Goal: Task Accomplishment & Management: Manage account settings

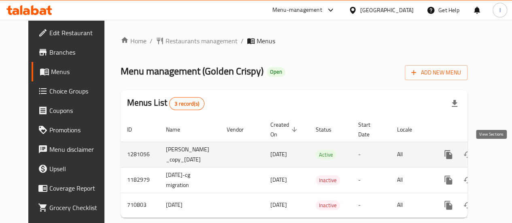
click at [502, 156] on icon "enhanced table" at bounding box center [507, 155] width 10 height 10
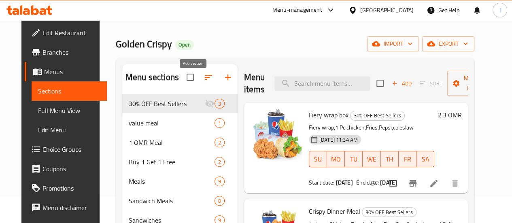
scroll to position [40, 0]
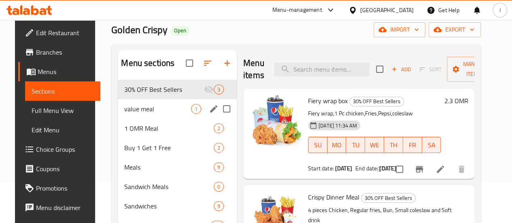
click at [131, 119] on div "value meal 1" at bounding box center [177, 108] width 119 height 19
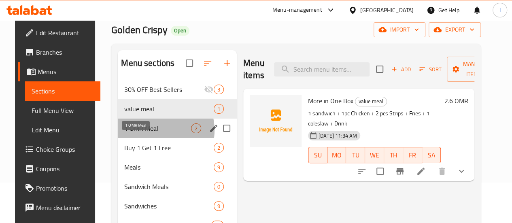
click at [144, 133] on span "1 OMR Meal" at bounding box center [157, 128] width 67 height 10
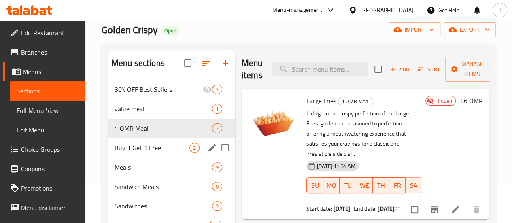
click at [156, 157] on div "Buy 1 Get 1 Free 2" at bounding box center [171, 147] width 127 height 19
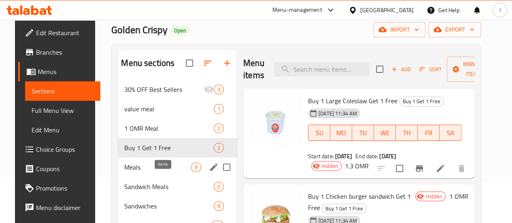
click at [191, 172] on div "9" at bounding box center [196, 167] width 10 height 10
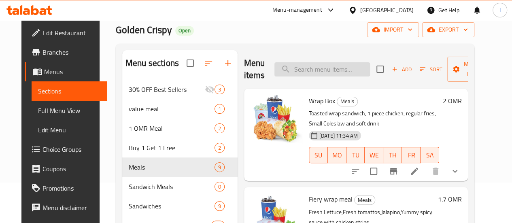
click at [292, 70] on input "search" at bounding box center [322, 69] width 96 height 14
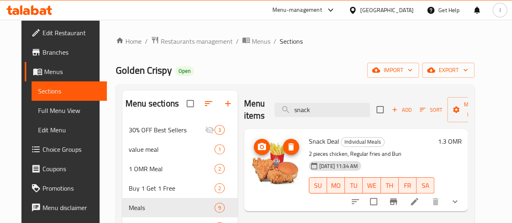
type input "snack"
click at [40, 10] on icon at bounding box center [29, 10] width 46 height 10
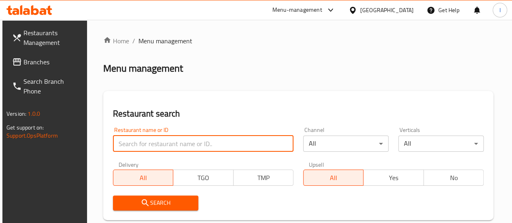
click at [154, 146] on input "search" at bounding box center [203, 144] width 181 height 16
type input "Pista house"
click button "Search" at bounding box center [155, 203] width 85 height 15
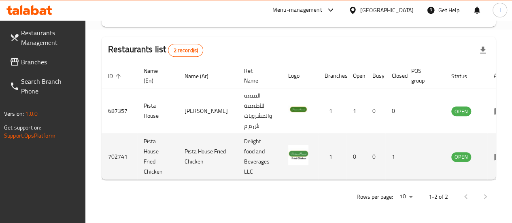
scroll to position [193, 0]
click at [494, 155] on icon "enhanced table" at bounding box center [499, 157] width 10 height 10
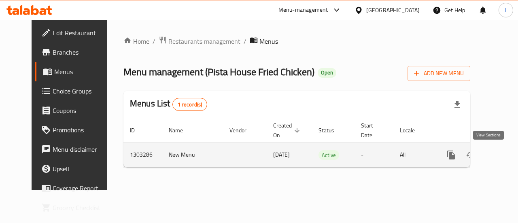
click at [505, 157] on icon "enhanced table" at bounding box center [510, 155] width 10 height 10
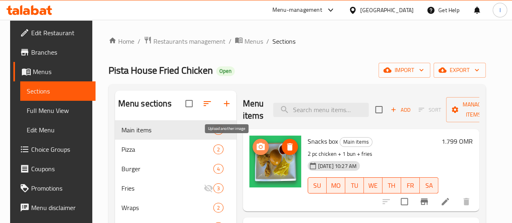
click at [257, 149] on icon "upload picture" at bounding box center [261, 146] width 8 height 7
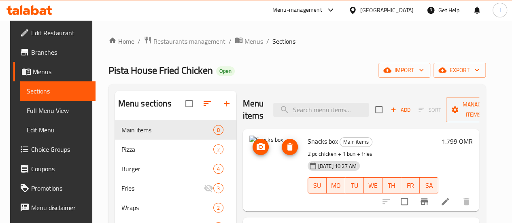
click at [257, 149] on icon "upload picture" at bounding box center [261, 146] width 8 height 7
click at [257, 146] on icon "upload picture" at bounding box center [261, 146] width 8 height 7
click at [253, 153] on button "upload picture" at bounding box center [261, 147] width 16 height 16
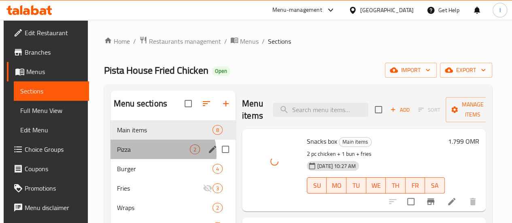
click at [160, 159] on div "Pizza 2" at bounding box center [173, 149] width 125 height 19
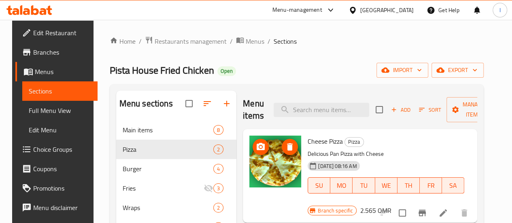
click at [256, 146] on icon "upload picture" at bounding box center [261, 147] width 10 height 10
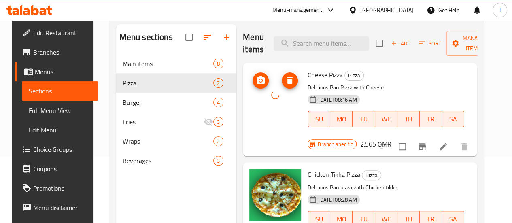
scroll to position [113, 0]
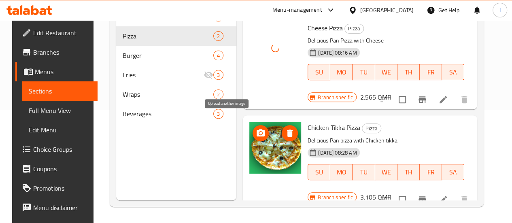
click at [257, 129] on icon "upload picture" at bounding box center [261, 132] width 8 height 7
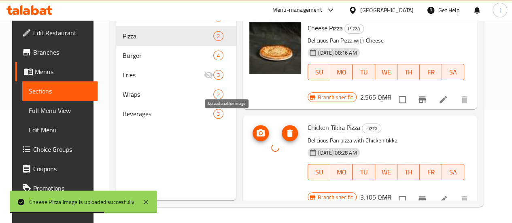
scroll to position [73, 0]
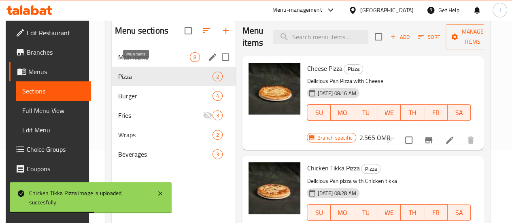
click at [151, 62] on span "Main items" at bounding box center [154, 57] width 72 height 10
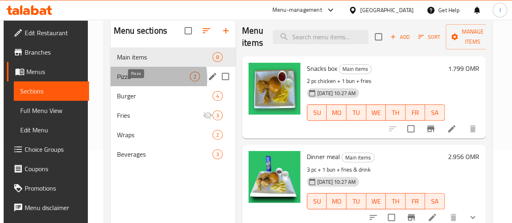
click at [136, 81] on span "Pizza" at bounding box center [153, 77] width 73 height 10
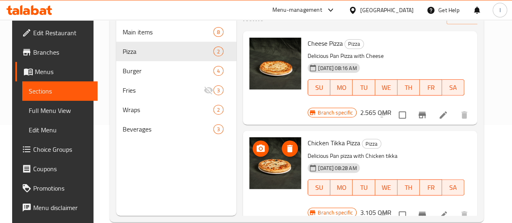
scroll to position [113, 0]
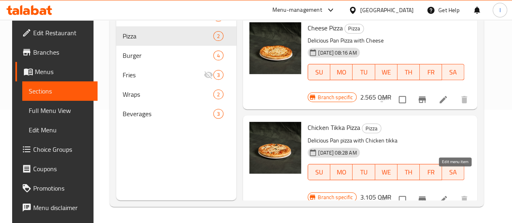
click at [448, 195] on icon at bounding box center [443, 200] width 10 height 10
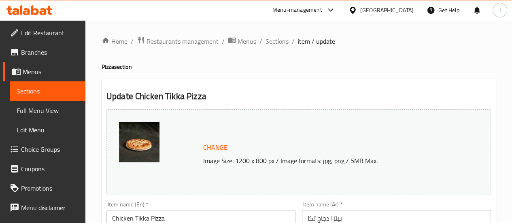
click at [53, 95] on span "Sections" at bounding box center [48, 91] width 62 height 10
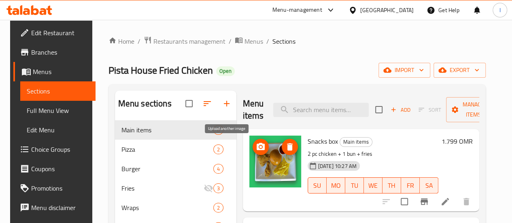
click at [253, 148] on span "upload picture" at bounding box center [261, 147] width 16 height 10
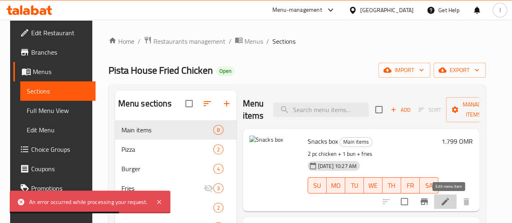
click at [447, 204] on icon at bounding box center [445, 201] width 7 height 7
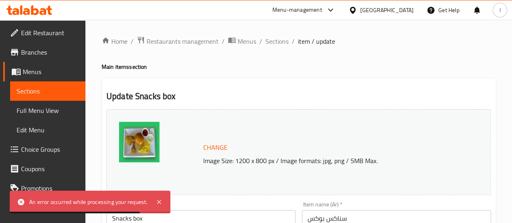
click at [206, 144] on span "Change" at bounding box center [215, 148] width 24 height 12
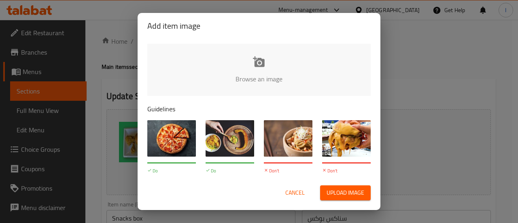
type input "C:\fakepath\Snack box.png"
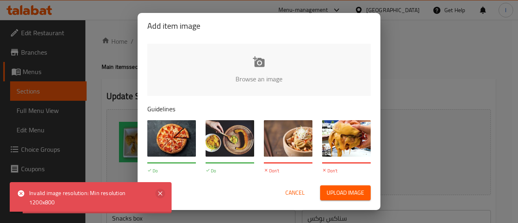
click at [157, 191] on icon at bounding box center [160, 194] width 10 height 10
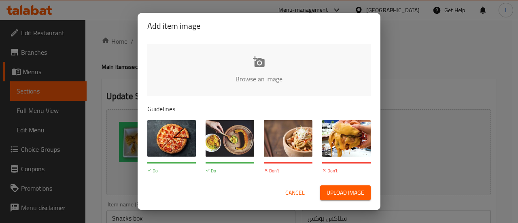
click at [301, 189] on span "Cancel" at bounding box center [294, 193] width 19 height 10
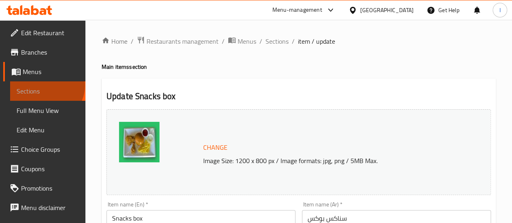
click at [46, 85] on link "Sections" at bounding box center [47, 90] width 75 height 19
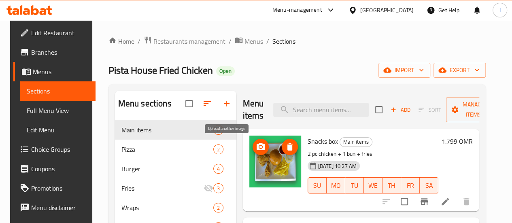
click at [257, 144] on icon "upload picture" at bounding box center [261, 146] width 8 height 7
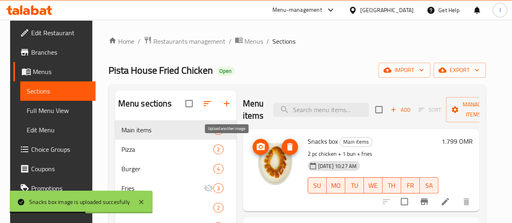
click at [253, 149] on span "upload picture" at bounding box center [261, 147] width 16 height 10
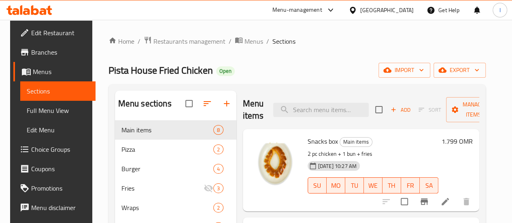
click at [25, 11] on icon at bounding box center [26, 11] width 7 height 7
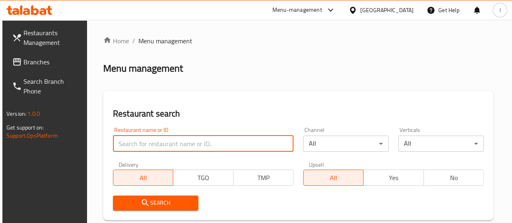
click at [154, 145] on input "search" at bounding box center [203, 144] width 181 height 16
type input "golden crispy"
click button "Search" at bounding box center [155, 203] width 85 height 15
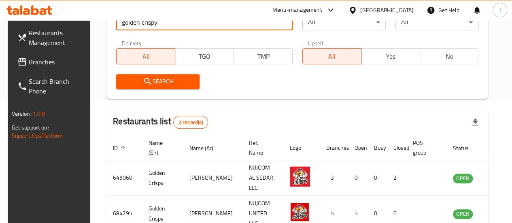
scroll to position [173, 0]
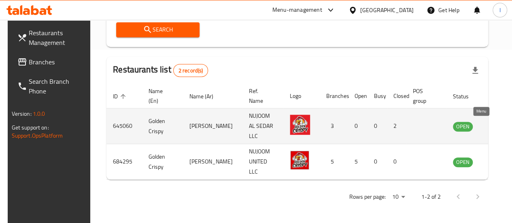
click at [495, 130] on icon "enhanced table" at bounding box center [500, 126] width 10 height 10
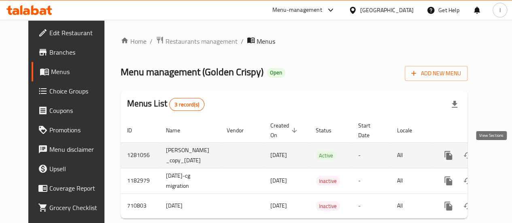
click at [502, 157] on icon "enhanced table" at bounding box center [507, 156] width 10 height 10
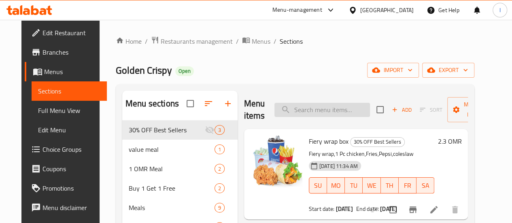
drag, startPoint x: 309, startPoint y: 110, endPoint x: 290, endPoint y: 111, distance: 19.0
click at [306, 109] on input "search" at bounding box center [322, 110] width 96 height 14
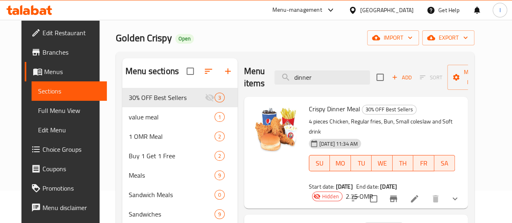
scroll to position [47, 0]
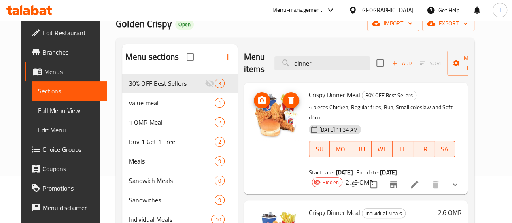
type input "dinner"
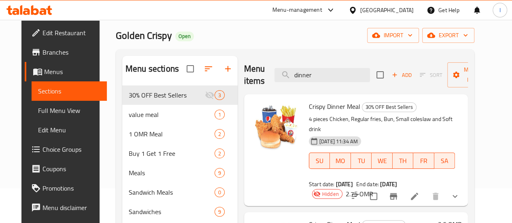
scroll to position [0, 0]
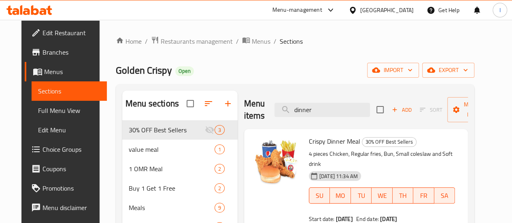
click at [46, 11] on icon at bounding box center [43, 11] width 7 height 7
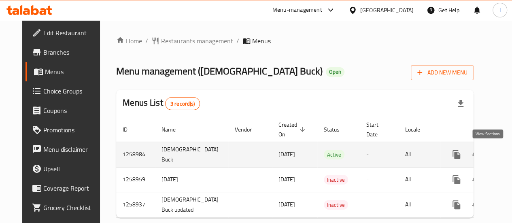
click at [510, 158] on icon "enhanced table" at bounding box center [515, 155] width 10 height 10
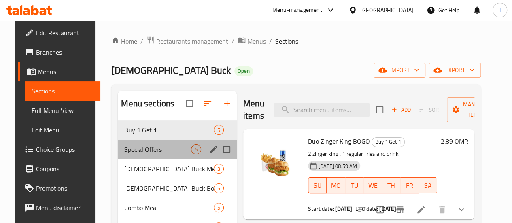
click at [168, 159] on div "Special Offers 6" at bounding box center [177, 149] width 119 height 19
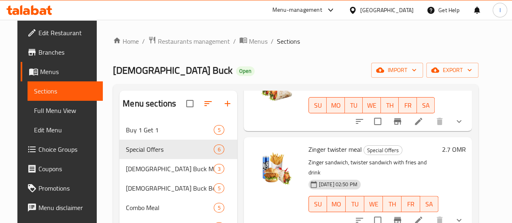
scroll to position [81, 0]
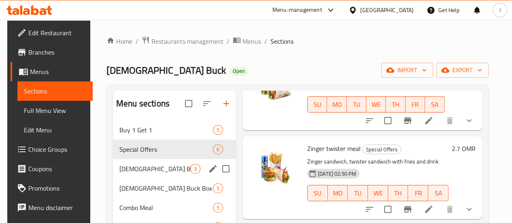
click at [157, 174] on div "[DEMOGRAPHIC_DATA] Buck Meal 3" at bounding box center [174, 168] width 123 height 19
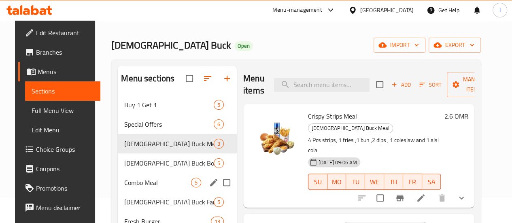
scroll to position [40, 0]
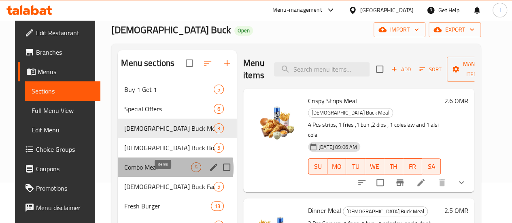
click at [191, 171] on span "5" at bounding box center [195, 168] width 9 height 8
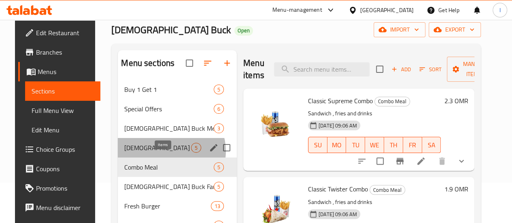
click at [191, 152] on span "5" at bounding box center [195, 148] width 9 height 8
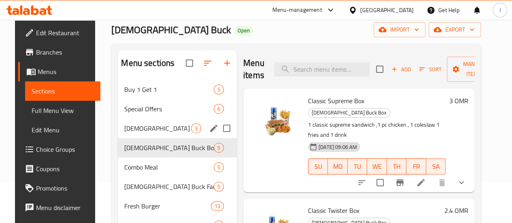
click at [157, 138] on div "Chick Buck Meal 3" at bounding box center [177, 128] width 119 height 19
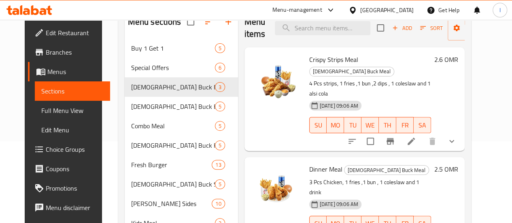
scroll to position [81, 0]
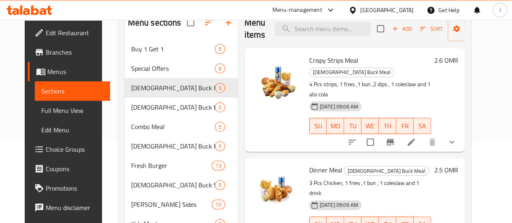
click at [248, 119] on div at bounding box center [277, 99] width 58 height 97
click at [251, 79] on img at bounding box center [277, 81] width 52 height 52
click at [254, 91] on img at bounding box center [277, 81] width 52 height 52
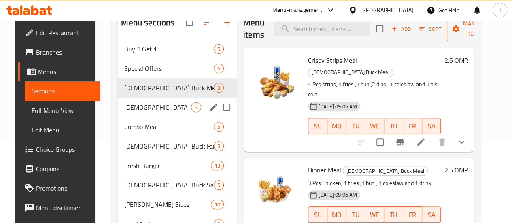
click at [143, 112] on span "Chick Buck Box" at bounding box center [157, 107] width 67 height 10
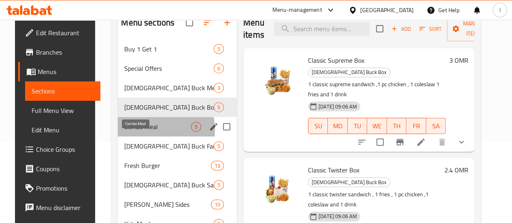
click at [144, 132] on span "Combo Meal" at bounding box center [157, 127] width 67 height 10
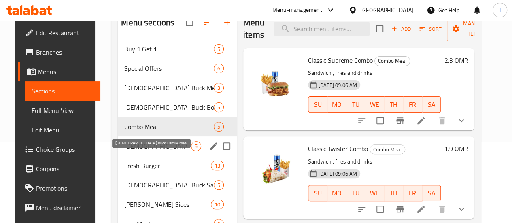
click at [146, 151] on span "Chick Buck Family Meal" at bounding box center [157, 146] width 67 height 10
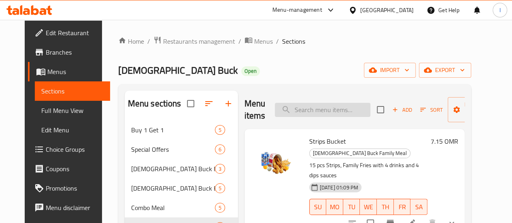
click at [291, 113] on input "search" at bounding box center [323, 110] width 96 height 14
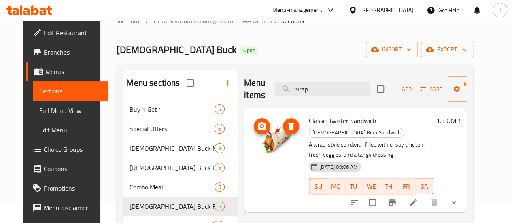
scroll to position [40, 0]
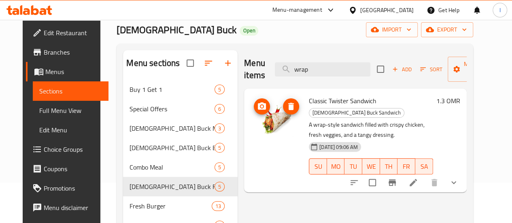
type input "wrap"
click at [251, 128] on img at bounding box center [277, 121] width 52 height 52
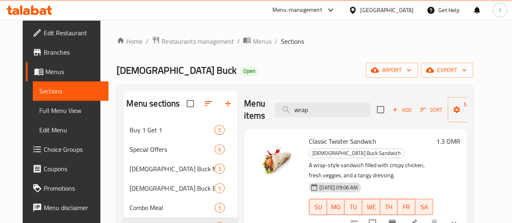
scroll to position [0, 0]
click at [39, 6] on icon at bounding box center [29, 10] width 46 height 10
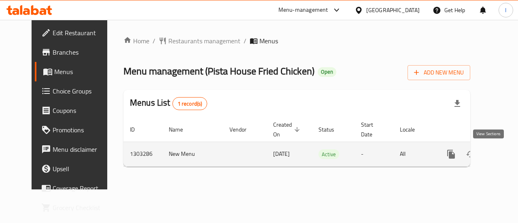
click at [505, 155] on icon "enhanced table" at bounding box center [510, 154] width 10 height 10
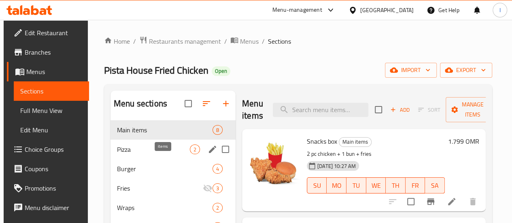
scroll to position [40, 0]
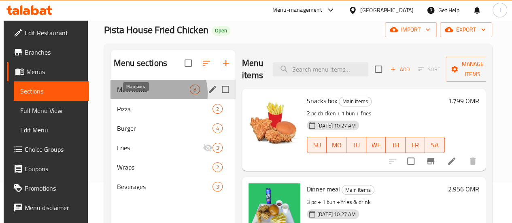
drag, startPoint x: 146, startPoint y: 106, endPoint x: 164, endPoint y: 109, distance: 18.5
click at [147, 94] on span "Main items" at bounding box center [153, 90] width 73 height 10
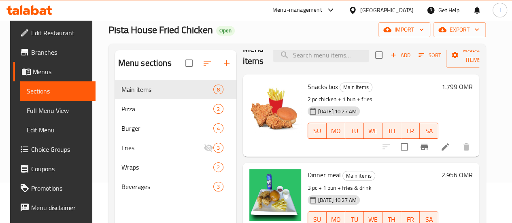
scroll to position [40, 0]
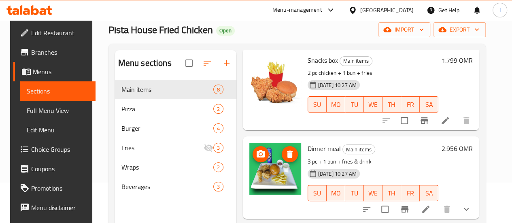
click at [256, 158] on icon "upload picture" at bounding box center [261, 154] width 10 height 10
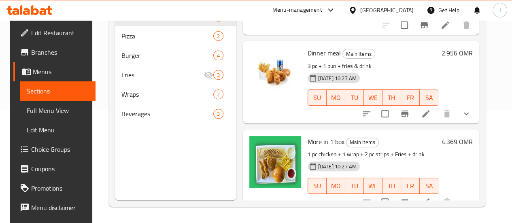
scroll to position [81, 0]
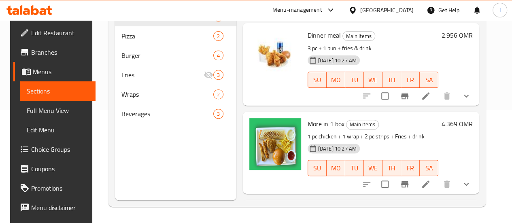
click at [28, 17] on div at bounding box center [29, 10] width 59 height 16
click at [29, 11] on icon at bounding box center [26, 11] width 7 height 7
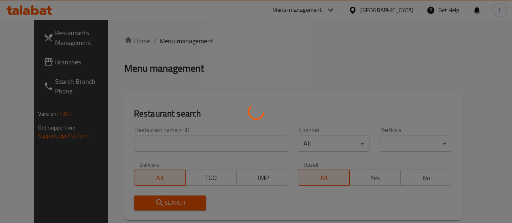
scroll to position [100, 0]
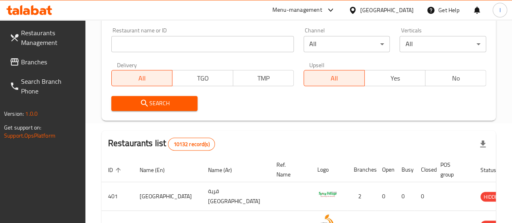
click at [172, 44] on input "search" at bounding box center [202, 44] width 183 height 16
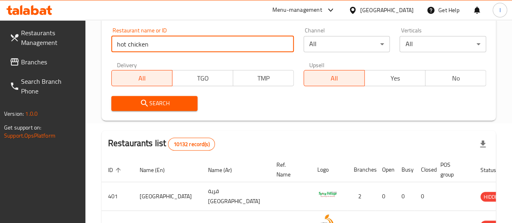
type input "hot chicken"
click button "Search" at bounding box center [154, 103] width 87 height 15
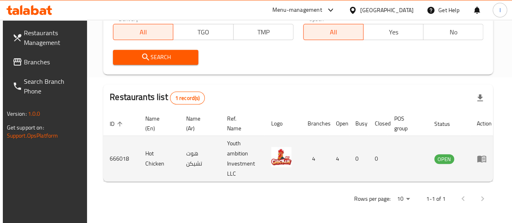
scroll to position [148, 0]
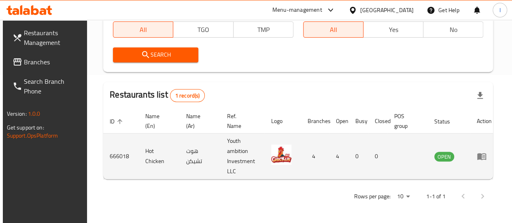
click at [473, 160] on td "enhanced table" at bounding box center [484, 157] width 28 height 46
click at [477, 157] on icon "enhanced table" at bounding box center [481, 156] width 9 height 7
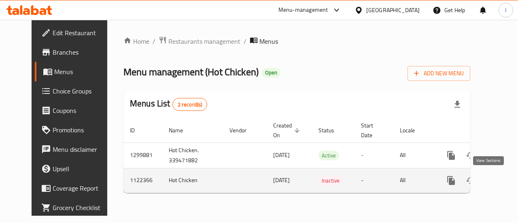
click at [505, 184] on icon "enhanced table" at bounding box center [510, 181] width 10 height 10
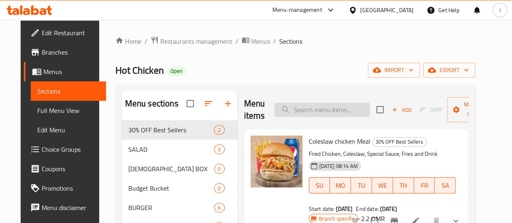
click at [278, 113] on input "search" at bounding box center [322, 110] width 96 height 14
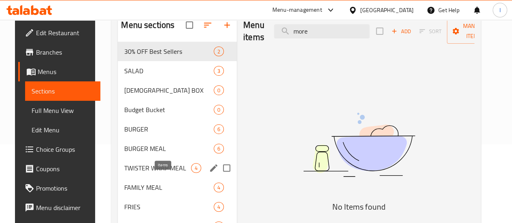
scroll to position [81, 0]
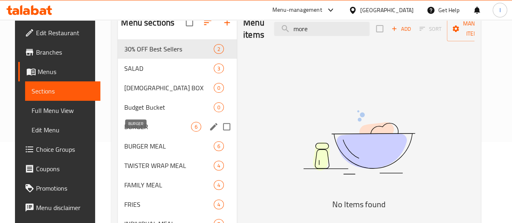
type input "more"
click at [154, 132] on span "BURGER" at bounding box center [157, 127] width 67 height 10
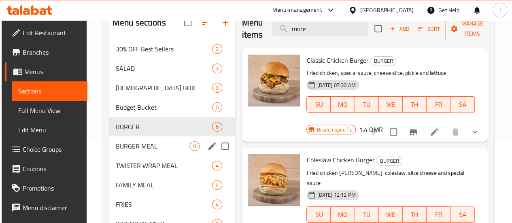
click at [153, 156] on div "BURGER MEAL 6" at bounding box center [172, 145] width 126 height 19
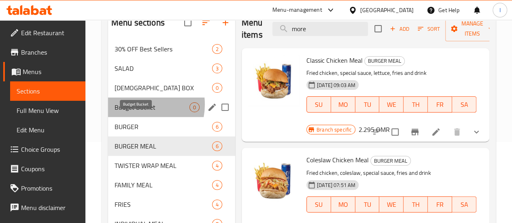
click at [134, 112] on span "Budget Bucket" at bounding box center [152, 107] width 75 height 10
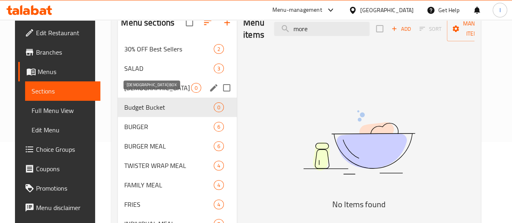
click at [136, 93] on span "IFTAR BOX" at bounding box center [157, 88] width 67 height 10
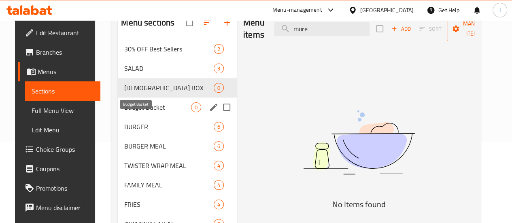
click at [143, 112] on span "Budget Bucket" at bounding box center [157, 107] width 67 height 10
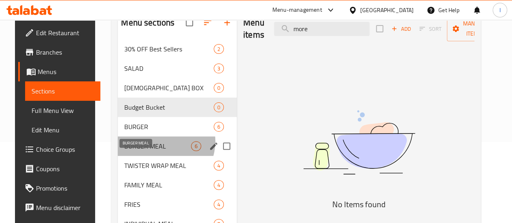
click at [151, 151] on span "BURGER MEAL" at bounding box center [157, 146] width 67 height 10
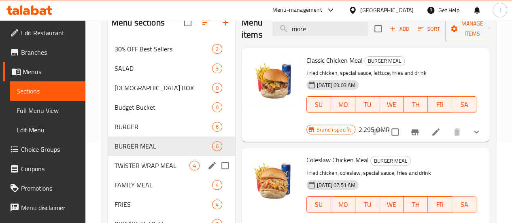
click at [157, 170] on span "TWISTER WRAP MEAL" at bounding box center [152, 166] width 75 height 10
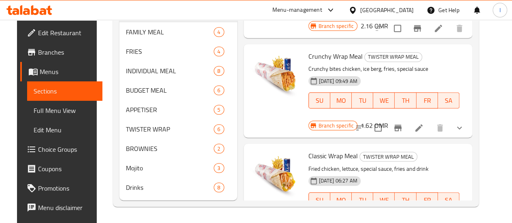
scroll to position [246, 0]
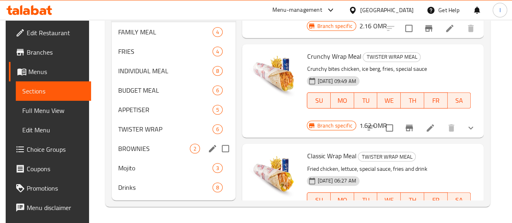
click at [142, 150] on span "BROWNIES" at bounding box center [154, 149] width 72 height 10
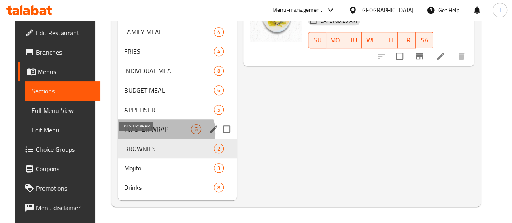
click at [152, 134] on span "TWISTER WRAP" at bounding box center [157, 129] width 67 height 10
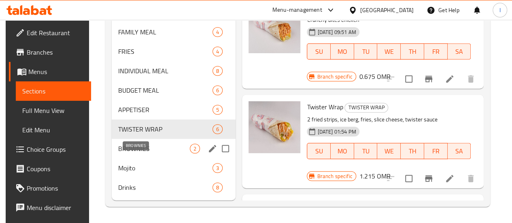
click at [155, 151] on span "BROWNIES" at bounding box center [154, 149] width 72 height 10
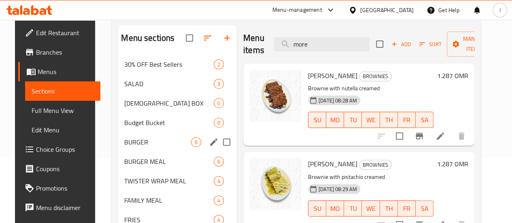
scroll to position [165, 0]
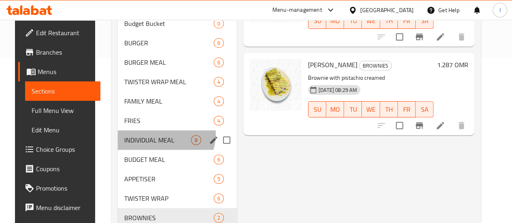
click at [154, 146] on div "INDIVIDUAL MEAL 8" at bounding box center [177, 139] width 119 height 19
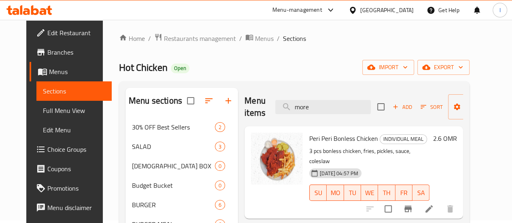
scroll to position [40, 0]
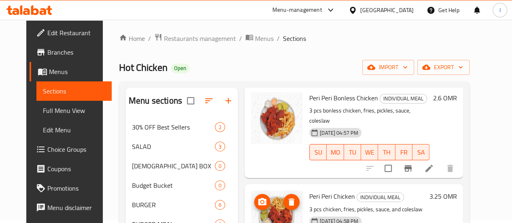
click at [251, 209] on img at bounding box center [277, 217] width 52 height 52
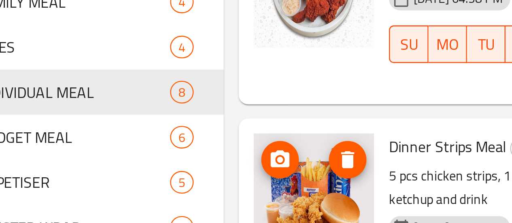
scroll to position [165, 0]
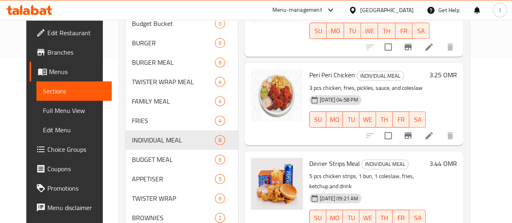
click at [56, 92] on span "Sections" at bounding box center [74, 91] width 62 height 10
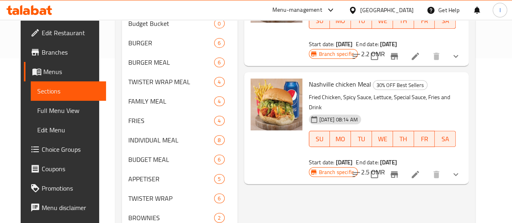
click at [51, 69] on span "Menus" at bounding box center [71, 72] width 56 height 10
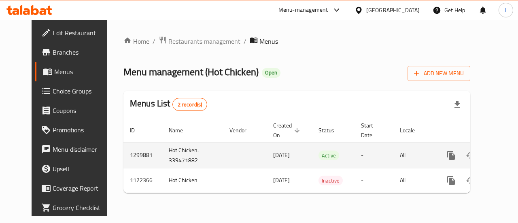
click at [505, 157] on icon "enhanced table" at bounding box center [510, 156] width 10 height 10
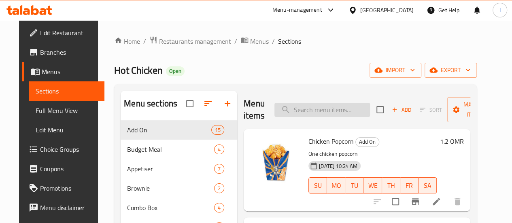
click at [304, 110] on input "search" at bounding box center [322, 110] width 96 height 14
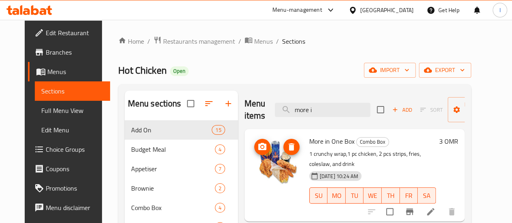
type input "more i"
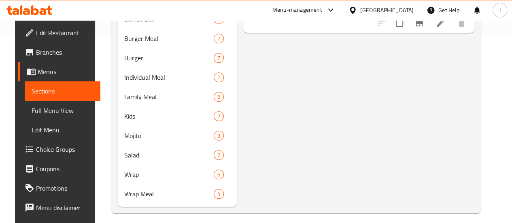
scroll to position [202, 0]
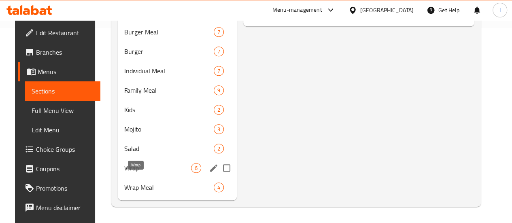
click at [151, 173] on span "Wrap" at bounding box center [157, 168] width 67 height 10
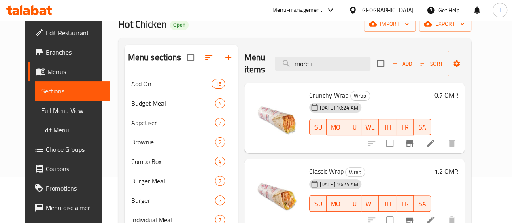
scroll to position [40, 0]
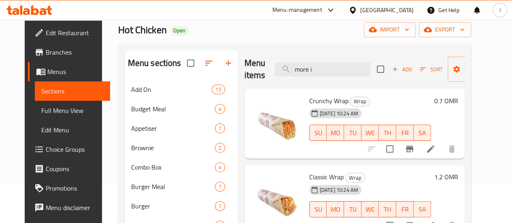
click at [36, 9] on icon at bounding box center [35, 10] width 8 height 10
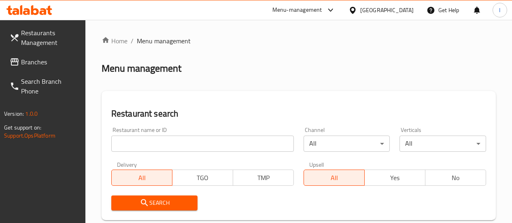
scroll to position [40, 0]
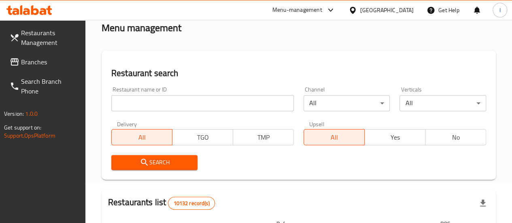
click at [156, 98] on input "search" at bounding box center [202, 103] width 183 height 16
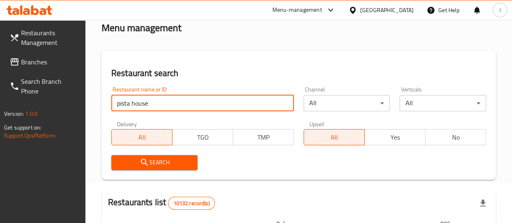
type input "pista house"
click button "Search" at bounding box center [154, 162] width 87 height 15
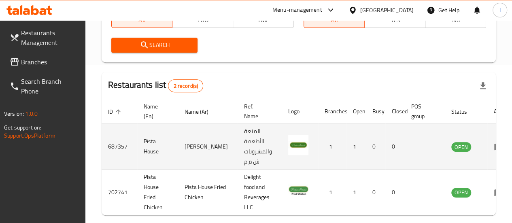
scroll to position [193, 0]
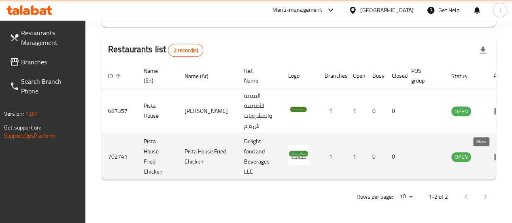
click at [494, 156] on icon "enhanced table" at bounding box center [498, 157] width 9 height 7
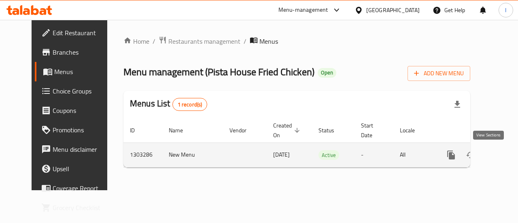
click at [500, 154] on link "enhanced table" at bounding box center [509, 154] width 19 height 19
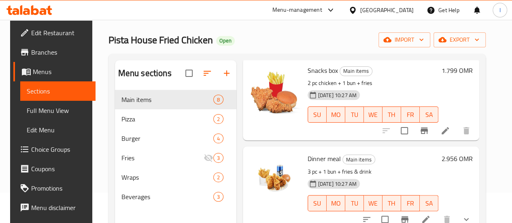
scroll to position [81, 0]
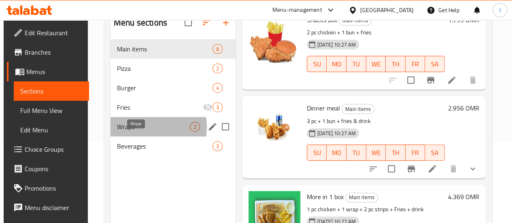
click at [145, 132] on span "Wraps" at bounding box center [153, 127] width 73 height 10
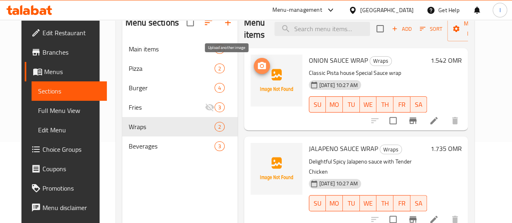
click at [261, 65] on circle "upload picture" at bounding box center [262, 66] width 2 height 2
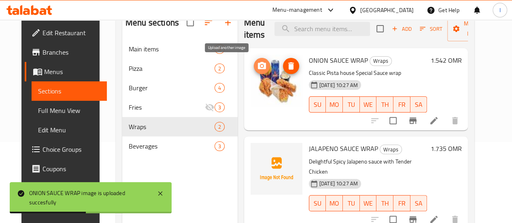
click at [254, 71] on button "upload picture" at bounding box center [262, 66] width 16 height 16
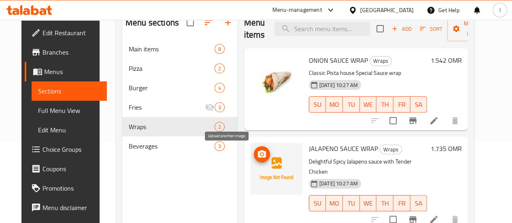
click at [257, 158] on icon "upload picture" at bounding box center [262, 154] width 10 height 10
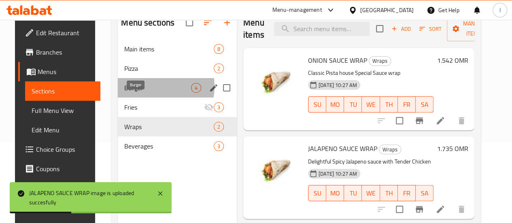
click at [141, 93] on span "Burger" at bounding box center [157, 88] width 67 height 10
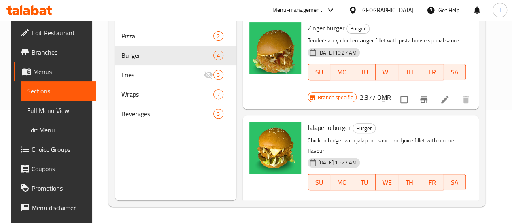
scroll to position [40, 0]
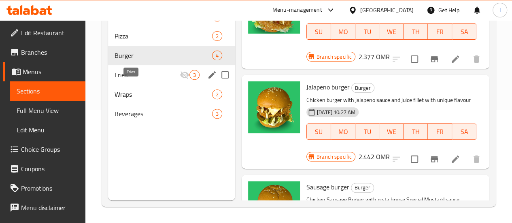
click at [136, 80] on span "Fries" at bounding box center [147, 75] width 65 height 10
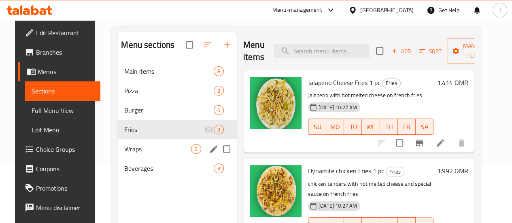
scroll to position [73, 0]
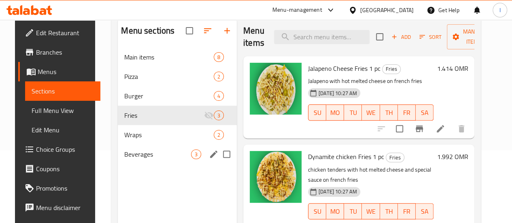
click at [191, 158] on span "3" at bounding box center [195, 155] width 9 height 8
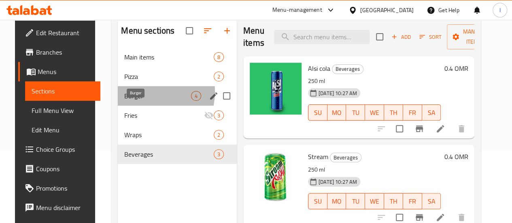
click at [126, 101] on span "Burger" at bounding box center [157, 96] width 67 height 10
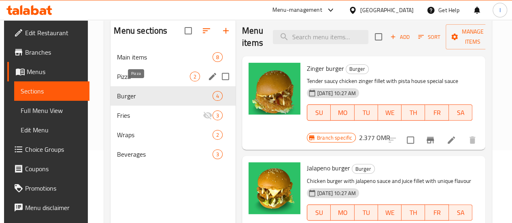
click at [130, 81] on span "Pizza" at bounding box center [153, 77] width 72 height 10
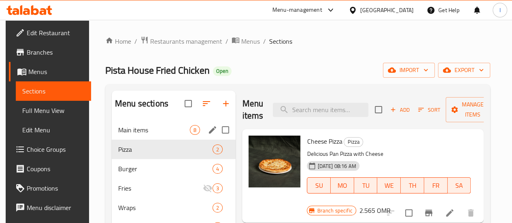
click at [148, 136] on div "Main items 8" at bounding box center [174, 129] width 124 height 19
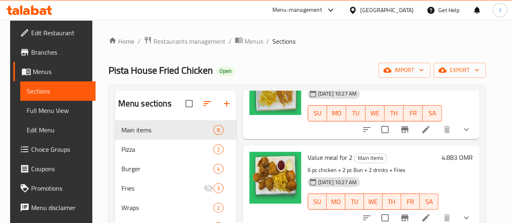
scroll to position [324, 0]
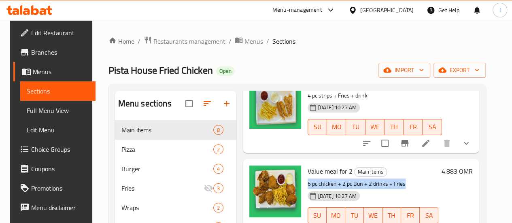
drag, startPoint x: 375, startPoint y: 182, endPoint x: 272, endPoint y: 185, distance: 102.9
click at [304, 185] on div "Value meal for 2 Main items 6 pc chicken + 2 pc Bun + 2 drinks + Fries [DATE] 1…" at bounding box center [372, 200] width 137 height 76
copy p "6 pc chicken + 2 pc Bun + 2 drinks + Fries"
click at [382, 175] on h6 "Value meal for 2 Main items" at bounding box center [373, 171] width 131 height 11
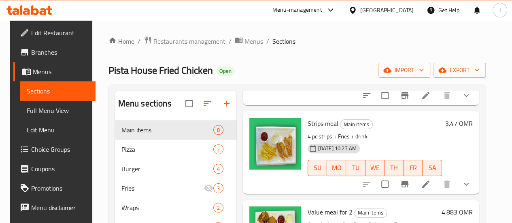
scroll to position [283, 0]
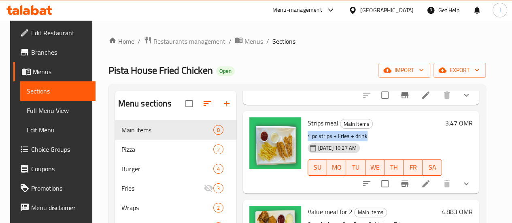
drag, startPoint x: 342, startPoint y: 137, endPoint x: 274, endPoint y: 138, distance: 68.0
click at [304, 138] on div "Strips meal Main items 4 pc strips + Fries + drink [DATE] 10:27 AM SU MO TU WE …" at bounding box center [374, 152] width 141 height 76
copy p "4 pc strips + Fries + drink"
click at [42, 16] on div at bounding box center [29, 10] width 59 height 16
click at [42, 13] on icon at bounding box center [43, 11] width 7 height 7
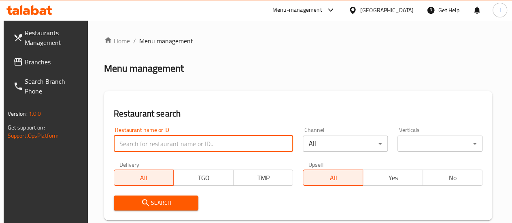
click at [177, 149] on input "search" at bounding box center [204, 144] width 180 height 16
type input "[DEMOGRAPHIC_DATA][PERSON_NAME]"
click button "Search" at bounding box center [156, 203] width 85 height 15
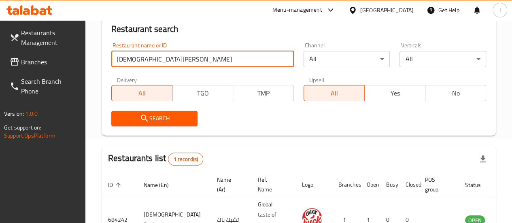
scroll to position [121, 0]
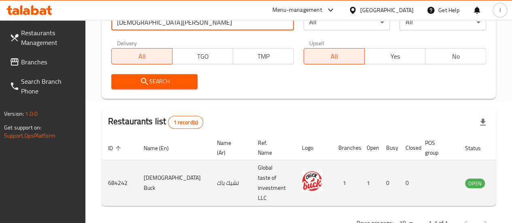
click at [508, 187] on icon "enhanced table" at bounding box center [513, 183] width 10 height 10
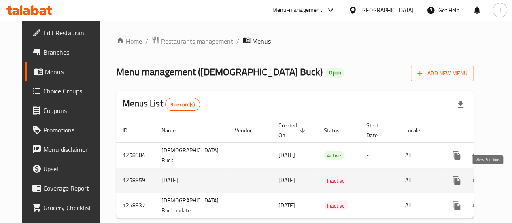
click at [505, 178] on link "enhanced table" at bounding box center [514, 180] width 19 height 19
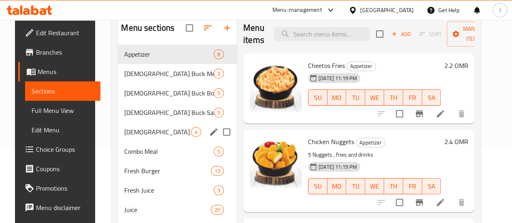
scroll to position [81, 0]
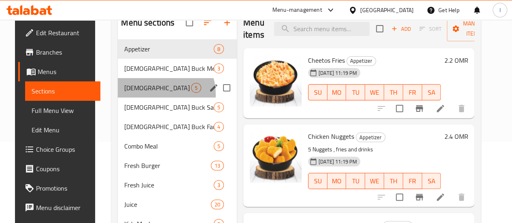
click at [147, 98] on div "[DEMOGRAPHIC_DATA] Buck Box 5" at bounding box center [177, 87] width 119 height 19
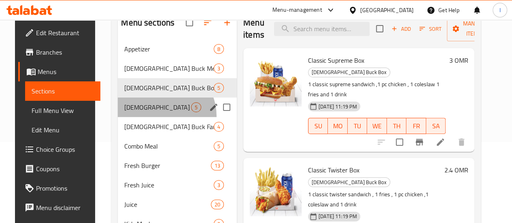
click at [149, 117] on div "[DEMOGRAPHIC_DATA] Buck Sandwich 5" at bounding box center [177, 107] width 119 height 19
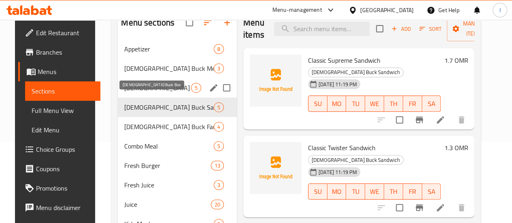
click at [146, 93] on span "[DEMOGRAPHIC_DATA] Buck Box" at bounding box center [157, 88] width 67 height 10
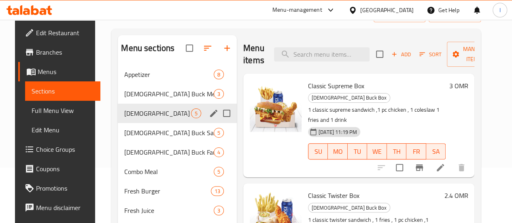
scroll to position [40, 0]
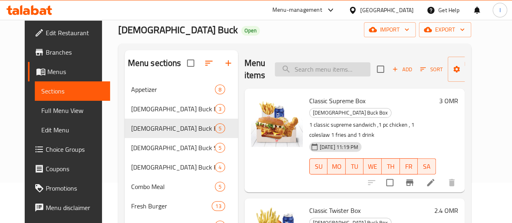
click at [279, 72] on input "search" at bounding box center [323, 69] width 96 height 14
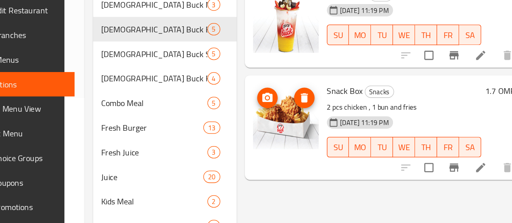
scroll to position [121, 0]
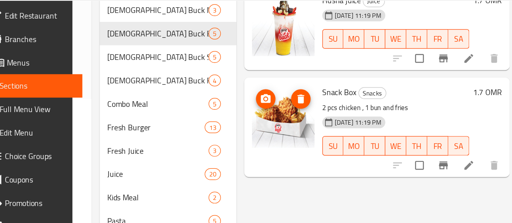
type input "sna"
click at [249, 173] on div "Menu items sna Add Sort Manage items Husna juice Juice [DATE] 11:19 PM SU MO TU…" at bounding box center [351, 112] width 227 height 285
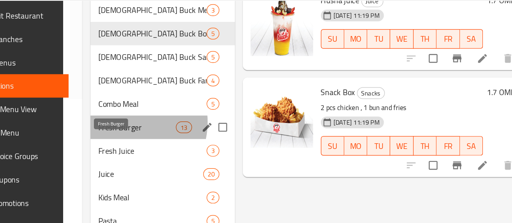
click at [135, 130] on span "Fresh Burger" at bounding box center [155, 126] width 64 height 10
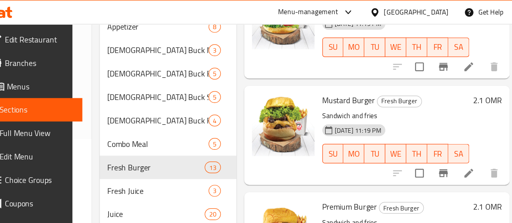
scroll to position [839, 0]
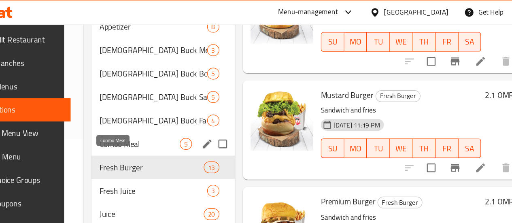
click at [149, 124] on span "Combo Meal" at bounding box center [157, 120] width 67 height 10
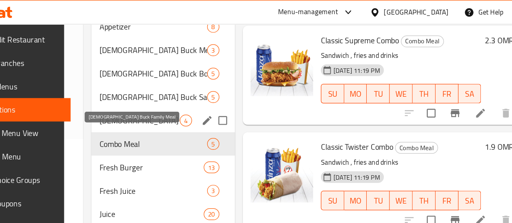
click at [145, 105] on span "[DEMOGRAPHIC_DATA] Buck Family Meal" at bounding box center [157, 100] width 67 height 10
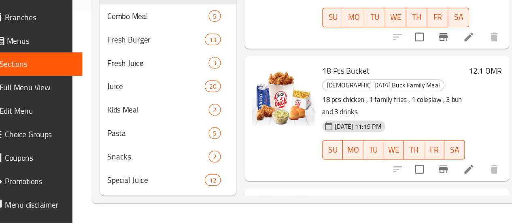
scroll to position [187, 0]
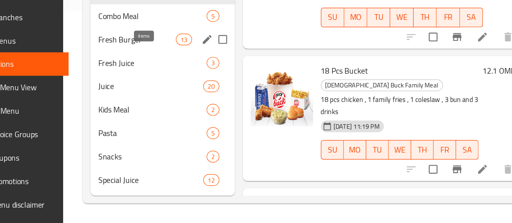
click at [188, 70] on span "13" at bounding box center [194, 71] width 12 height 8
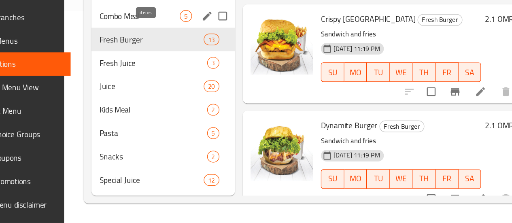
click at [191, 51] on span "5" at bounding box center [195, 52] width 9 height 8
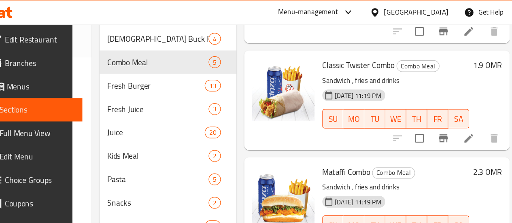
scroll to position [53, 0]
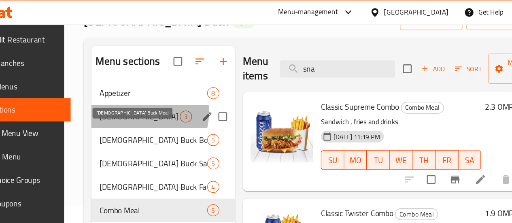
click at [149, 102] on span "Chick Buck Meal" at bounding box center [157, 97] width 67 height 10
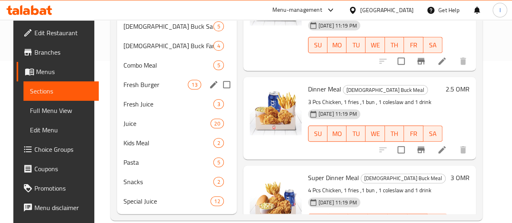
scroll to position [147, 0]
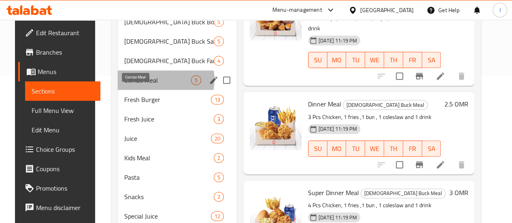
click at [152, 85] on span "Combo Meal" at bounding box center [157, 80] width 67 height 10
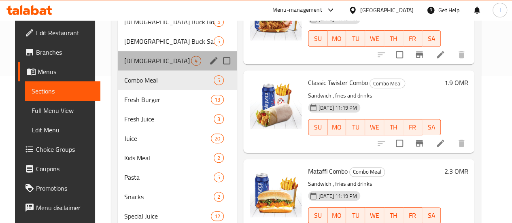
click at [170, 70] on div "Chick Buck Family Meal 4" at bounding box center [177, 60] width 119 height 19
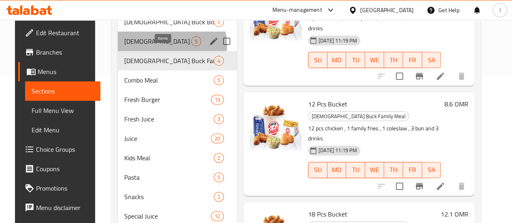
click at [191, 46] on div "5" at bounding box center [196, 41] width 10 height 10
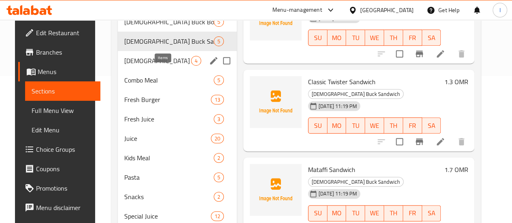
click at [191, 65] on span "4" at bounding box center [195, 61] width 9 height 8
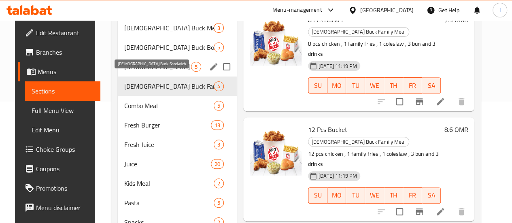
scroll to position [106, 0]
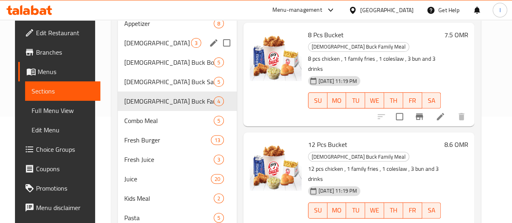
click at [154, 53] on div "Chick Buck Meal 3" at bounding box center [177, 42] width 119 height 19
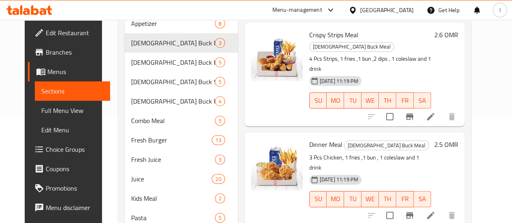
click at [38, 78] on link "Menus" at bounding box center [69, 71] width 82 height 19
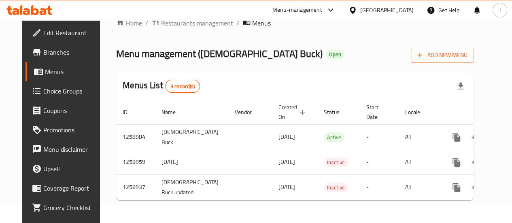
scroll to position [23, 0]
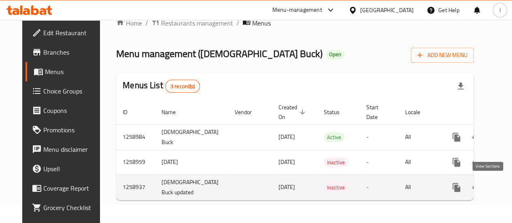
click at [510, 183] on icon "enhanced table" at bounding box center [515, 188] width 10 height 10
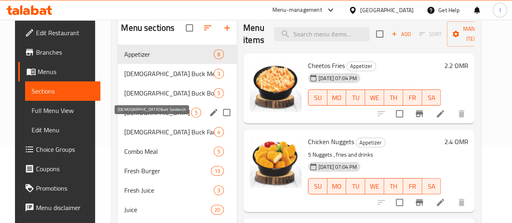
scroll to position [81, 0]
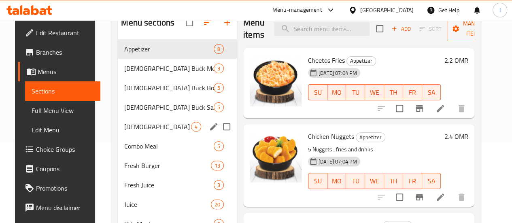
click at [137, 117] on div "Chick Buck Sandwich 5" at bounding box center [177, 107] width 119 height 19
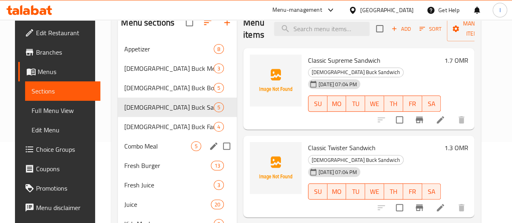
click at [135, 153] on div "Combo Meal 5" at bounding box center [177, 145] width 119 height 19
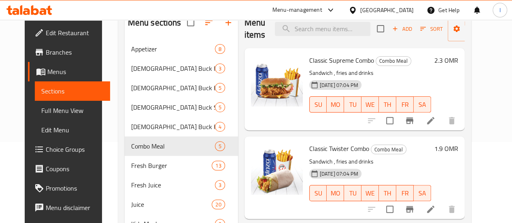
click at [47, 73] on span "Menus" at bounding box center [75, 72] width 56 height 10
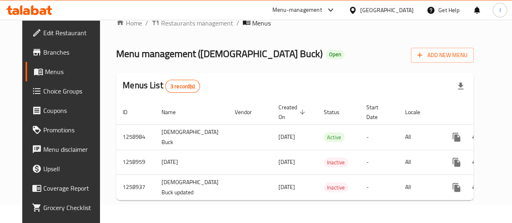
scroll to position [23, 0]
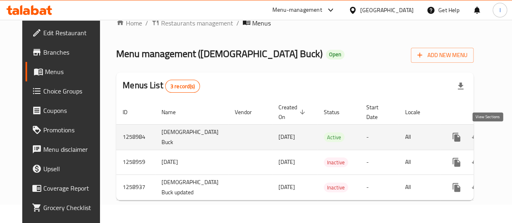
click at [510, 136] on icon "enhanced table" at bounding box center [515, 137] width 10 height 10
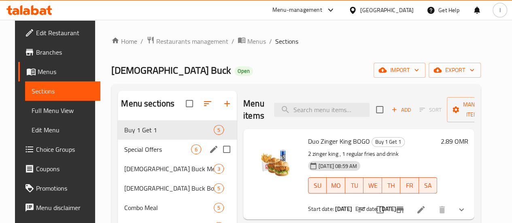
scroll to position [40, 0]
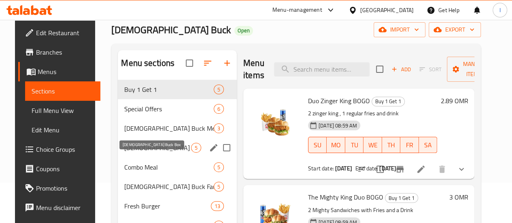
click at [150, 153] on span "Chick Buck Box" at bounding box center [157, 148] width 67 height 10
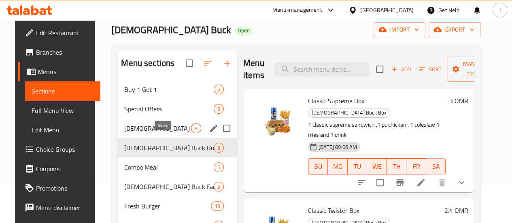
click at [191, 133] on div "3" at bounding box center [196, 128] width 10 height 10
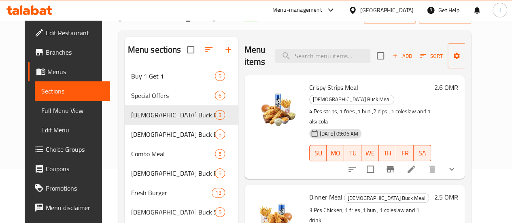
scroll to position [40, 0]
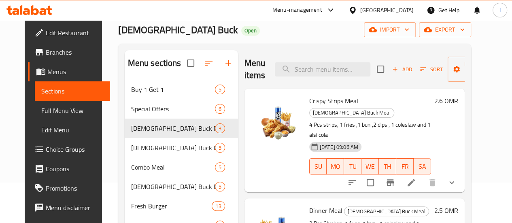
click at [37, 17] on div at bounding box center [29, 10] width 59 height 16
click at [36, 10] on icon at bounding box center [35, 10] width 8 height 10
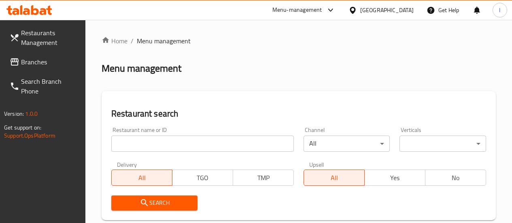
scroll to position [40, 0]
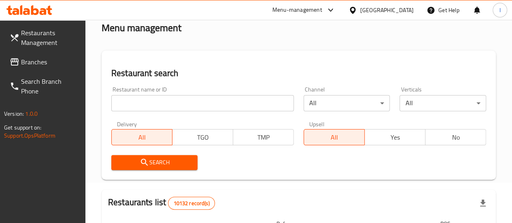
click at [147, 100] on input "search" at bounding box center [202, 103] width 183 height 16
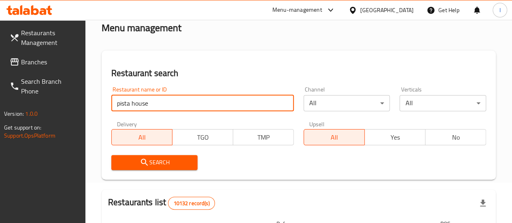
type input "pista house"
click button "Search" at bounding box center [154, 162] width 87 height 15
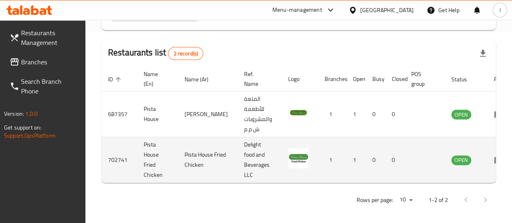
scroll to position [193, 0]
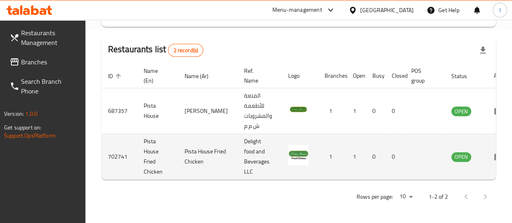
click at [494, 153] on link "enhanced table" at bounding box center [501, 157] width 15 height 10
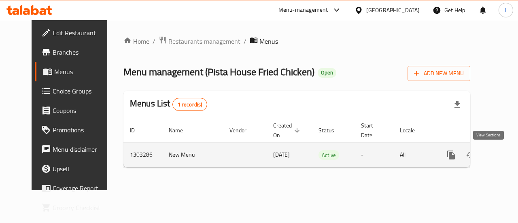
click at [500, 160] on link "enhanced table" at bounding box center [509, 154] width 19 height 19
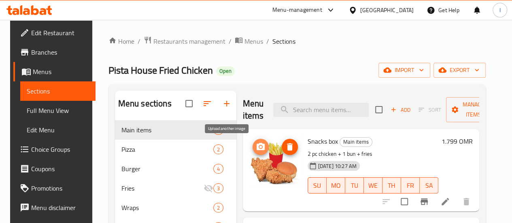
click at [257, 147] on icon "upload picture" at bounding box center [261, 146] width 8 height 7
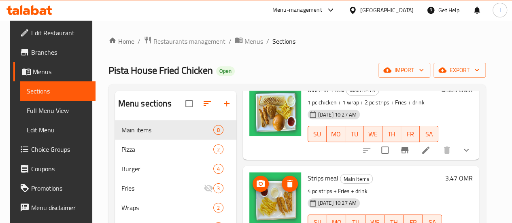
scroll to position [283, 0]
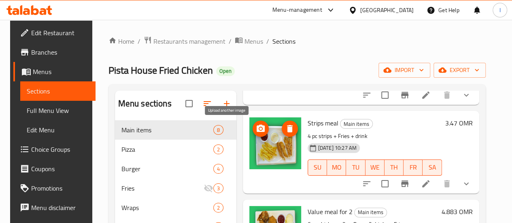
click at [257, 127] on icon "upload picture" at bounding box center [261, 128] width 8 height 7
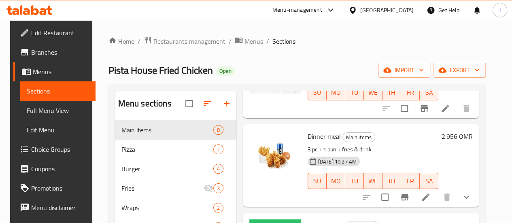
scroll to position [217, 0]
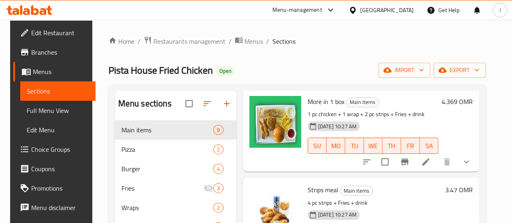
click at [295, 63] on div "Pista House Fried Chicken Open import export" at bounding box center [296, 70] width 377 height 15
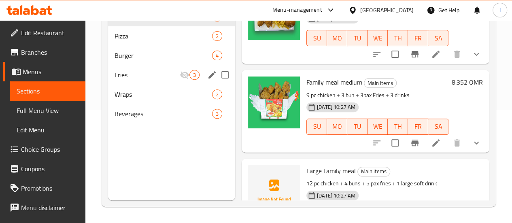
scroll to position [0, 0]
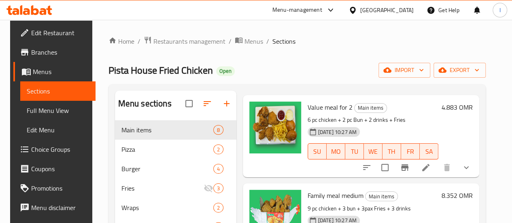
click at [33, 13] on icon at bounding box center [35, 10] width 8 height 10
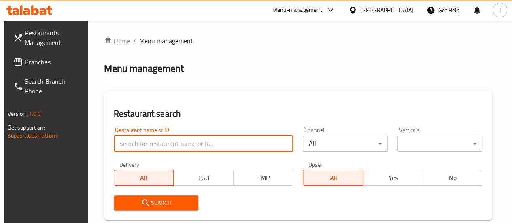
click at [164, 140] on input "search" at bounding box center [204, 144] width 180 height 16
click button "Search" at bounding box center [156, 203] width 85 height 15
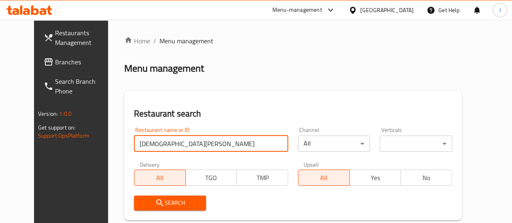
type input "[DEMOGRAPHIC_DATA][PERSON_NAME]"
click button "Search" at bounding box center [170, 203] width 72 height 15
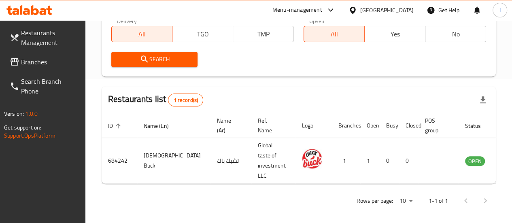
scroll to position [144, 0]
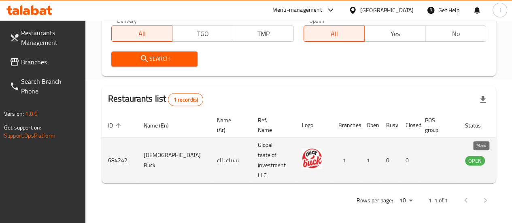
click at [508, 160] on icon "enhanced table" at bounding box center [512, 160] width 9 height 7
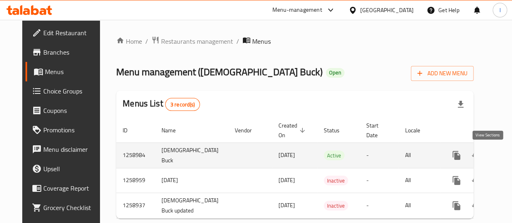
click at [510, 153] on icon "enhanced table" at bounding box center [515, 156] width 10 height 10
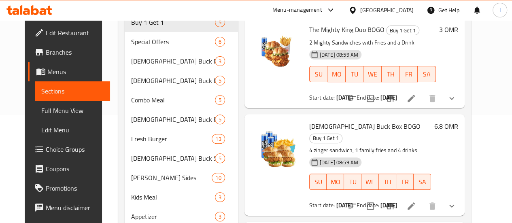
scroll to position [78, 0]
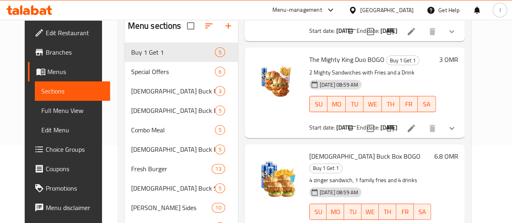
click at [32, 9] on icon at bounding box center [35, 10] width 8 height 10
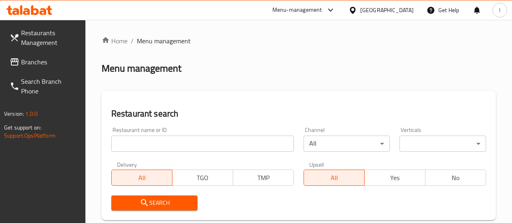
scroll to position [78, 0]
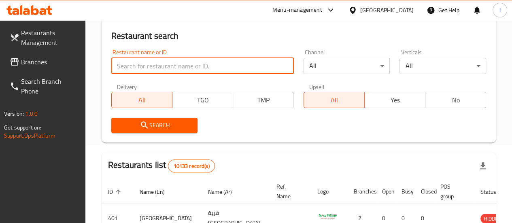
click at [164, 67] on input "search" at bounding box center [202, 66] width 183 height 16
type input "pista house"
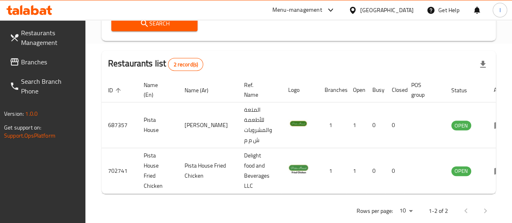
scroll to position [180, 0]
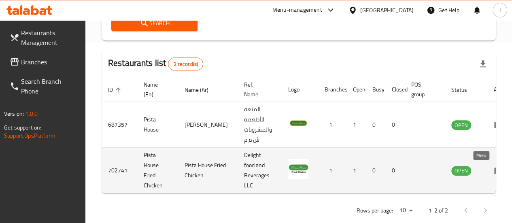
click at [494, 166] on icon "enhanced table" at bounding box center [499, 171] width 10 height 10
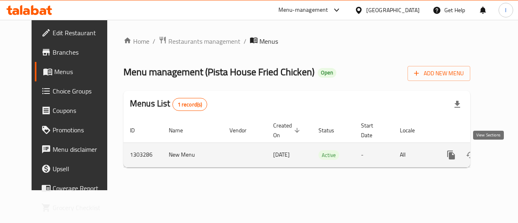
click at [505, 157] on icon "enhanced table" at bounding box center [510, 155] width 10 height 10
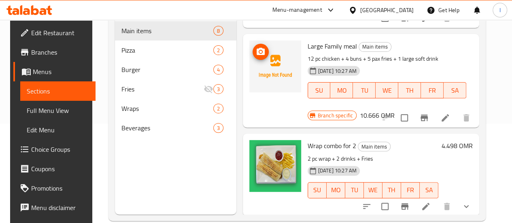
scroll to position [105, 0]
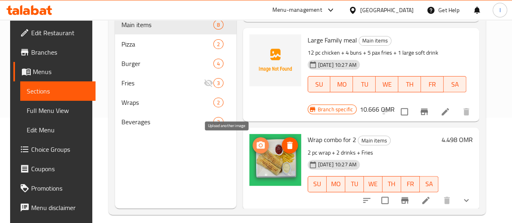
click at [256, 145] on icon "upload picture" at bounding box center [261, 145] width 10 height 10
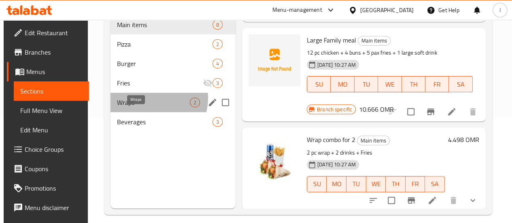
click at [148, 107] on span "Wraps" at bounding box center [153, 103] width 73 height 10
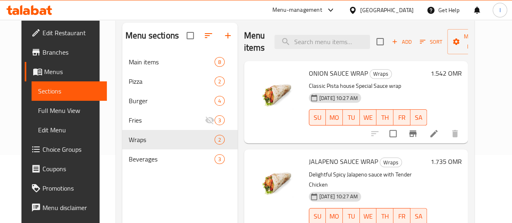
scroll to position [63, 0]
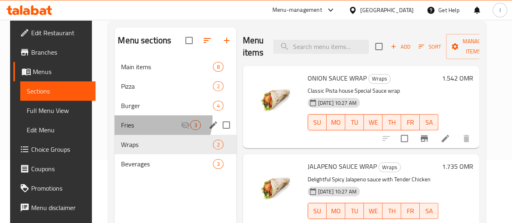
click at [145, 131] on div "Fries 3" at bounding box center [175, 124] width 121 height 19
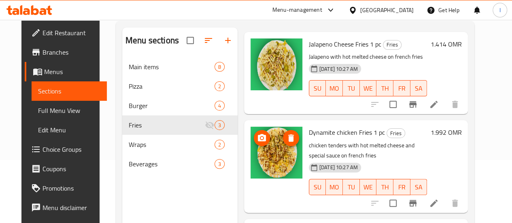
scroll to position [34, 0]
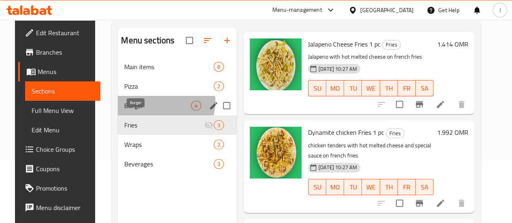
click at [153, 111] on span "Burger" at bounding box center [157, 106] width 67 height 10
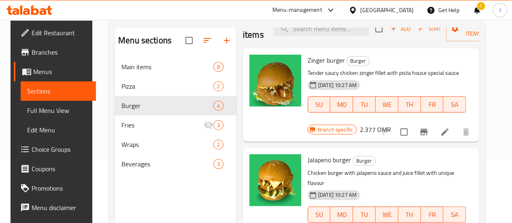
scroll to position [18, 0]
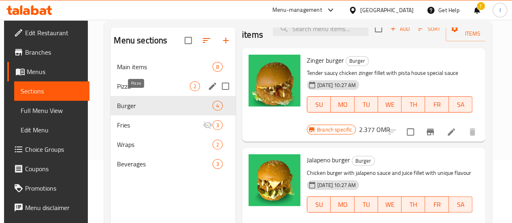
click at [139, 91] on span "Pizza" at bounding box center [153, 86] width 72 height 10
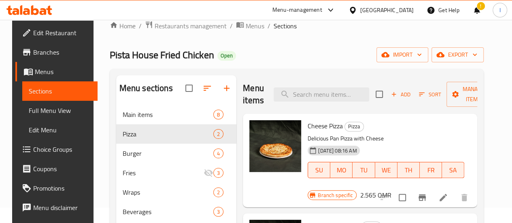
scroll to position [17, 0]
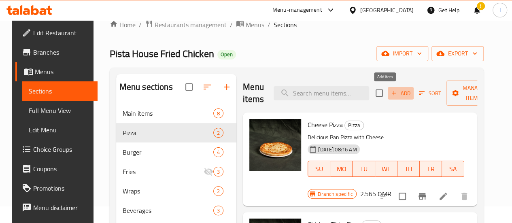
click at [396, 96] on span "Add" at bounding box center [401, 93] width 22 height 9
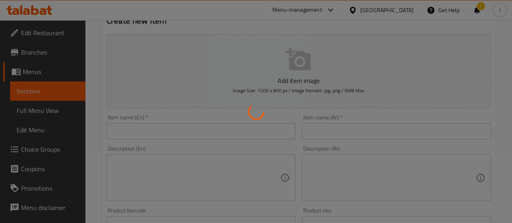
scroll to position [70, 0]
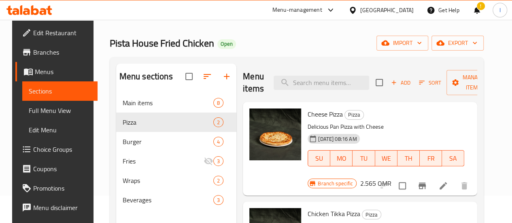
scroll to position [28, 0]
click at [371, 82] on input "checkbox" at bounding box center [379, 82] width 17 height 17
checkbox input "true"
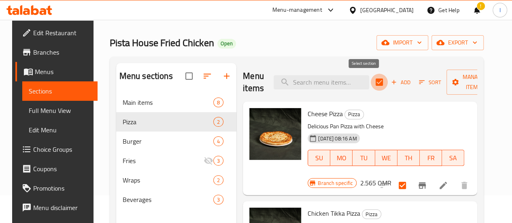
click at [371, 82] on input "checkbox" at bounding box center [379, 82] width 17 height 17
checkbox input "false"
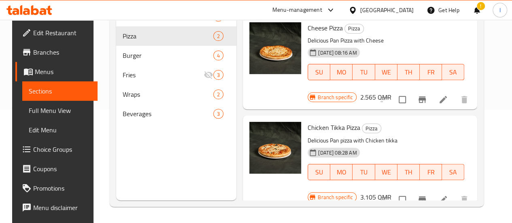
drag, startPoint x: 391, startPoint y: 178, endPoint x: 397, endPoint y: 178, distance: 5.7
click at [397, 190] on div at bounding box center [424, 199] width 100 height 19
click at [410, 191] on input "checkbox" at bounding box center [402, 199] width 17 height 17
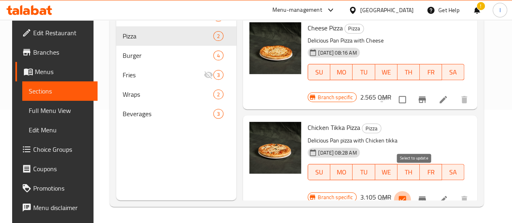
checkbox input "false"
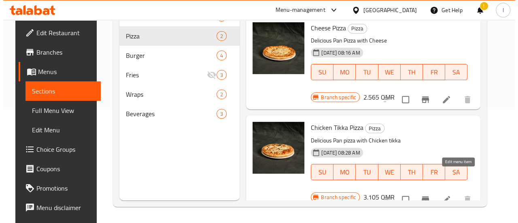
scroll to position [0, 0]
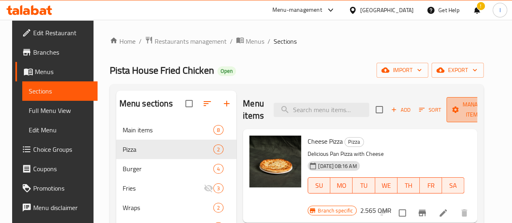
click at [477, 114] on span "Manage items" at bounding box center [473, 110] width 41 height 20
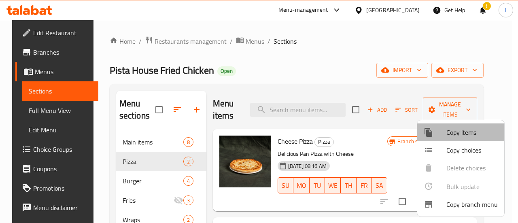
click at [461, 130] on span "Copy items" at bounding box center [471, 133] width 51 height 10
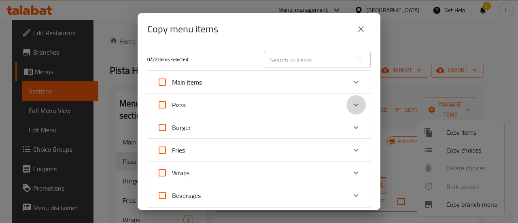
click at [351, 102] on icon "Expand" at bounding box center [356, 105] width 10 height 10
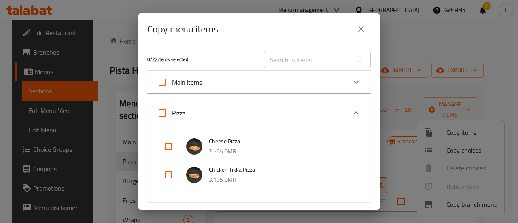
scroll to position [57, 0]
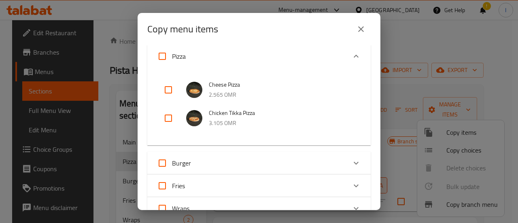
click at [168, 115] on input "checkbox" at bounding box center [168, 117] width 19 height 19
checkbox input "true"
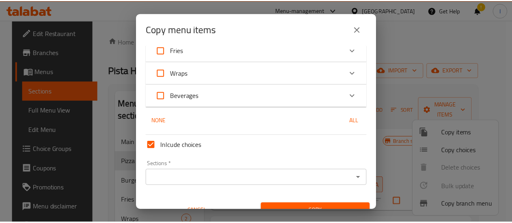
scroll to position [206, 0]
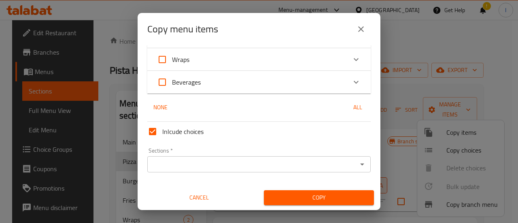
click at [323, 172] on div "Sections *" at bounding box center [258, 164] width 223 height 16
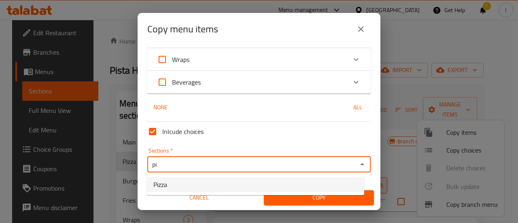
click at [312, 187] on li "Pizza" at bounding box center [255, 184] width 217 height 15
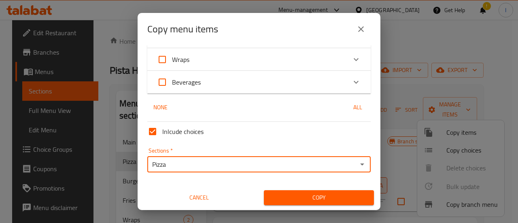
type input "Pizza"
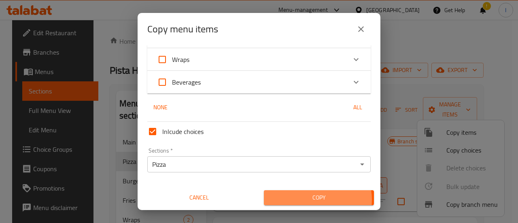
click at [313, 200] on span "Copy" at bounding box center [318, 198] width 97 height 10
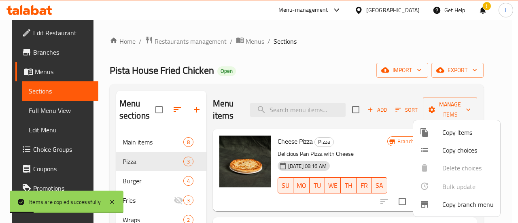
click at [369, 144] on div at bounding box center [259, 111] width 518 height 223
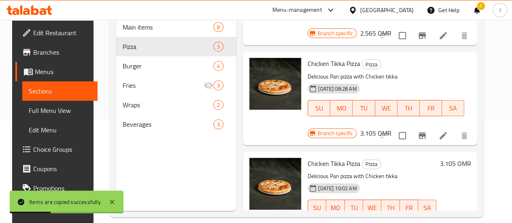
scroll to position [113, 0]
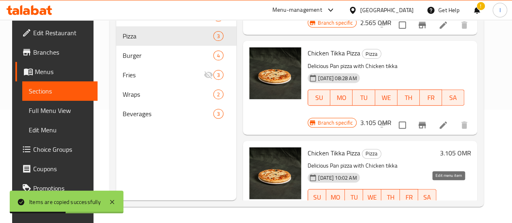
click at [446, 208] on icon at bounding box center [443, 213] width 10 height 10
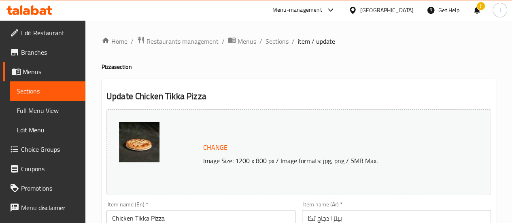
scroll to position [66, 0]
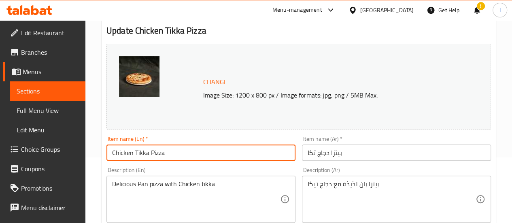
click at [151, 152] on input "Chicken Tikka Pizza" at bounding box center [200, 153] width 189 height 16
click at [218, 149] on input "Chicken 65 Pizza" at bounding box center [200, 153] width 189 height 16
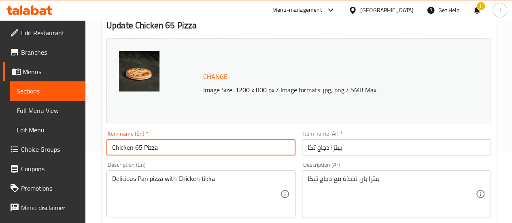
click at [218, 149] on input "Chicken 65 Pizza" at bounding box center [200, 147] width 189 height 16
type input "Chicken 65 Pizza"
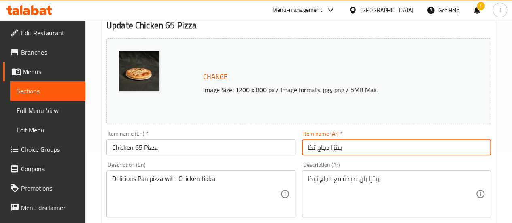
click at [350, 153] on input "بيتزا دجاج تكا" at bounding box center [396, 147] width 189 height 16
paste input "65"
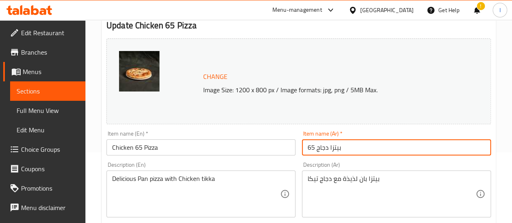
type input "بيتزا دجاج 65"
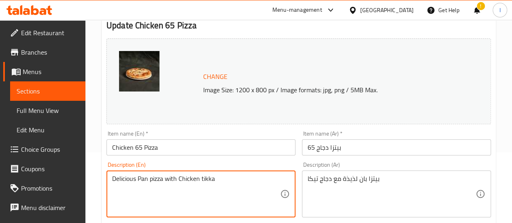
drag, startPoint x: 227, startPoint y: 175, endPoint x: 200, endPoint y: 178, distance: 26.9
click at [200, 178] on textarea "Delicious Pan pizza with Chicken tikka" at bounding box center [196, 194] width 168 height 38
drag, startPoint x: 223, startPoint y: 178, endPoint x: 107, endPoint y: 176, distance: 116.2
click at [107, 176] on div "Delicious Pan pizza with Chicken 65 Description (En)" at bounding box center [200, 193] width 189 height 47
type textarea "Delicious Pan pizza with Chicken 65"
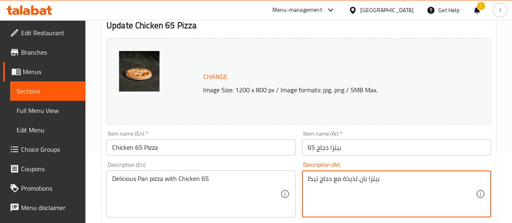
click at [378, 189] on textarea "بيتزا بان لذيذة مع دجاج تيكا" at bounding box center [392, 194] width 168 height 38
paste textarea "غنية بالدجاج 65"
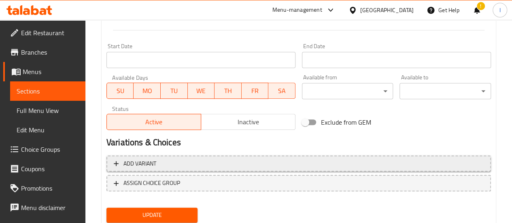
scroll to position [335, 0]
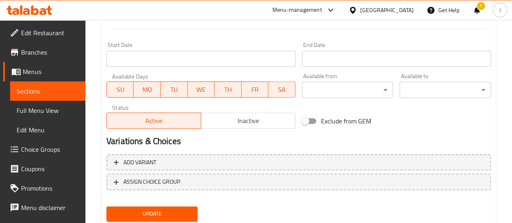
type textarea "بيتزا بان غنية بالدجاج 65"
click at [170, 213] on span "Update" at bounding box center [152, 214] width 79 height 10
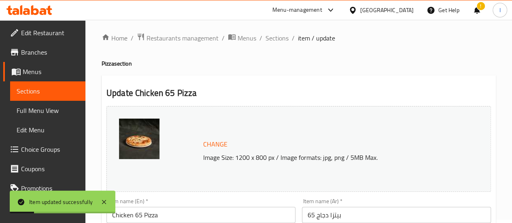
scroll to position [0, 0]
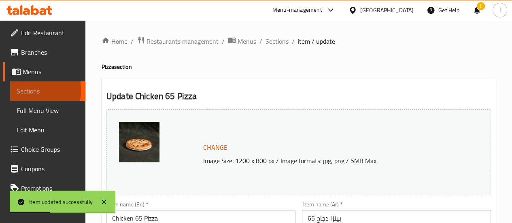
click at [23, 90] on span "Sections" at bounding box center [48, 91] width 62 height 10
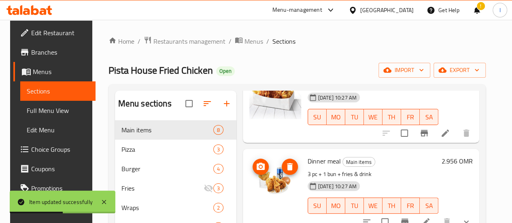
scroll to position [69, 0]
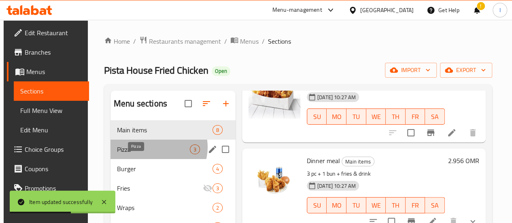
click at [154, 154] on span "Pizza" at bounding box center [153, 150] width 73 height 10
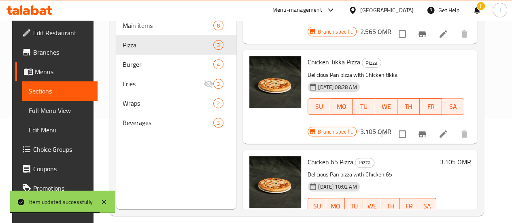
scroll to position [105, 0]
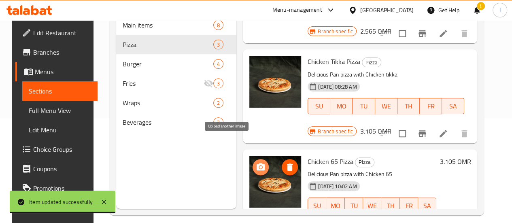
click at [253, 162] on span "upload picture" at bounding box center [261, 167] width 16 height 10
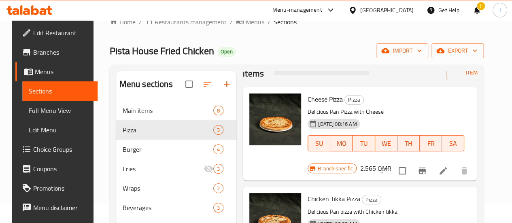
scroll to position [23, 0]
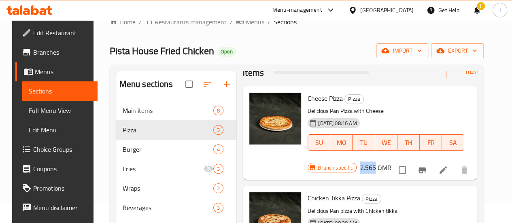
drag, startPoint x: 461, startPoint y: 100, endPoint x: 444, endPoint y: 100, distance: 17.4
click at [391, 162] on div "Branch specific 2.565 OMR" at bounding box center [349, 167] width 83 height 11
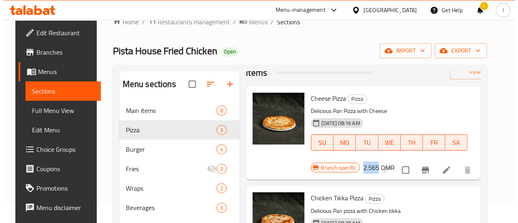
scroll to position [0, 0]
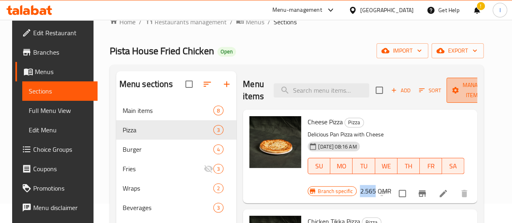
click at [453, 87] on span "Manage items" at bounding box center [473, 90] width 41 height 20
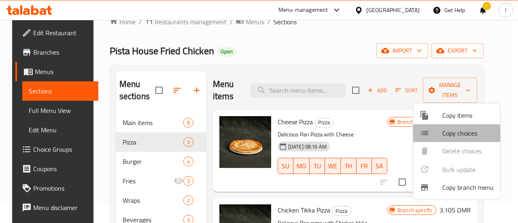
click at [448, 133] on span "Copy choices" at bounding box center [467, 133] width 51 height 10
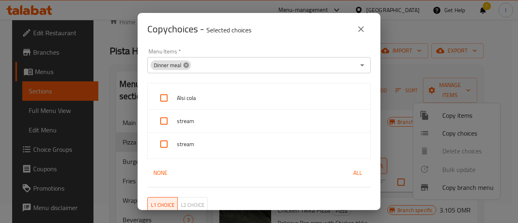
click at [186, 66] on icon at bounding box center [186, 65] width 6 height 6
click at [362, 26] on icon "close" at bounding box center [361, 29] width 10 height 10
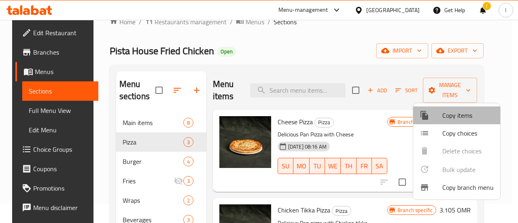
click at [466, 115] on span "Copy items" at bounding box center [467, 116] width 51 height 10
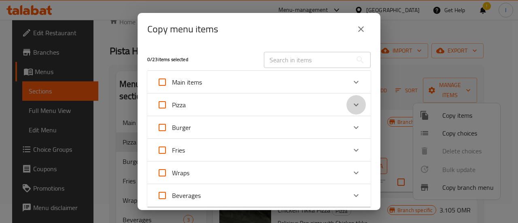
click at [351, 103] on icon "Expand" at bounding box center [356, 105] width 10 height 10
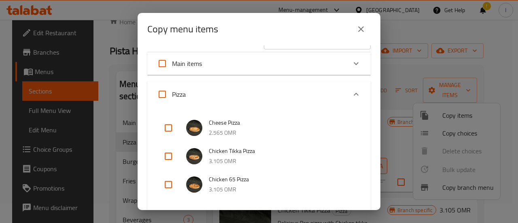
scroll to position [20, 0]
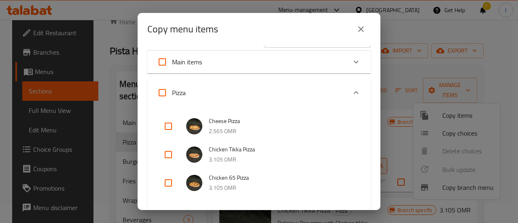
click at [164, 128] on input "checkbox" at bounding box center [168, 126] width 19 height 19
checkbox input "true"
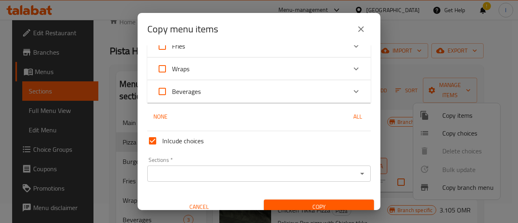
scroll to position [227, 0]
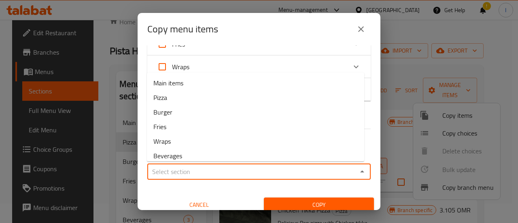
click at [292, 174] on input "Sections   *" at bounding box center [252, 171] width 205 height 11
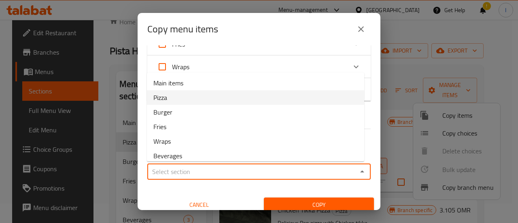
click at [241, 100] on li "Pizza" at bounding box center [255, 97] width 217 height 15
type input "Pizza"
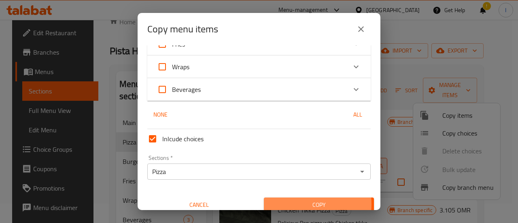
click at [301, 204] on span "Copy" at bounding box center [318, 205] width 97 height 10
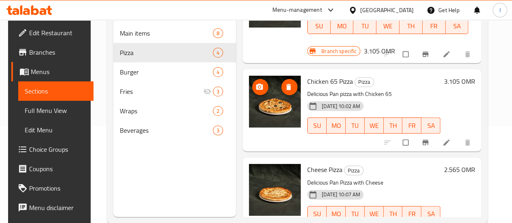
scroll to position [113, 0]
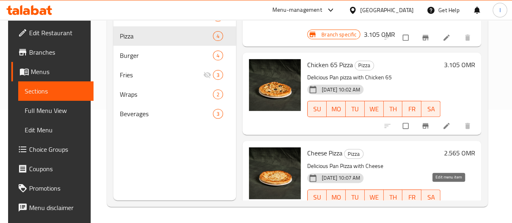
click at [446, 210] on icon at bounding box center [446, 214] width 8 height 8
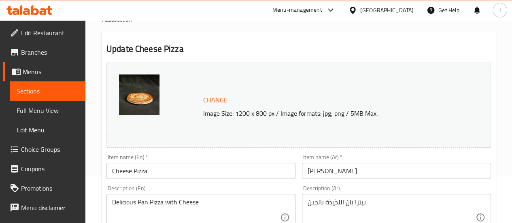
scroll to position [49, 0]
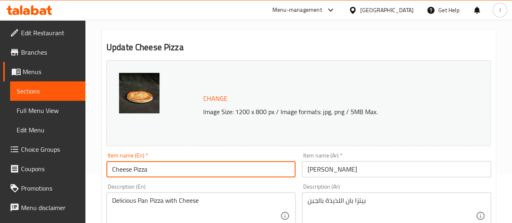
click at [133, 170] on input "Cheese Pizza" at bounding box center [200, 169] width 189 height 16
click at [180, 172] on input "Vegetable Pizza" at bounding box center [200, 169] width 189 height 16
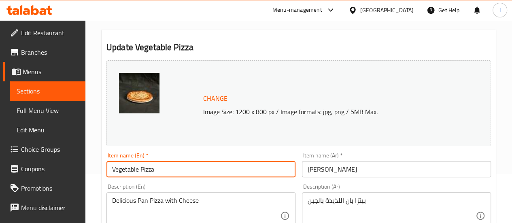
click at [180, 172] on input "Vegetable Pizza" at bounding box center [200, 169] width 189 height 16
type input "Vegetable Pizza"
click at [328, 169] on input "[PERSON_NAME]" at bounding box center [396, 169] width 189 height 16
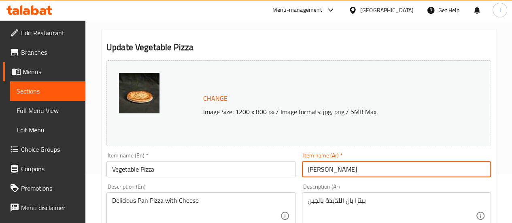
click at [328, 169] on input "[PERSON_NAME]" at bounding box center [396, 169] width 189 height 16
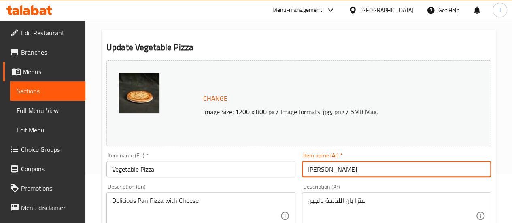
paste input "ضار"
type input "بيتزا خضار"
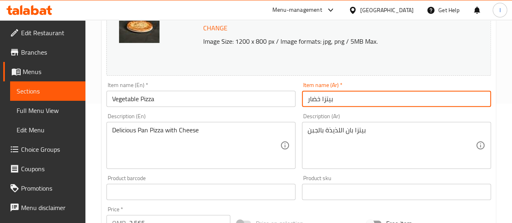
scroll to position [120, 0]
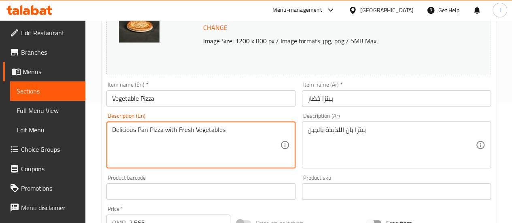
click at [241, 127] on textarea "Delicious Pan Pizza with Fresh Vegetables" at bounding box center [196, 145] width 168 height 38
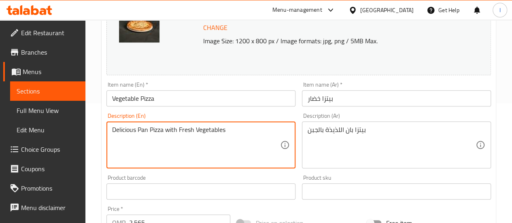
type textarea "Delicious Pan Pizza with Fresh Vegetables"
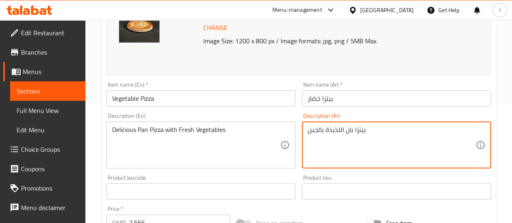
click at [381, 136] on textarea "بيتزا بان اللذيذة بالجبن" at bounding box center [392, 145] width 168 height 38
paste textarea "لذيذة مع خضروات طازجة"
type textarea "بيتزا بان لذيذة مع خضروات طازجة"
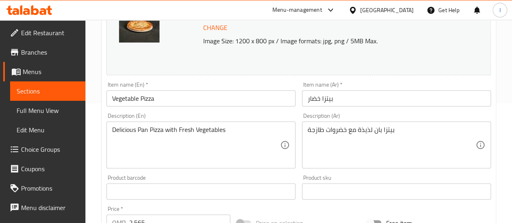
click at [392, 112] on div "Description (Ar) بيتزا بان لذيذة مع خضروات طازجة Description (Ar)" at bounding box center [397, 141] width 196 height 62
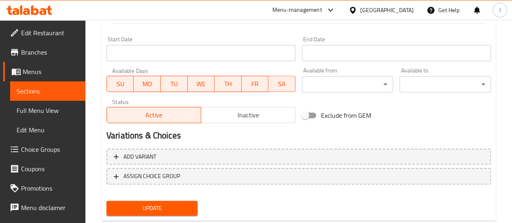
scroll to position [341, 0]
click at [168, 210] on span "Update" at bounding box center [152, 208] width 79 height 10
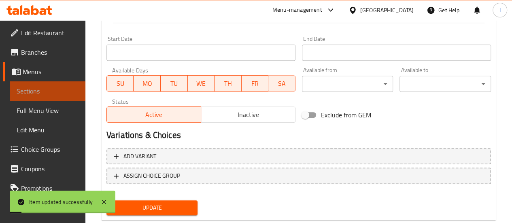
click at [57, 91] on span "Sections" at bounding box center [48, 91] width 62 height 10
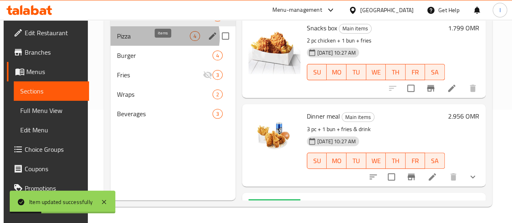
click at [190, 40] on span "4" at bounding box center [194, 36] width 9 height 8
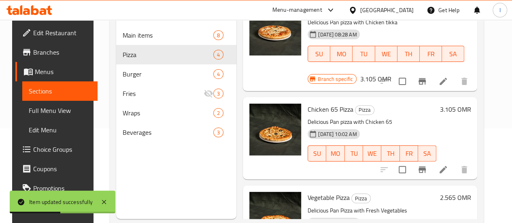
scroll to position [163, 0]
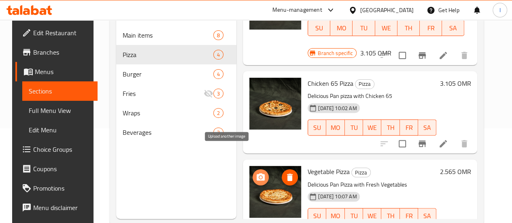
click at [253, 172] on span "upload picture" at bounding box center [261, 177] width 16 height 10
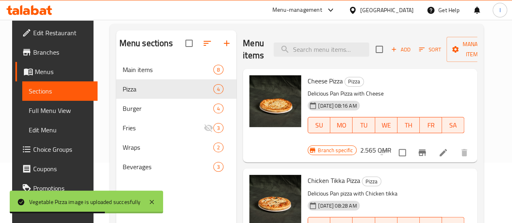
scroll to position [60, 0]
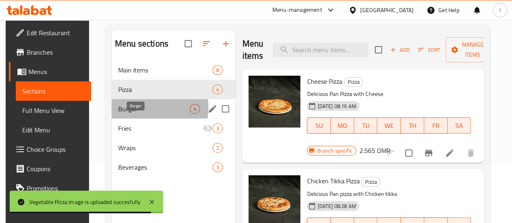
click at [150, 114] on span "Burger" at bounding box center [154, 109] width 72 height 10
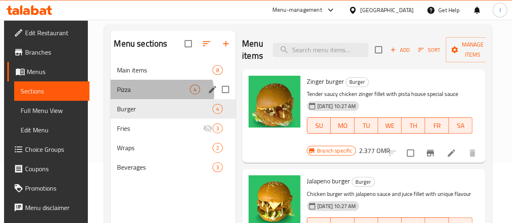
click at [159, 99] on div "Pizza 4" at bounding box center [173, 89] width 125 height 19
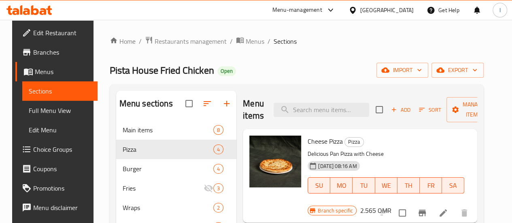
click at [30, 9] on icon at bounding box center [29, 10] width 46 height 10
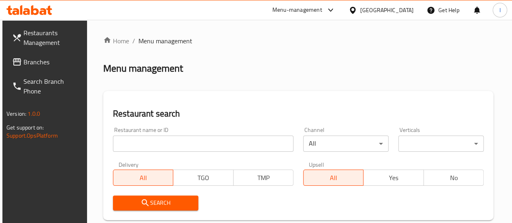
click at [36, 8] on icon at bounding box center [29, 10] width 46 height 10
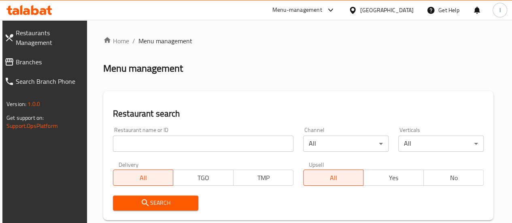
click at [174, 143] on input "search" at bounding box center [203, 144] width 181 height 16
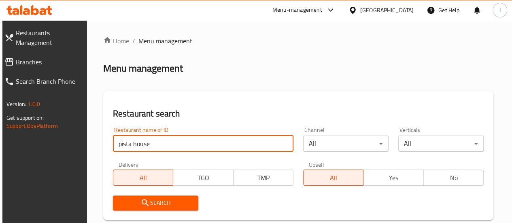
type input "pista house"
click button "Search" at bounding box center [155, 203] width 85 height 15
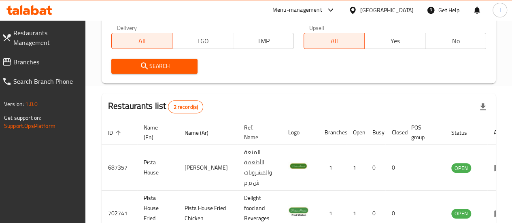
scroll to position [193, 0]
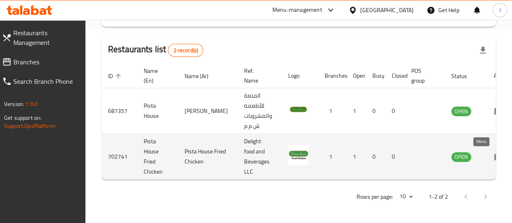
click at [494, 157] on icon "enhanced table" at bounding box center [498, 157] width 9 height 7
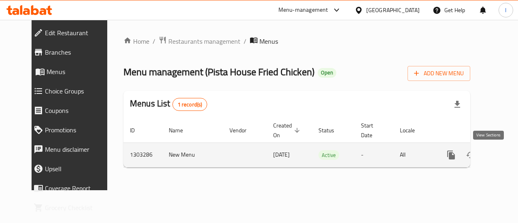
click at [505, 154] on icon "enhanced table" at bounding box center [510, 155] width 10 height 10
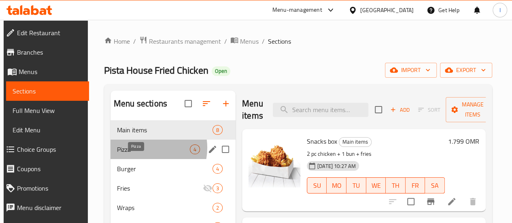
click at [142, 154] on span "Pizza" at bounding box center [153, 150] width 73 height 10
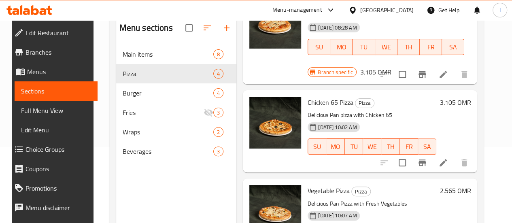
scroll to position [79, 0]
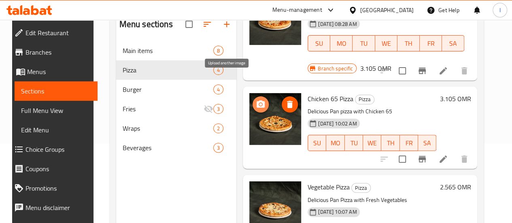
click at [253, 96] on button "upload picture" at bounding box center [261, 104] width 16 height 16
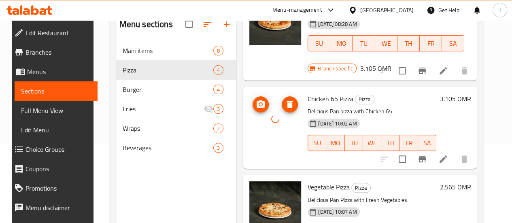
scroll to position [113, 0]
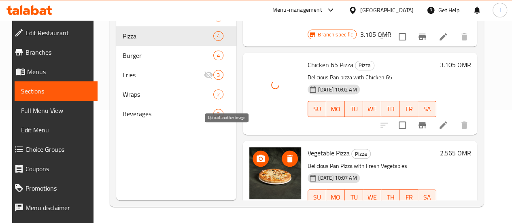
click at [256, 154] on icon "upload picture" at bounding box center [261, 159] width 10 height 10
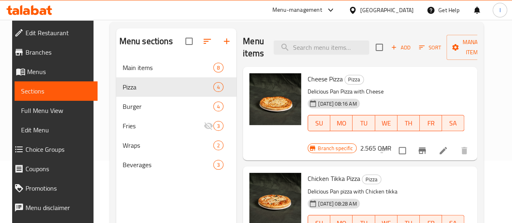
scroll to position [55, 0]
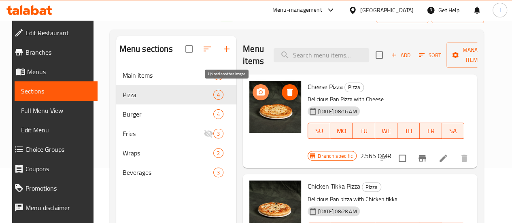
click at [256, 91] on icon "upload picture" at bounding box center [261, 92] width 10 height 10
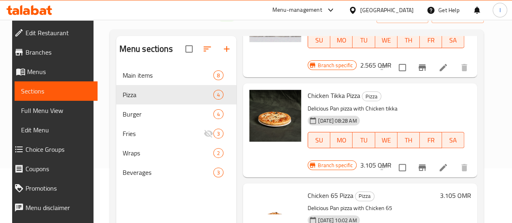
scroll to position [91, 0]
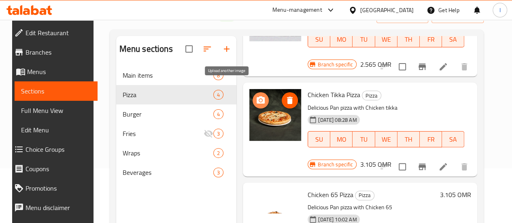
click at [256, 96] on icon "upload picture" at bounding box center [261, 101] width 10 height 10
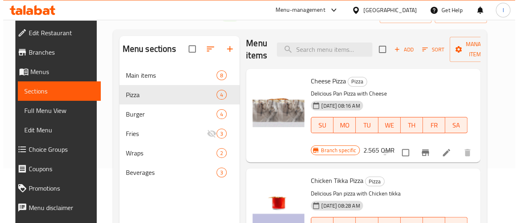
scroll to position [0, 0]
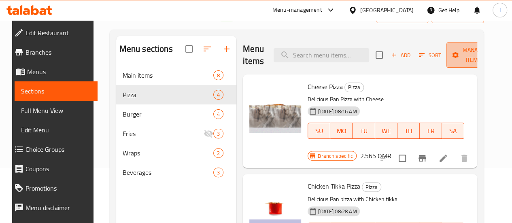
click at [453, 49] on span "Manage items" at bounding box center [473, 55] width 41 height 20
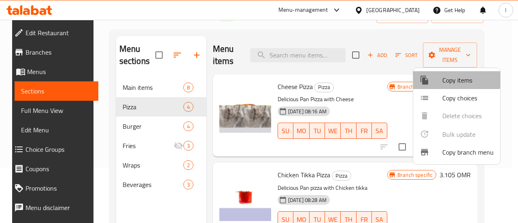
click at [440, 77] on div at bounding box center [431, 80] width 23 height 10
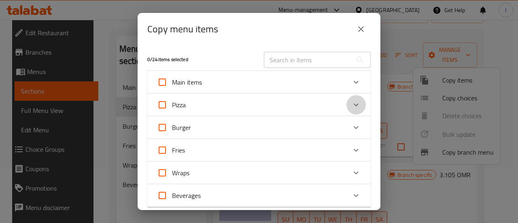
click at [351, 102] on icon "Expand" at bounding box center [356, 105] width 10 height 10
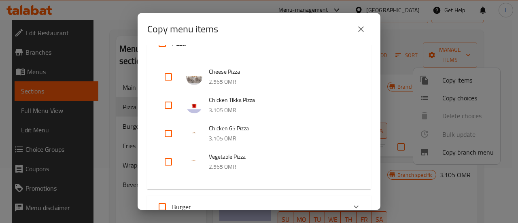
scroll to position [70, 0]
click at [172, 102] on input "checkbox" at bounding box center [168, 104] width 19 height 19
checkbox input "true"
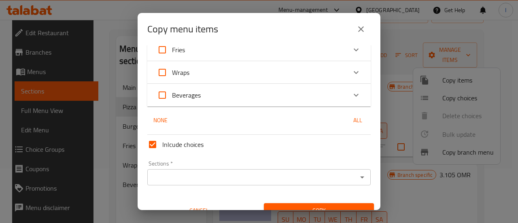
scroll to position [250, 0]
click at [313, 184] on div "Sections *" at bounding box center [258, 177] width 223 height 16
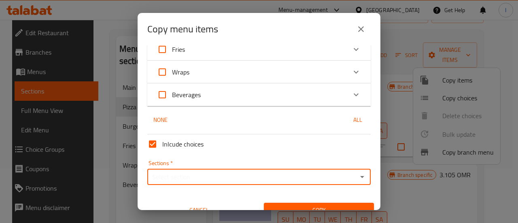
scroll to position [262, 0]
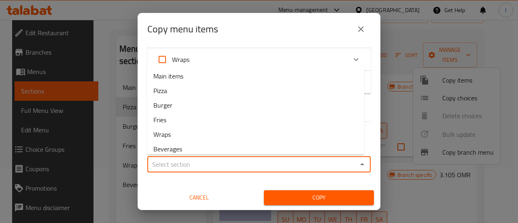
click at [271, 162] on input "Sections   *" at bounding box center [252, 164] width 205 height 11
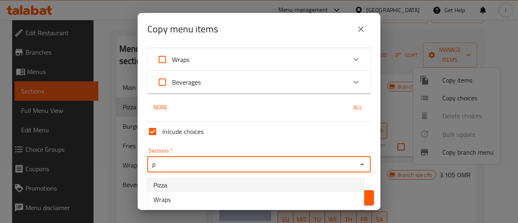
click at [240, 184] on li "Pizza" at bounding box center [255, 185] width 217 height 15
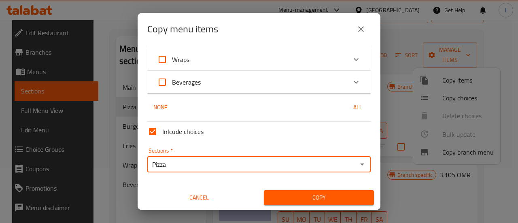
type input "Pizza"
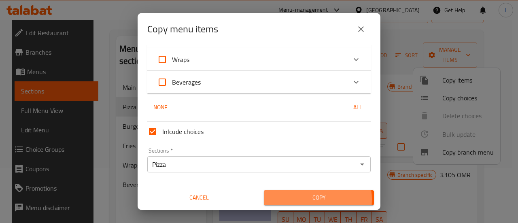
click at [308, 200] on span "Copy" at bounding box center [318, 198] width 97 height 10
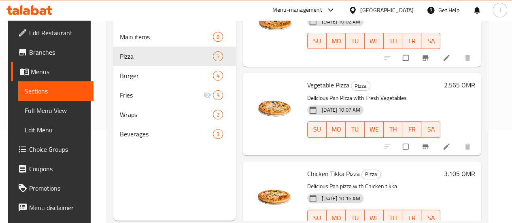
scroll to position [113, 0]
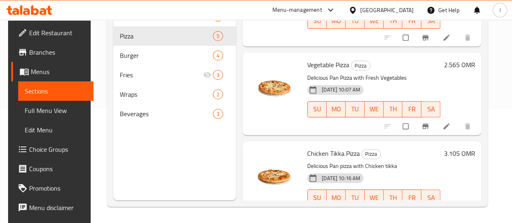
click at [444, 208] on li at bounding box center [447, 214] width 23 height 13
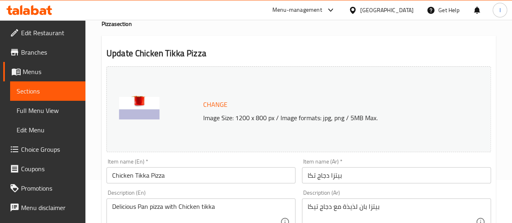
scroll to position [45, 0]
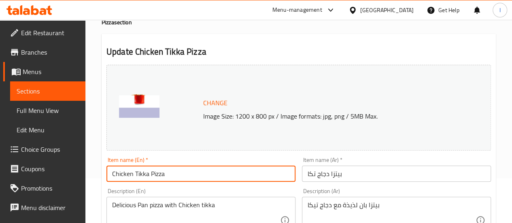
drag, startPoint x: 150, startPoint y: 174, endPoint x: 91, endPoint y: 174, distance: 59.1
type input "Hot dog Pizza"
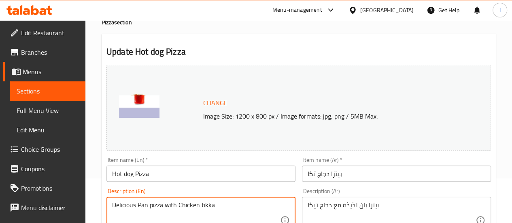
drag, startPoint x: 218, startPoint y: 207, endPoint x: 179, endPoint y: 208, distance: 38.9
drag, startPoint x: 253, startPoint y: 205, endPoint x: 109, endPoint y: 203, distance: 143.3
click at [109, 203] on div "Delicious Pan pizza with Hot dog , cheese , olives Description (En)" at bounding box center [200, 220] width 189 height 47
type textarea "Delicious Pan pizza with Hot dog , cheese , olives"
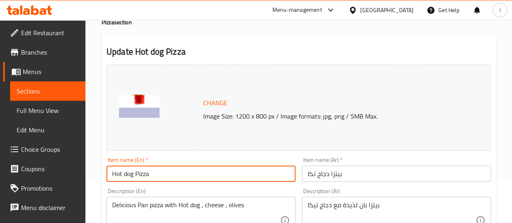
drag, startPoint x: 134, startPoint y: 173, endPoint x: 112, endPoint y: 173, distance: 21.5
click at [112, 173] on input "Hot dog Pizza" at bounding box center [200, 174] width 189 height 16
click at [113, 174] on input "Sausage Pizza" at bounding box center [200, 174] width 189 height 16
click at [192, 179] on input "Chicken Sausage Pizza" at bounding box center [200, 174] width 189 height 16
type input "Chicken Sausage Pizza"
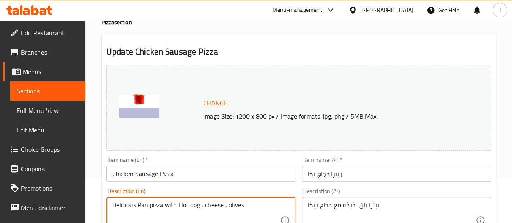
drag, startPoint x: 200, startPoint y: 207, endPoint x: 180, endPoint y: 208, distance: 19.9
type textarea "Delicious Pan pizza with Chicken Sausage , cheese , olives"
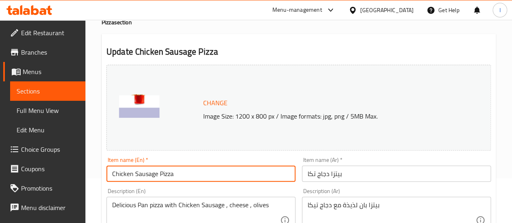
drag, startPoint x: 213, startPoint y: 175, endPoint x: 103, endPoint y: 171, distance: 110.6
click at [103, 171] on div "Item name (En)   * Chicken Sausage Pizza Item name (En) *" at bounding box center [201, 169] width 196 height 31
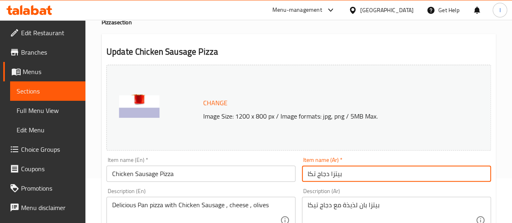
click at [345, 172] on input "بيتزا دجاج تكا" at bounding box center [396, 174] width 189 height 16
paste input "جق الدجاج"
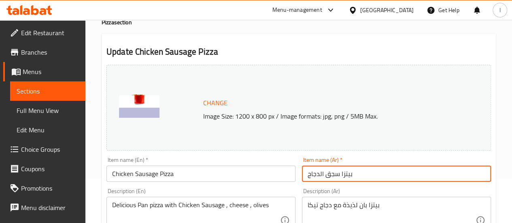
scroll to position [78, 0]
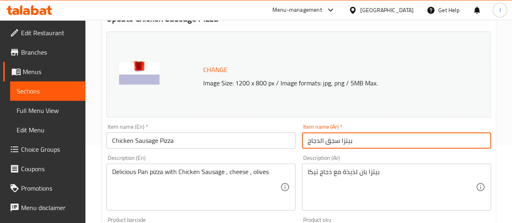
type input "بيتزا سجق الدجاج"
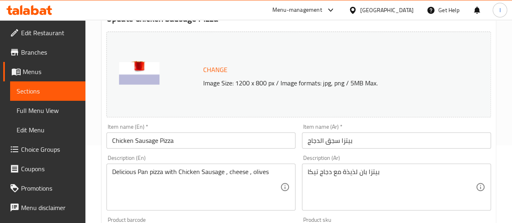
click at [271, 166] on div "Delicious Pan pizza with Chicken Sausage , cheese , olives Description (En)" at bounding box center [200, 187] width 189 height 47
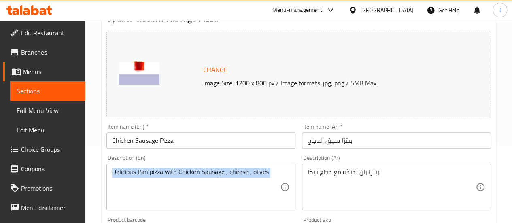
click at [271, 166] on div "Delicious Pan pizza with Chicken Sausage , cheese , olives Description (En)" at bounding box center [200, 187] width 189 height 47
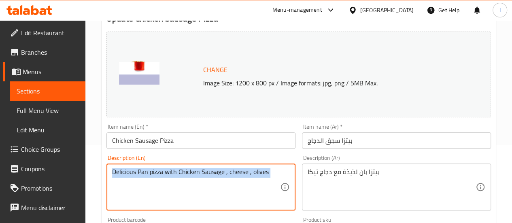
click at [271, 166] on div "Delicious Pan pizza with Chicken Sausage , cheese , olives Description (En)" at bounding box center [200, 187] width 189 height 47
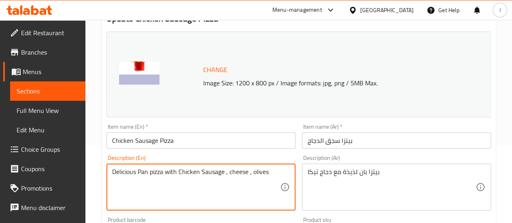
click at [270, 172] on textarea "Delicious Pan pizza with Chicken Sausage , cheese , olives" at bounding box center [196, 187] width 168 height 38
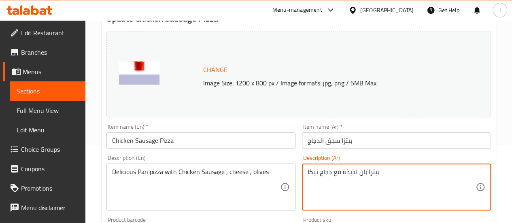
click at [358, 178] on textarea "بيتزا بان لذيذة مع دجاج تيكا" at bounding box center [392, 187] width 168 height 38
paste textarea "جق الدجاج والجبن والزيتون"
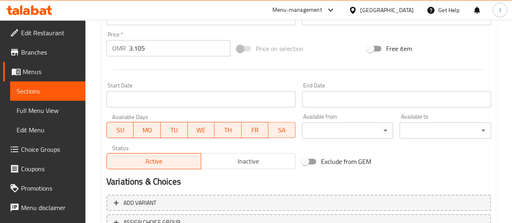
scroll to position [361, 0]
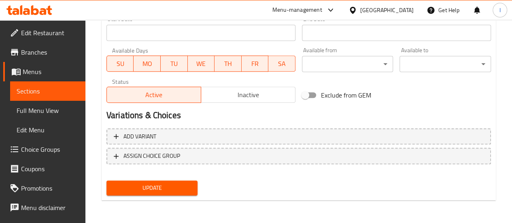
type textarea "بيتزا بان لذيذة مع سجق الدجاج والجبن والزيتون"
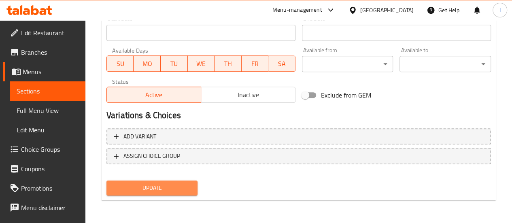
click at [178, 187] on span "Update" at bounding box center [152, 188] width 79 height 10
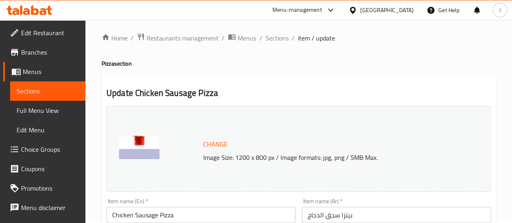
scroll to position [0, 0]
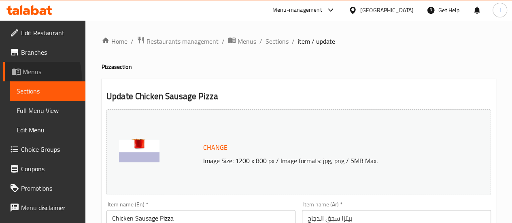
click at [28, 77] on span "Menus" at bounding box center [51, 72] width 56 height 10
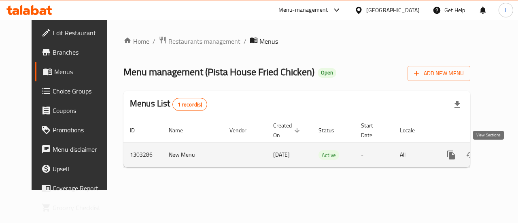
click at [505, 158] on icon "enhanced table" at bounding box center [510, 155] width 10 height 10
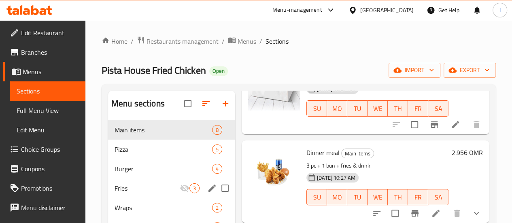
scroll to position [113, 0]
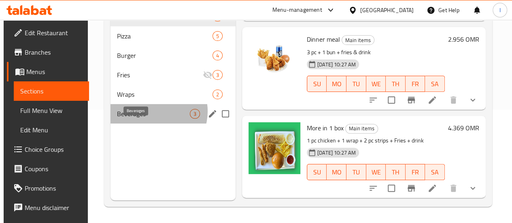
click at [152, 119] on span "Beverages" at bounding box center [153, 114] width 73 height 10
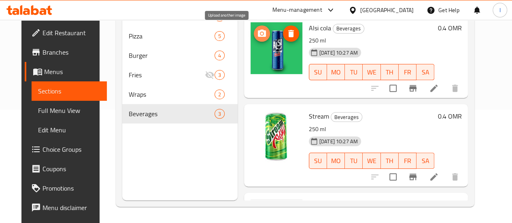
click at [257, 36] on icon "upload picture" at bounding box center [262, 34] width 10 height 10
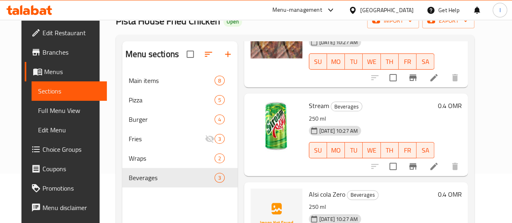
scroll to position [113, 0]
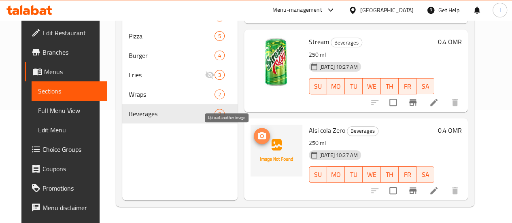
click at [257, 135] on icon "upload picture" at bounding box center [262, 136] width 10 height 10
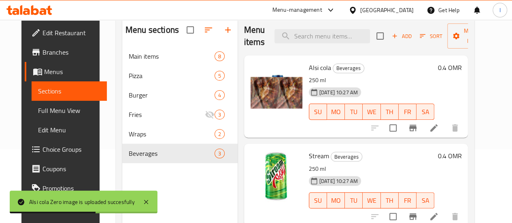
scroll to position [73, 0]
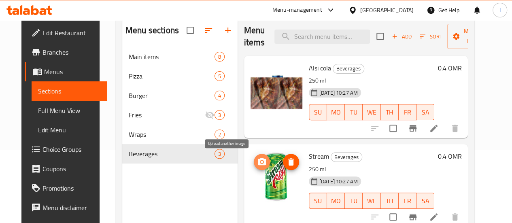
click at [257, 161] on icon "upload picture" at bounding box center [262, 162] width 10 height 10
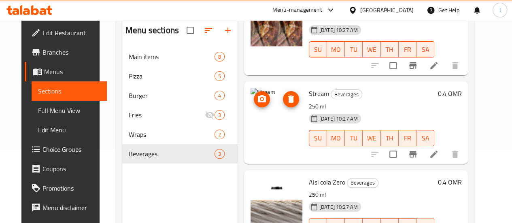
scroll to position [0, 0]
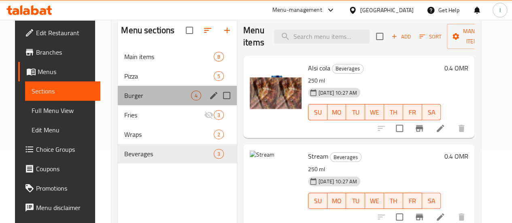
click at [171, 105] on div "Burger 4" at bounding box center [177, 95] width 119 height 19
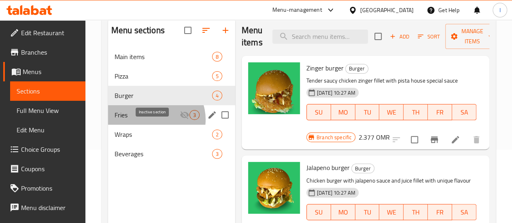
click at [180, 120] on icon "Menu sections" at bounding box center [185, 115] width 10 height 10
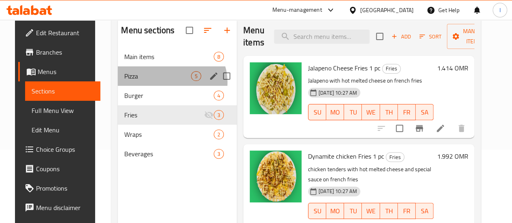
click at [162, 86] on div "Pizza 5" at bounding box center [177, 75] width 119 height 19
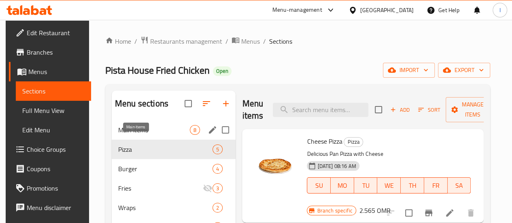
click at [149, 135] on span "Main items" at bounding box center [154, 130] width 72 height 10
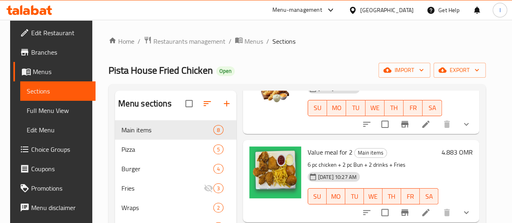
scroll to position [262, 0]
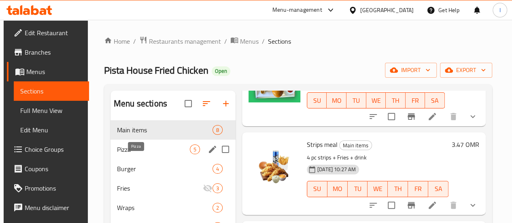
click at [151, 154] on span "Pizza" at bounding box center [153, 150] width 73 height 10
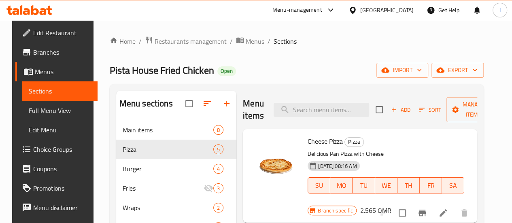
click at [409, 117] on div "Add Sort Manage items" at bounding box center [438, 109] width 125 height 25
click at [419, 111] on span "Sort" at bounding box center [430, 109] width 22 height 9
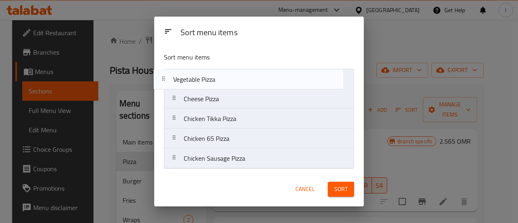
drag, startPoint x: 220, startPoint y: 143, endPoint x: 208, endPoint y: 80, distance: 64.3
click at [208, 80] on nav "Cheese Pizza Chicken Tikka Pizza Chicken 65 Pizza Vegetable Pizza Chicken Sausa…" at bounding box center [259, 119] width 190 height 100
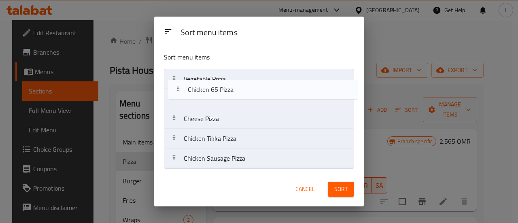
drag, startPoint x: 222, startPoint y: 129, endPoint x: 227, endPoint y: 71, distance: 58.5
click at [227, 72] on nav "Vegetable Pizza Cheese Pizza Chicken Tikka Pizza Chicken 65 Pizza Chicken Sausa…" at bounding box center [259, 119] width 190 height 100
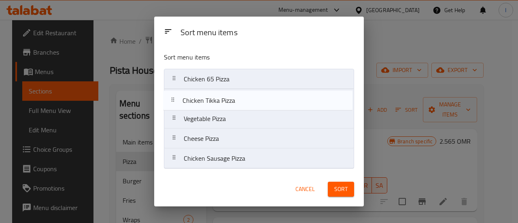
drag, startPoint x: 222, startPoint y: 144, endPoint x: 221, endPoint y: 101, distance: 42.9
click at [221, 101] on nav "Chicken 65 Pizza Vegetable Pizza Cheese Pizza Chicken Tikka Pizza Chicken Sausa…" at bounding box center [259, 119] width 190 height 100
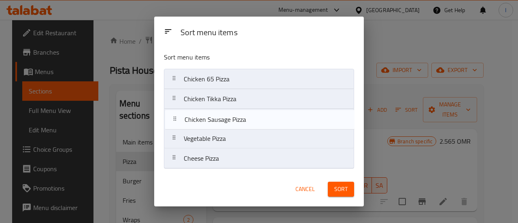
click at [221, 118] on nav "Chicken 65 Pizza Chicken Tikka Pizza Vegetable Pizza Cheese Pizza Chicken Sausa…" at bounding box center [259, 119] width 190 height 100
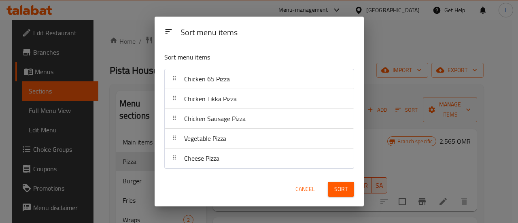
click at [333, 186] on button "Sort" at bounding box center [341, 189] width 26 height 15
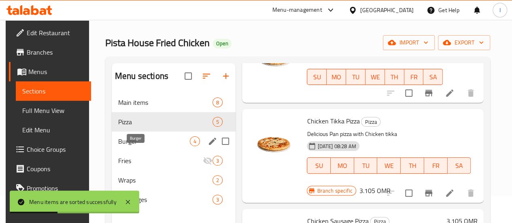
scroll to position [40, 0]
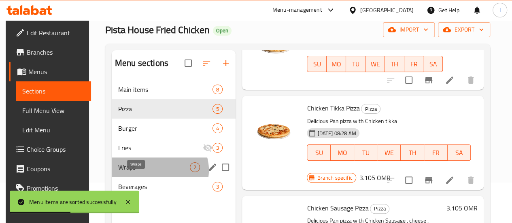
click at [155, 172] on span "Wraps" at bounding box center [154, 167] width 72 height 10
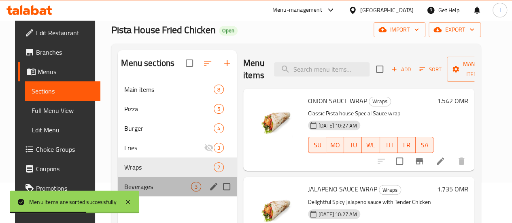
click at [169, 196] on div "Beverages 3" at bounding box center [177, 186] width 119 height 19
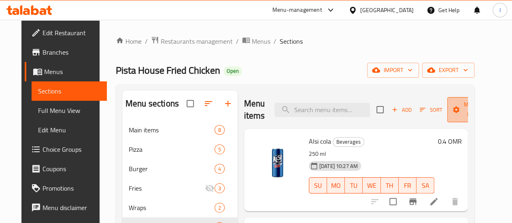
click at [469, 114] on span "Manage items" at bounding box center [474, 110] width 41 height 20
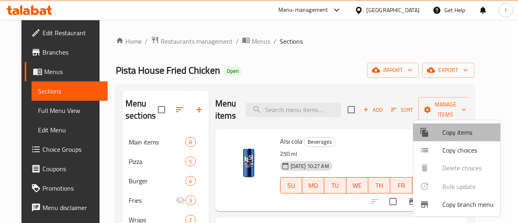
click at [461, 131] on span "Copy items" at bounding box center [467, 133] width 51 height 10
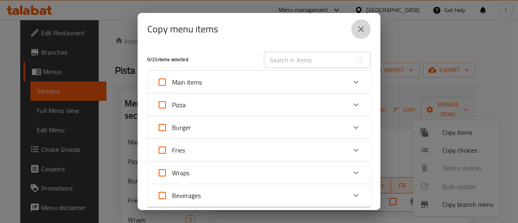
click at [362, 31] on icon "close" at bounding box center [361, 29] width 6 height 6
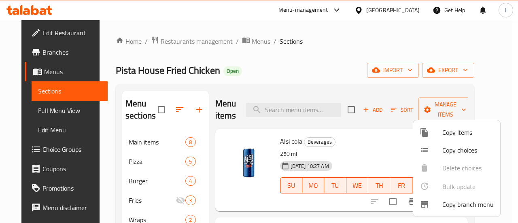
click at [302, 62] on div at bounding box center [259, 111] width 518 height 223
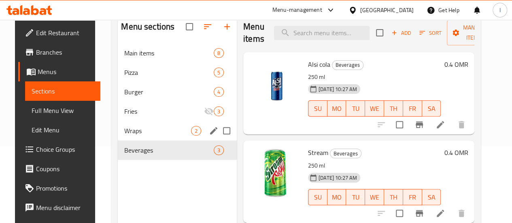
scroll to position [81, 0]
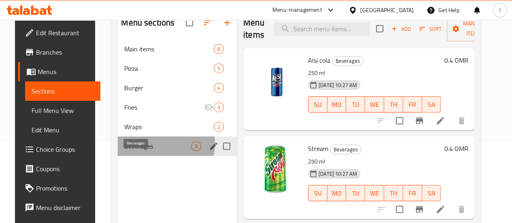
click at [153, 151] on span "Beverages" at bounding box center [157, 146] width 67 height 10
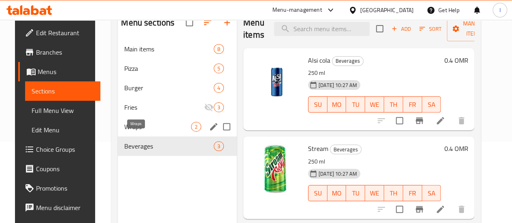
click at [157, 132] on span "Wraps" at bounding box center [157, 127] width 67 height 10
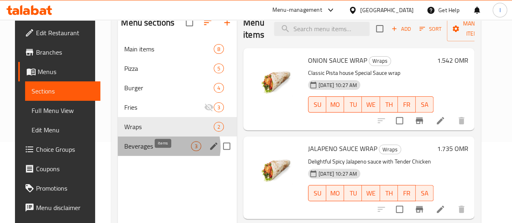
click at [191, 150] on span "3" at bounding box center [195, 146] width 9 height 8
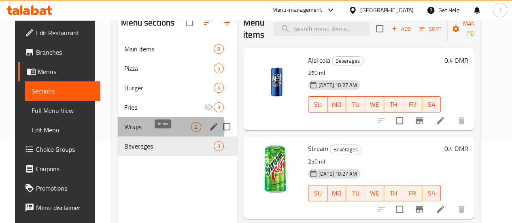
click at [191, 131] on span "2" at bounding box center [195, 127] width 9 height 8
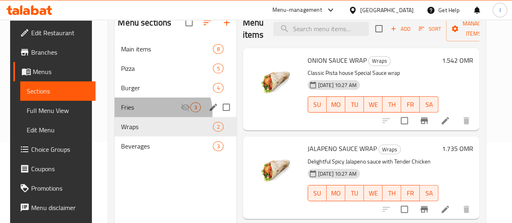
click at [155, 117] on div "Fries 3" at bounding box center [175, 107] width 121 height 19
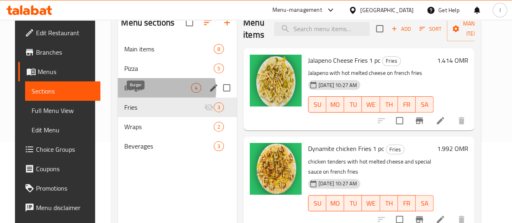
click at [156, 93] on span "Burger" at bounding box center [157, 88] width 67 height 10
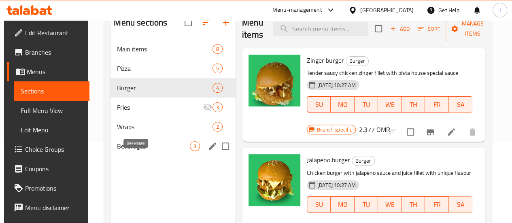
click at [151, 151] on span "Beverages" at bounding box center [153, 146] width 72 height 10
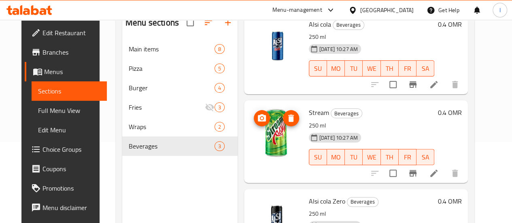
scroll to position [74, 0]
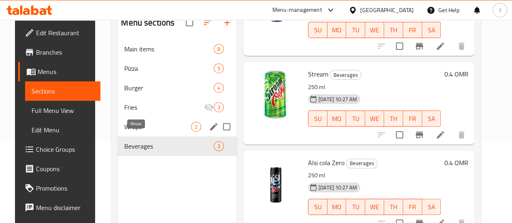
click at [135, 132] on span "Wraps" at bounding box center [157, 127] width 67 height 10
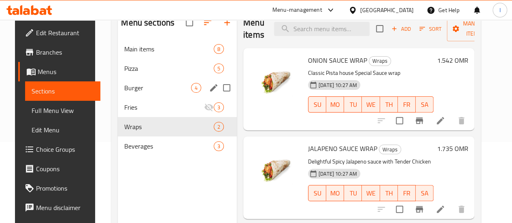
click at [142, 94] on div "Burger 4" at bounding box center [177, 87] width 119 height 19
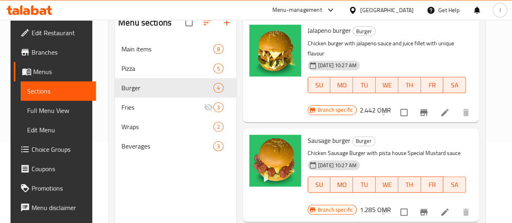
scroll to position [193, 0]
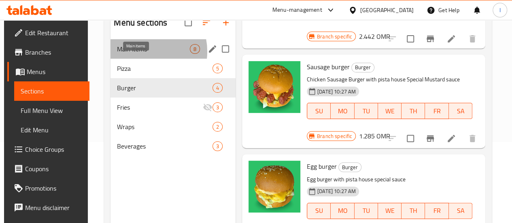
click at [138, 54] on span "Main items" at bounding box center [153, 49] width 72 height 10
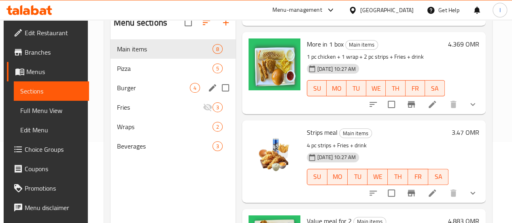
click at [155, 94] on div "Burger 4" at bounding box center [173, 87] width 125 height 19
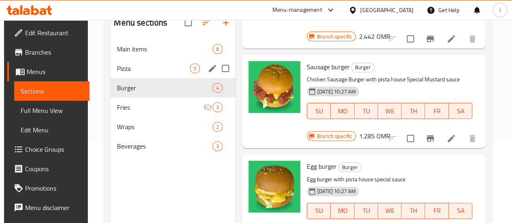
click at [129, 73] on span "Pizza" at bounding box center [153, 69] width 72 height 10
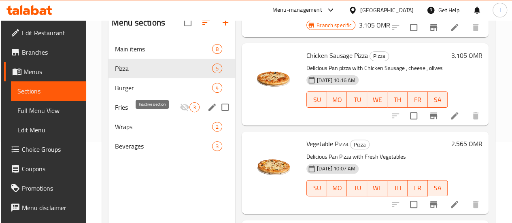
click at [180, 111] on icon "Menu sections" at bounding box center [184, 108] width 9 height 8
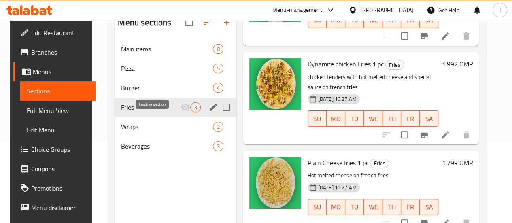
scroll to position [84, 0]
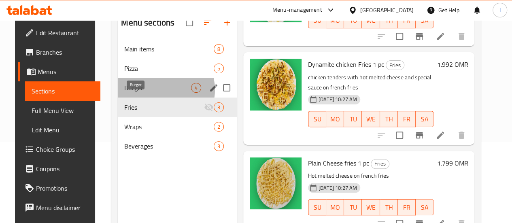
click at [150, 93] on span "Burger" at bounding box center [157, 88] width 67 height 10
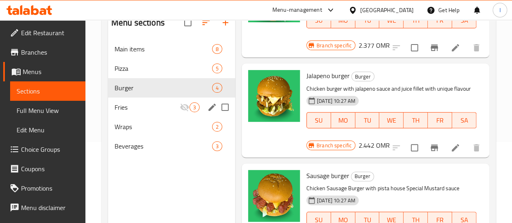
click at [155, 117] on div "Fries 3" at bounding box center [171, 107] width 127 height 19
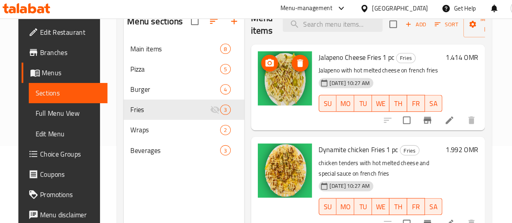
scroll to position [81, 0]
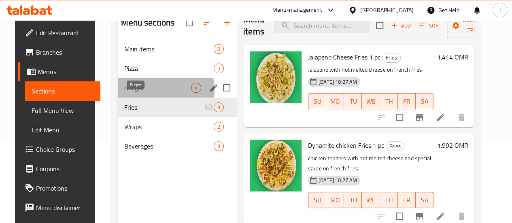
click at [142, 93] on span "Burger" at bounding box center [157, 88] width 67 height 10
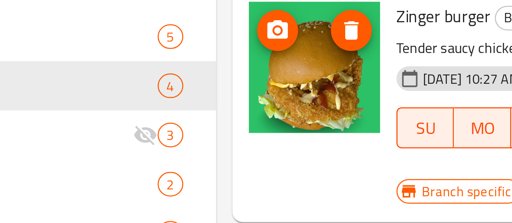
scroll to position [81, 0]
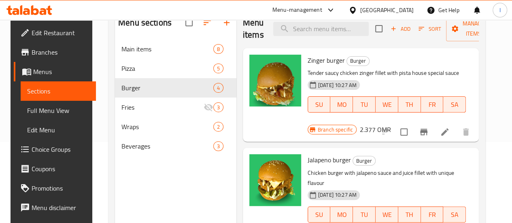
click at [37, 11] on icon at bounding box center [35, 10] width 8 height 10
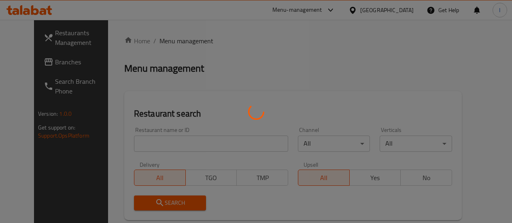
scroll to position [81, 0]
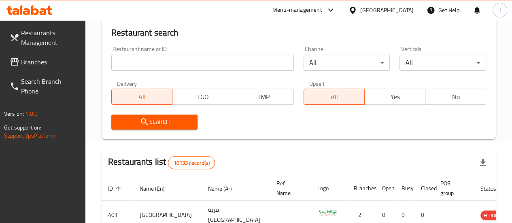
click at [147, 60] on div "Home / Menu management Menu management Restaurant search Restaurant name or ID …" at bounding box center [299, 199] width 394 height 489
drag, startPoint x: 0, startPoint y: 0, endPoint x: 147, endPoint y: 60, distance: 159.2
click at [147, 60] on input "search" at bounding box center [202, 63] width 183 height 16
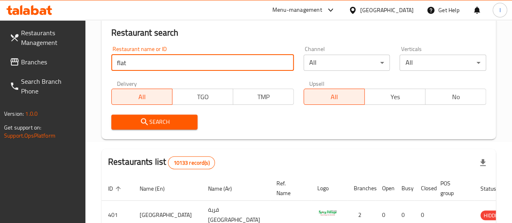
type input "flat"
click button "Search" at bounding box center [154, 122] width 87 height 15
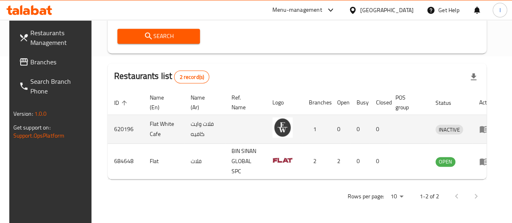
scroll to position [176, 0]
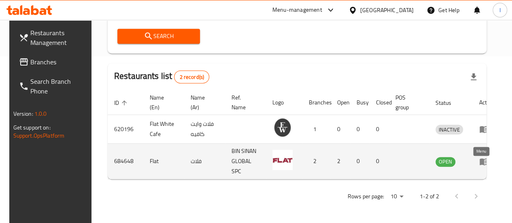
click at [480, 157] on icon "enhanced table" at bounding box center [484, 162] width 10 height 10
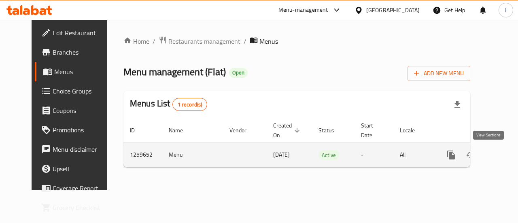
click at [505, 153] on icon "enhanced table" at bounding box center [510, 155] width 10 height 10
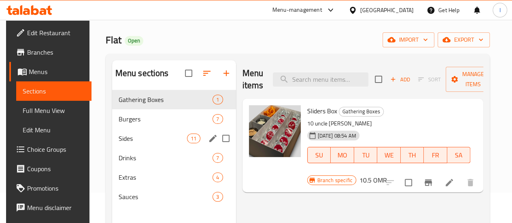
scroll to position [81, 0]
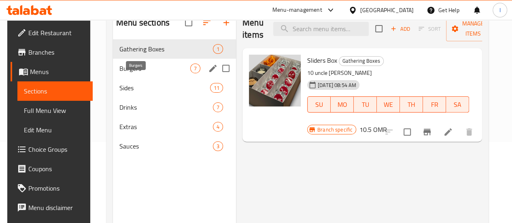
click at [139, 73] on span "Burgers" at bounding box center [154, 69] width 71 height 10
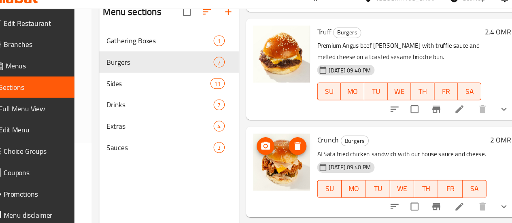
scroll to position [80, 0]
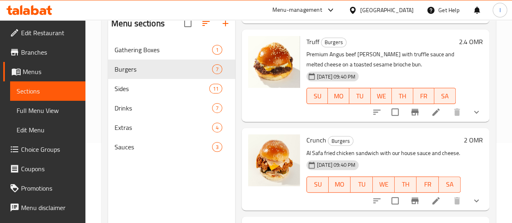
click at [475, 191] on button "show more" at bounding box center [476, 200] width 19 height 19
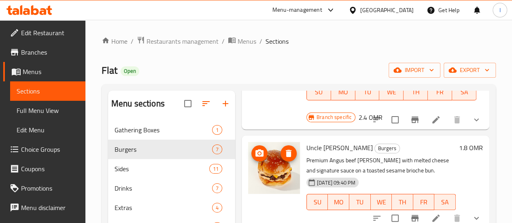
scroll to position [139, 0]
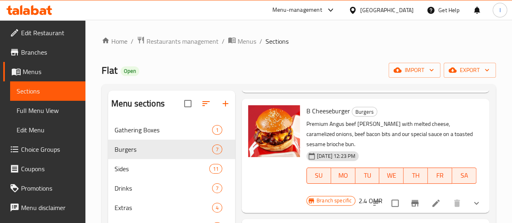
click at [26, 7] on icon at bounding box center [29, 10] width 46 height 10
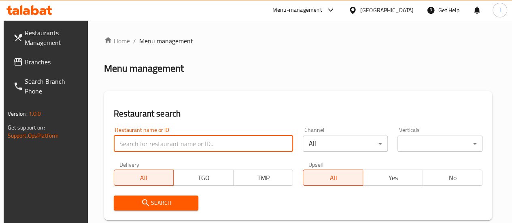
click at [169, 145] on input "search" at bounding box center [204, 144] width 180 height 16
type input "burger"
click button "Search" at bounding box center [156, 203] width 85 height 15
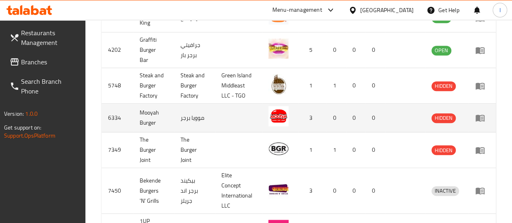
scroll to position [438, 0]
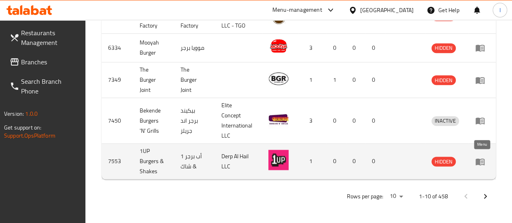
click at [476, 158] on icon "enhanced table" at bounding box center [480, 161] width 9 height 7
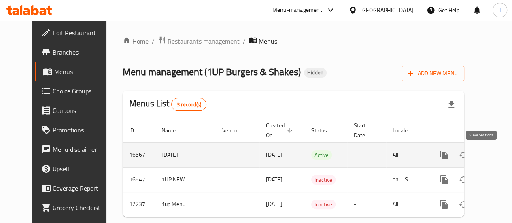
click at [493, 161] on link "enhanced table" at bounding box center [502, 154] width 19 height 19
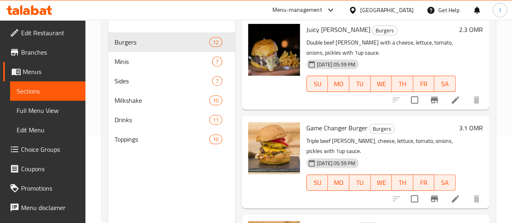
scroll to position [73, 0]
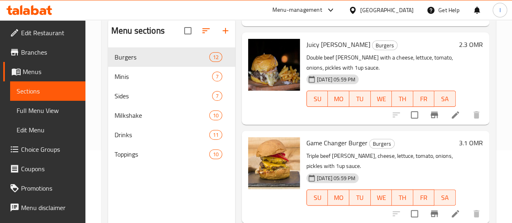
click at [38, 7] on icon at bounding box center [29, 10] width 46 height 10
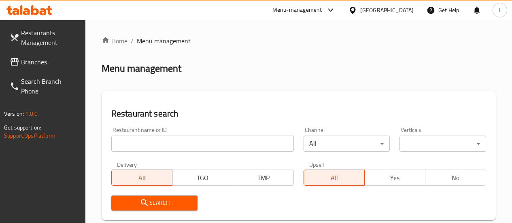
scroll to position [73, 0]
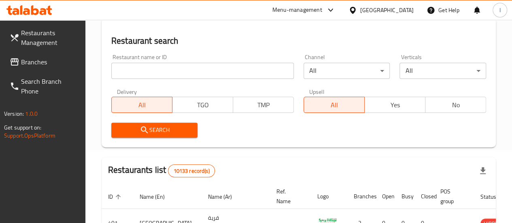
click at [129, 82] on div "Restaurant name or ID Restaurant name or ID" at bounding box center [202, 66] width 192 height 34
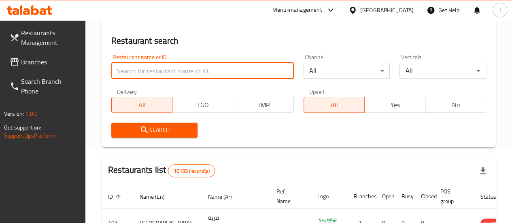
click at [131, 78] on input "search" at bounding box center [202, 71] width 183 height 16
type input "pista house"
click button "Search" at bounding box center [154, 130] width 87 height 15
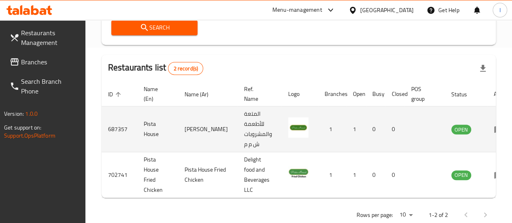
scroll to position [193, 0]
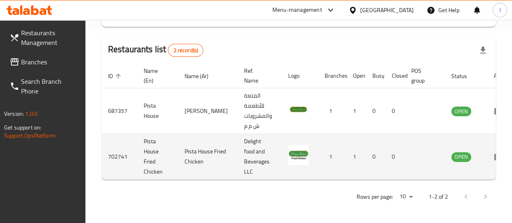
click at [487, 157] on td "enhanced table" at bounding box center [501, 157] width 28 height 46
click at [494, 156] on icon "enhanced table" at bounding box center [498, 157] width 9 height 7
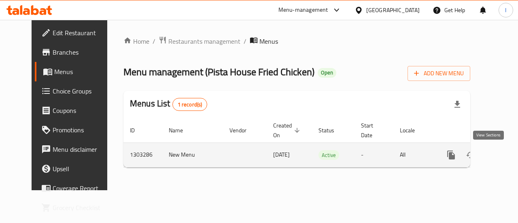
click at [500, 159] on link "enhanced table" at bounding box center [509, 154] width 19 height 19
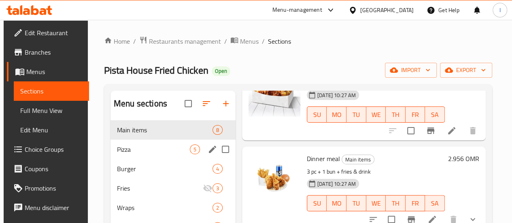
scroll to position [81, 0]
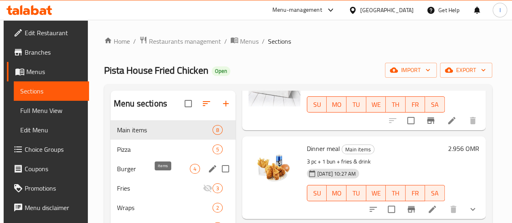
click at [190, 173] on span "4" at bounding box center [194, 169] width 9 height 8
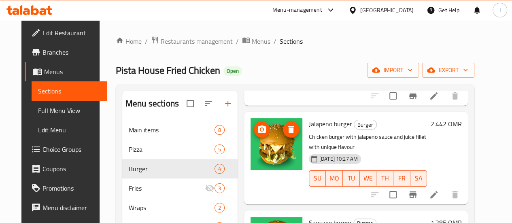
scroll to position [121, 0]
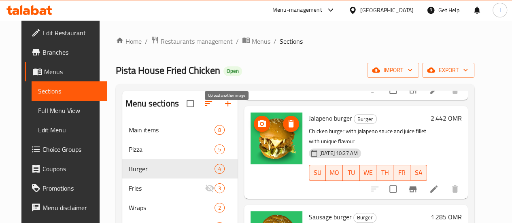
click at [257, 119] on icon "upload picture" at bounding box center [262, 124] width 10 height 10
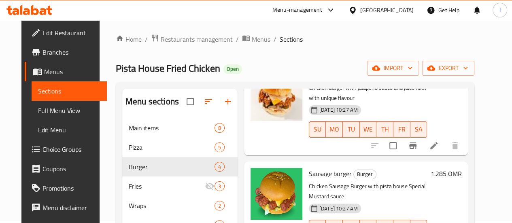
scroll to position [81, 0]
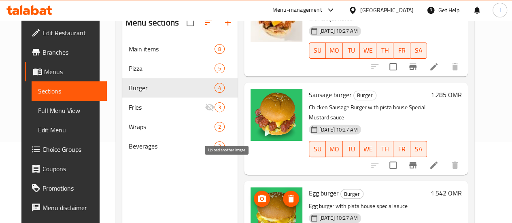
click at [257, 194] on icon "upload picture" at bounding box center [262, 199] width 10 height 10
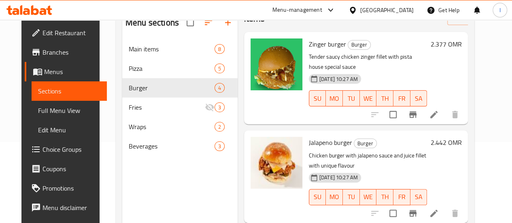
scroll to position [1, 0]
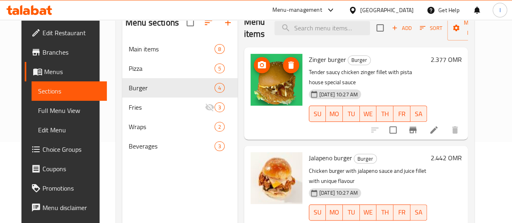
click at [257, 64] on icon "upload picture" at bounding box center [262, 65] width 10 height 10
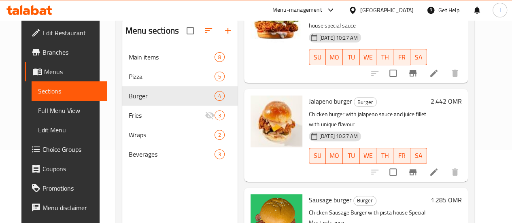
scroll to position [162, 0]
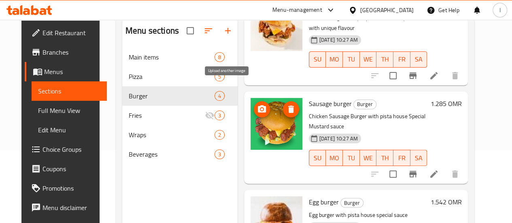
click at [258, 105] on icon "upload picture" at bounding box center [262, 108] width 8 height 7
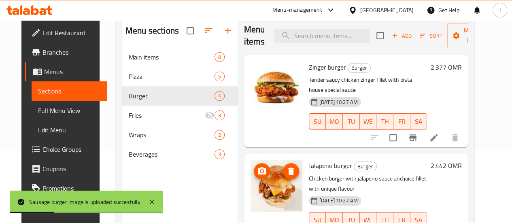
scroll to position [0, 0]
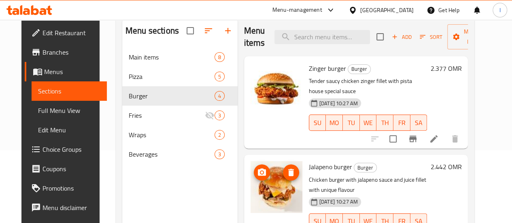
click at [254, 168] on span "upload picture" at bounding box center [262, 173] width 16 height 10
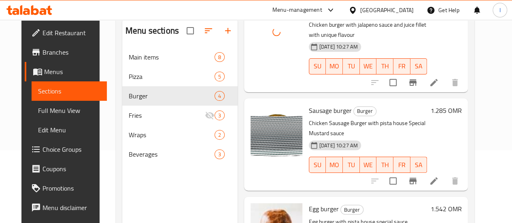
scroll to position [163, 0]
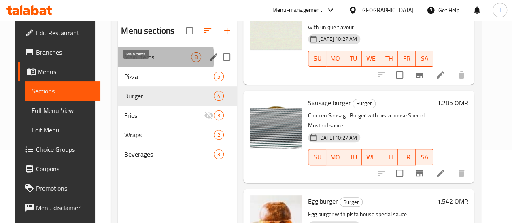
drag, startPoint x: 139, startPoint y: 70, endPoint x: 156, endPoint y: 70, distance: 17.0
click at [140, 62] on span "Main items" at bounding box center [157, 57] width 67 height 10
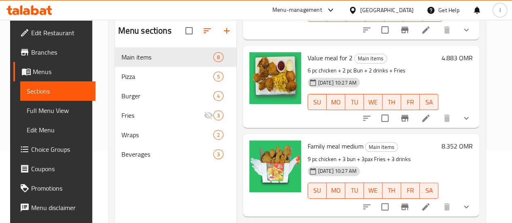
scroll to position [365, 0]
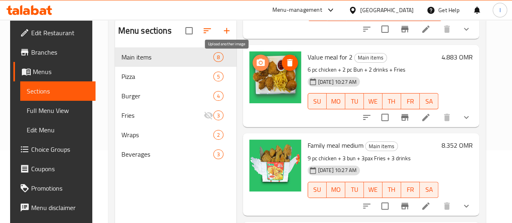
click at [257, 62] on icon "upload picture" at bounding box center [261, 62] width 8 height 7
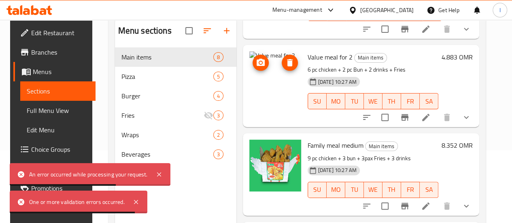
click at [256, 62] on icon "upload picture" at bounding box center [261, 63] width 10 height 10
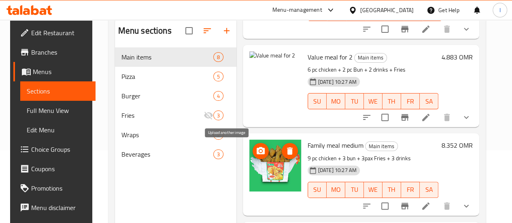
click at [257, 151] on icon "upload picture" at bounding box center [261, 150] width 8 height 7
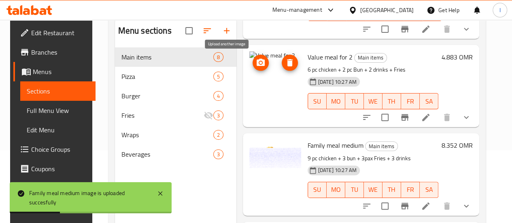
click at [256, 60] on icon "upload picture" at bounding box center [261, 63] width 10 height 10
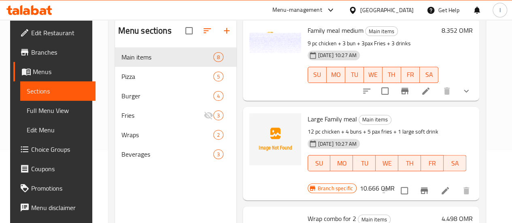
scroll to position [487, 0]
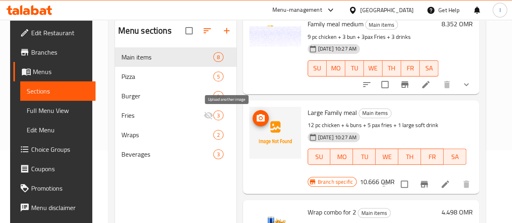
click at [256, 116] on icon "upload picture" at bounding box center [261, 118] width 10 height 10
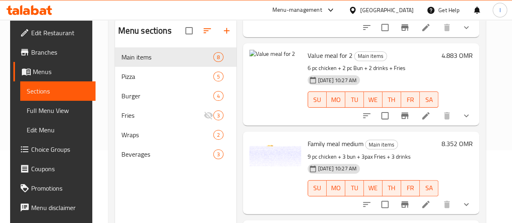
scroll to position [324, 0]
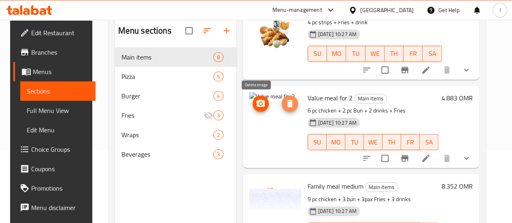
click at [287, 104] on icon "delete image" at bounding box center [290, 103] width 6 height 7
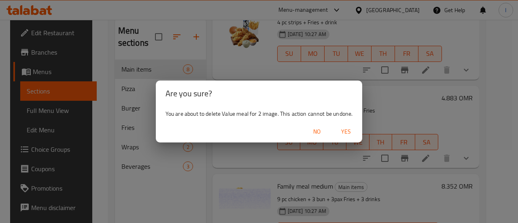
click at [350, 130] on span "Yes" at bounding box center [345, 132] width 19 height 10
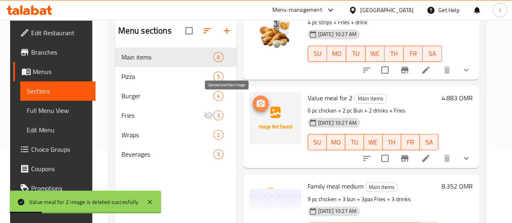
click at [256, 107] on icon "upload picture" at bounding box center [261, 104] width 10 height 10
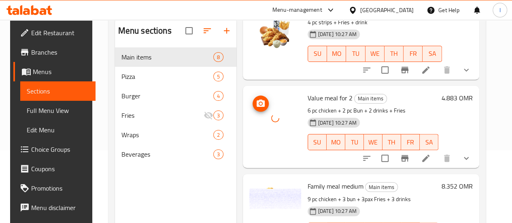
click at [259, 104] on circle "upload picture" at bounding box center [260, 103] width 2 height 2
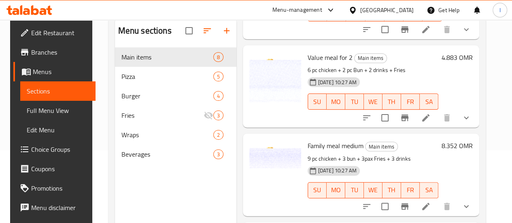
scroll to position [486, 0]
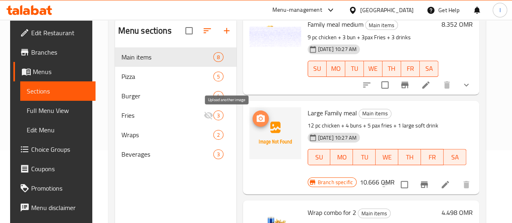
click at [259, 119] on circle "upload picture" at bounding box center [260, 118] width 2 height 2
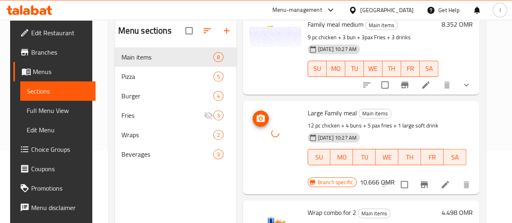
scroll to position [527, 0]
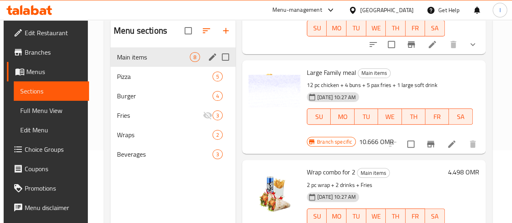
click at [130, 67] on div "Main items 8" at bounding box center [173, 56] width 125 height 19
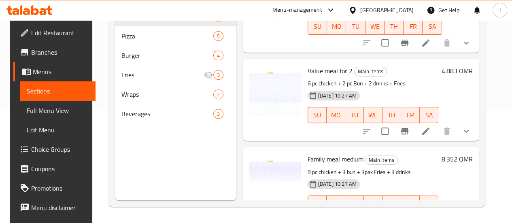
scroll to position [324, 0]
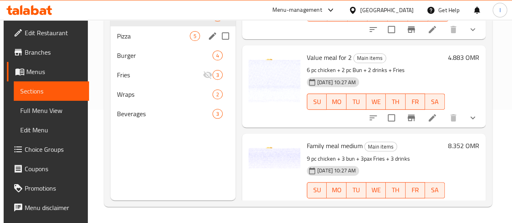
click at [138, 46] on div "Pizza 5" at bounding box center [173, 35] width 125 height 19
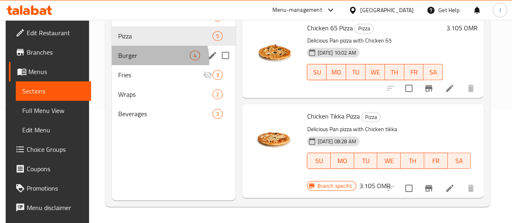
click at [145, 65] on div "Burger 4" at bounding box center [174, 55] width 124 height 19
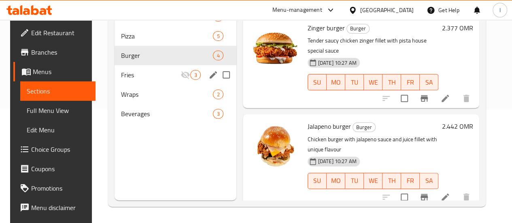
click at [142, 80] on span "Fries" at bounding box center [151, 75] width 60 height 10
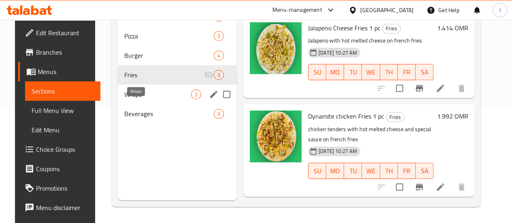
click at [153, 99] on span "Wraps" at bounding box center [157, 94] width 67 height 10
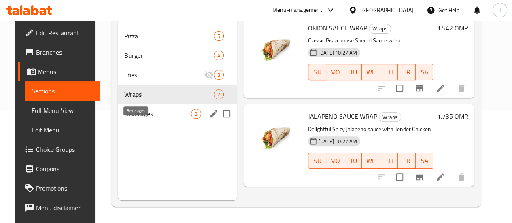
click at [155, 119] on span "Beverages" at bounding box center [157, 114] width 67 height 10
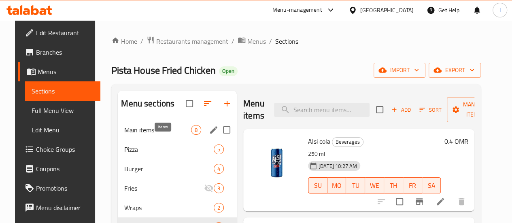
click at [191, 134] on span "8" at bounding box center [195, 130] width 9 height 8
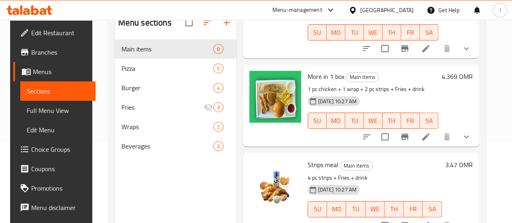
scroll to position [162, 0]
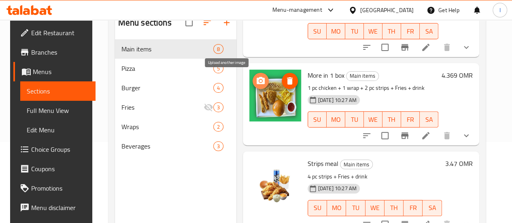
click at [253, 83] on span "upload picture" at bounding box center [261, 81] width 16 height 10
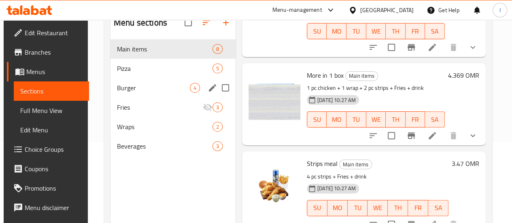
click at [151, 93] on span "Burger" at bounding box center [153, 88] width 73 height 10
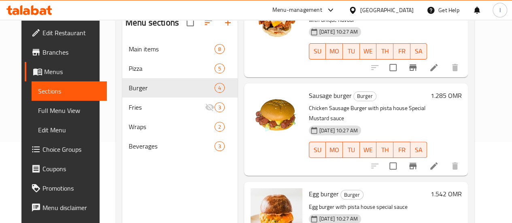
scroll to position [163, 0]
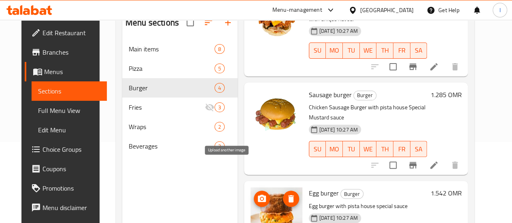
click at [258, 195] on icon "upload picture" at bounding box center [262, 198] width 8 height 7
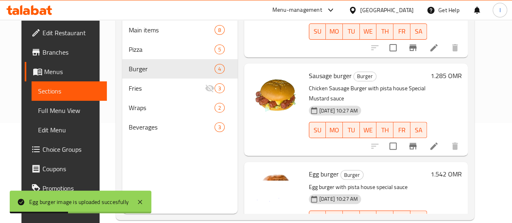
scroll to position [113, 0]
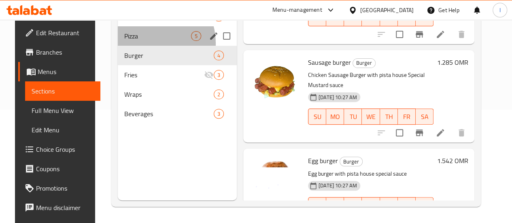
click at [138, 46] on div "Pizza 5" at bounding box center [177, 35] width 119 height 19
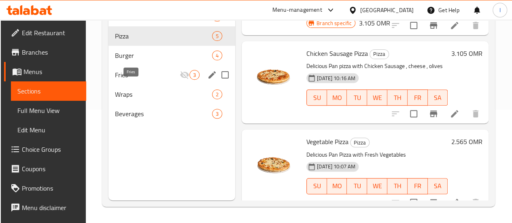
click at [146, 80] on span "Fries" at bounding box center [147, 75] width 65 height 10
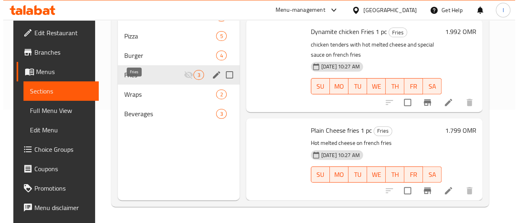
scroll to position [84, 0]
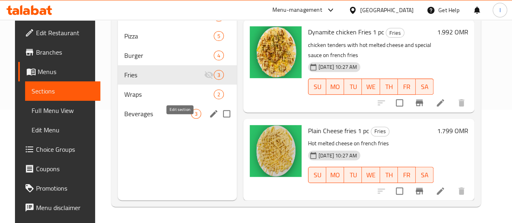
click at [209, 119] on icon "edit" at bounding box center [214, 114] width 10 height 10
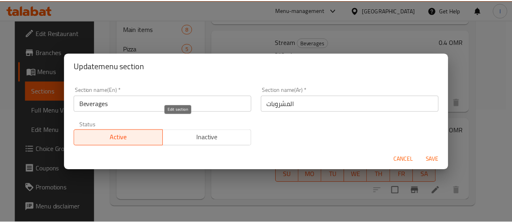
scroll to position [74, 0]
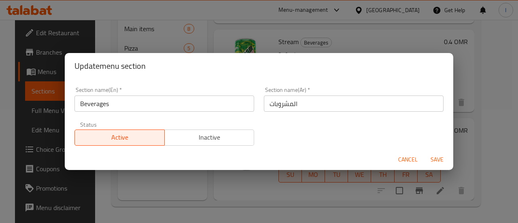
click at [400, 162] on span "Cancel" at bounding box center [407, 160] width 19 height 10
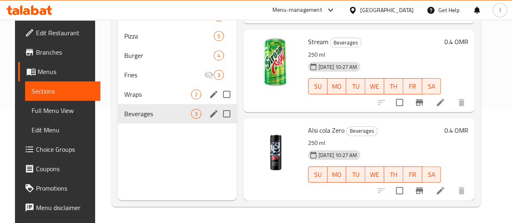
click at [152, 99] on div "Wraps 2" at bounding box center [177, 94] width 119 height 19
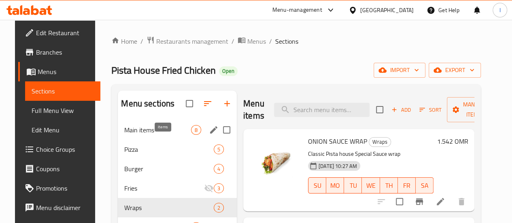
click at [191, 134] on span "8" at bounding box center [195, 130] width 9 height 8
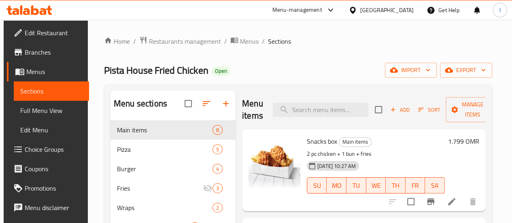
scroll to position [81, 0]
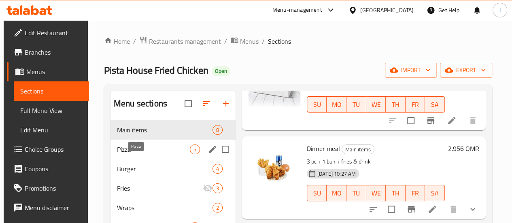
click at [134, 154] on span "Pizza" at bounding box center [153, 150] width 73 height 10
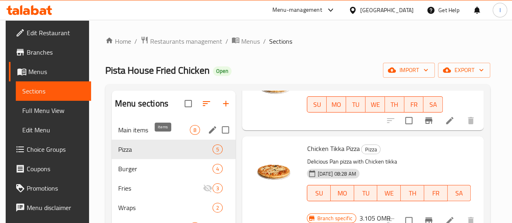
click at [190, 134] on span "8" at bounding box center [194, 130] width 9 height 8
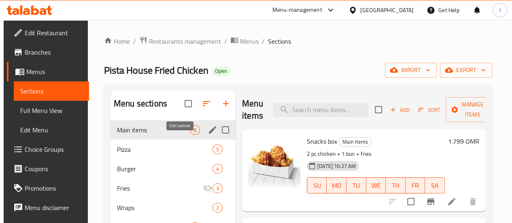
click at [209, 134] on icon "edit" at bounding box center [212, 129] width 7 height 7
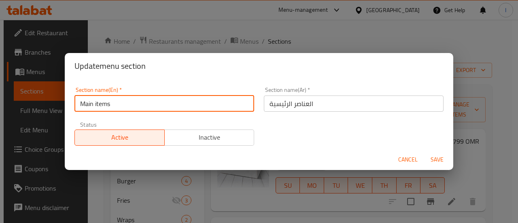
drag, startPoint x: 132, startPoint y: 106, endPoint x: 66, endPoint y: 100, distance: 66.7
click at [66, 100] on div "Section name(En)   * Main items Section name(En) * Section name(Ar)   * العناصر…" at bounding box center [259, 114] width 389 height 70
type input "Fried Chicken"
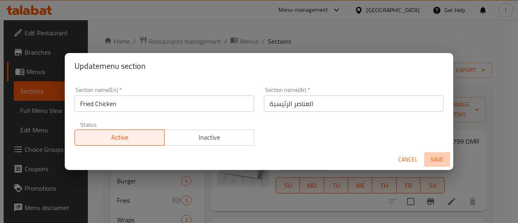
click at [445, 161] on span "Save" at bounding box center [436, 160] width 19 height 10
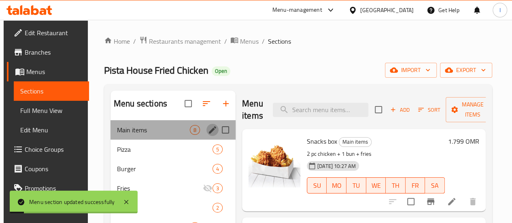
click at [206, 136] on button "edit" at bounding box center [212, 130] width 12 height 12
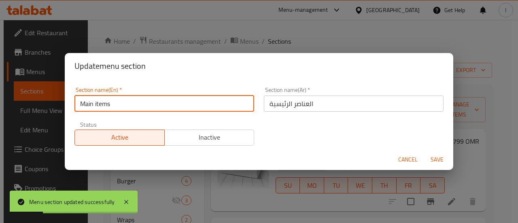
click at [167, 108] on input "Main items" at bounding box center [164, 104] width 180 height 16
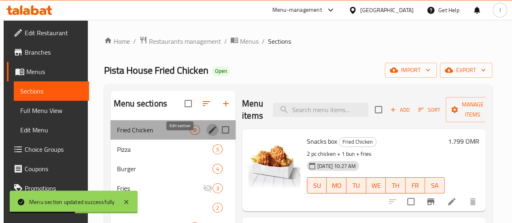
click at [209, 134] on icon "edit" at bounding box center [212, 129] width 7 height 7
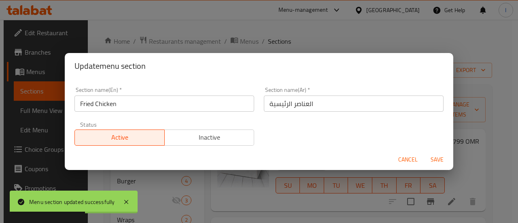
click at [154, 101] on input "Fried Chicken" at bounding box center [164, 104] width 180 height 16
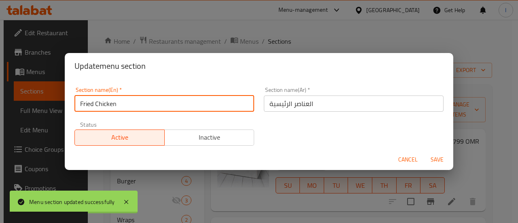
click at [154, 101] on input "Fried Chicken" at bounding box center [164, 104] width 180 height 16
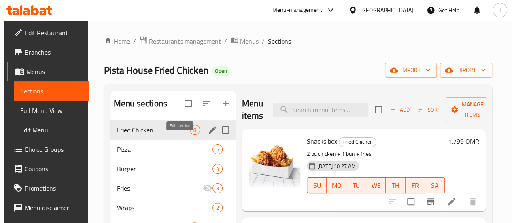
click at [209, 134] on icon "edit" at bounding box center [212, 129] width 7 height 7
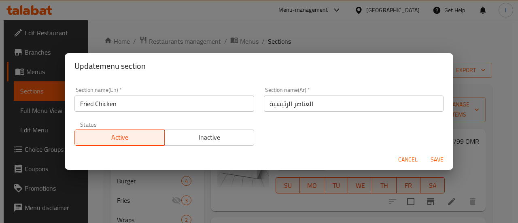
click at [340, 102] on input "العناصر الرئيسية" at bounding box center [354, 104] width 180 height 16
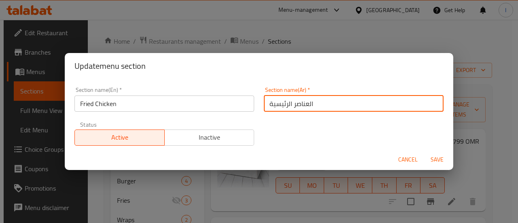
click at [340, 102] on input "العناصر الرئيسية" at bounding box center [354, 104] width 180 height 16
paste input "جاج مقلي"
type input "دجاج مقلي"
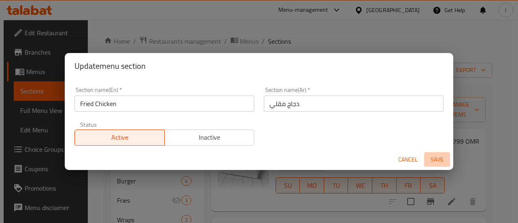
click at [435, 158] on span "Save" at bounding box center [436, 160] width 19 height 10
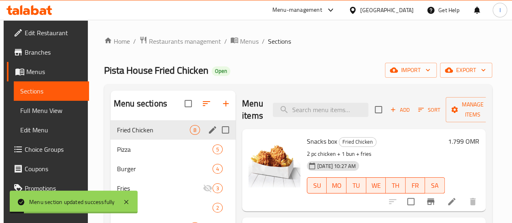
scroll to position [81, 0]
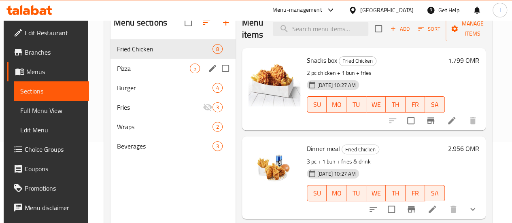
click at [154, 73] on span "Pizza" at bounding box center [153, 69] width 73 height 10
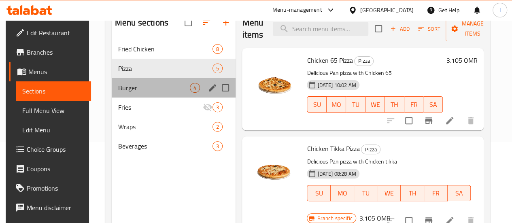
click at [173, 97] on div "Burger 4" at bounding box center [174, 87] width 124 height 19
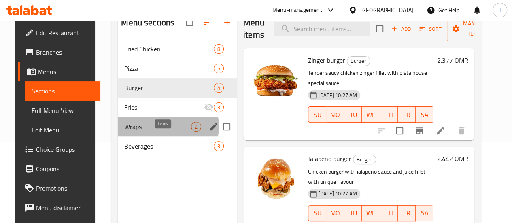
click at [191, 131] on span "2" at bounding box center [195, 127] width 9 height 8
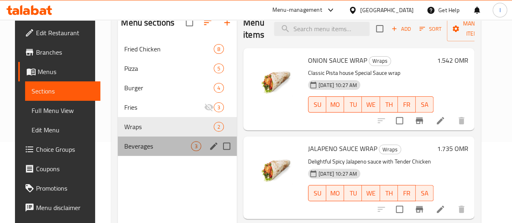
click at [173, 156] on div "Beverages 3" at bounding box center [177, 145] width 119 height 19
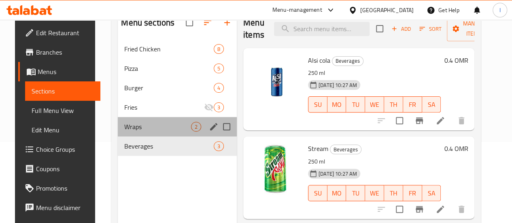
click at [170, 136] on div "Wraps 2" at bounding box center [177, 126] width 119 height 19
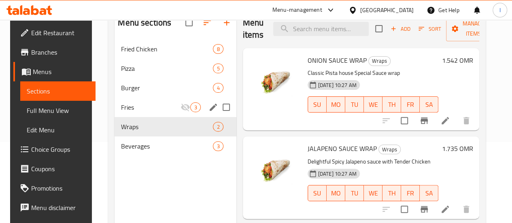
click at [164, 117] on div "Fries 3" at bounding box center [175, 107] width 121 height 19
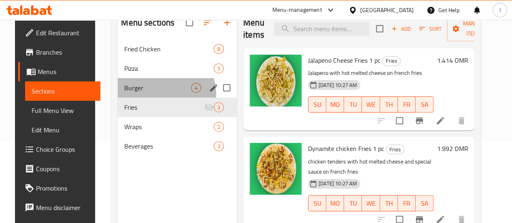
click at [155, 98] on div "Burger 4" at bounding box center [177, 87] width 119 height 19
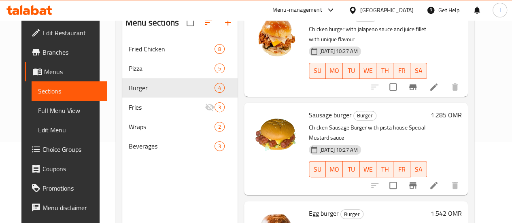
scroll to position [163, 0]
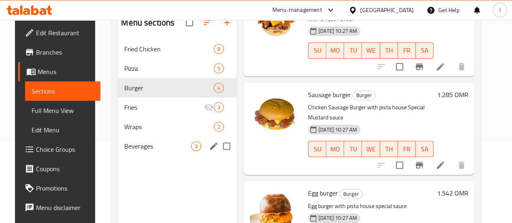
click at [141, 136] on div "Wraps 2" at bounding box center [177, 126] width 119 height 19
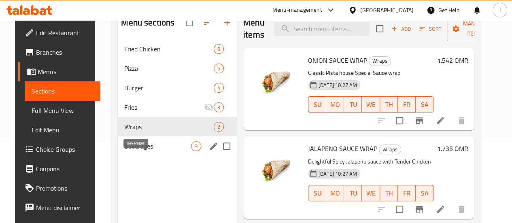
click at [152, 151] on span "Beverages" at bounding box center [157, 146] width 67 height 10
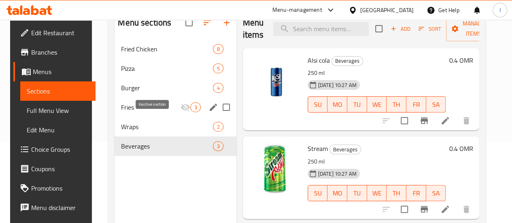
click at [181, 112] on icon "Menu sections" at bounding box center [186, 107] width 10 height 10
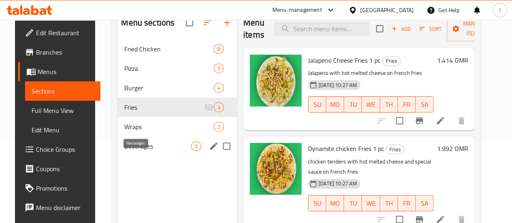
click at [154, 151] on span "Beverages" at bounding box center [157, 146] width 67 height 10
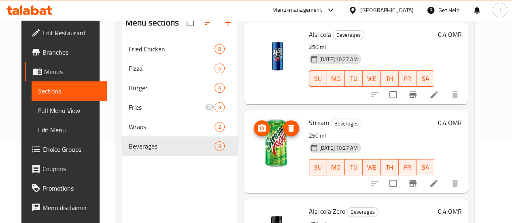
scroll to position [40, 0]
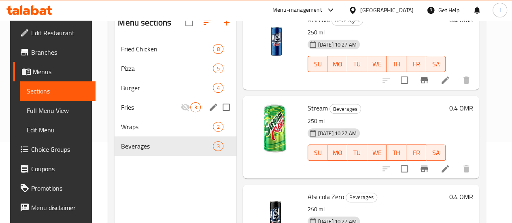
click at [136, 112] on span "Fries" at bounding box center [151, 107] width 60 height 10
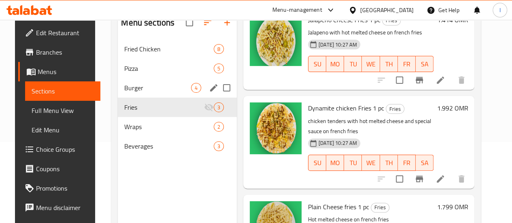
click at [151, 92] on div "Burger 4" at bounding box center [177, 87] width 119 height 19
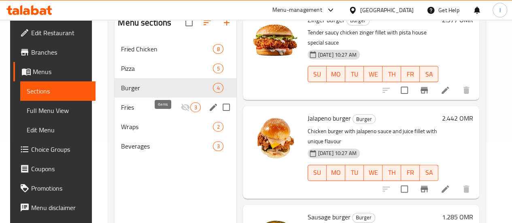
click at [159, 117] on div "Fries 3" at bounding box center [175, 107] width 121 height 19
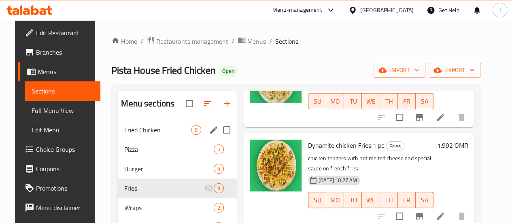
click at [144, 135] on span "Fried Chicken" at bounding box center [157, 130] width 67 height 10
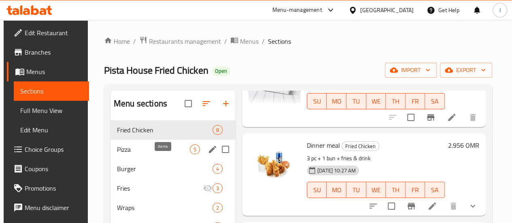
click at [190, 153] on span "5" at bounding box center [194, 150] width 9 height 8
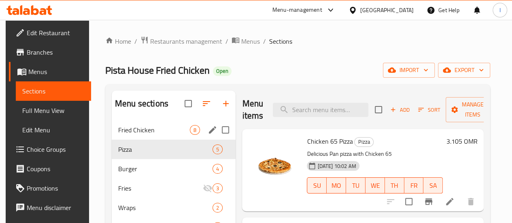
drag, startPoint x: 140, startPoint y: 147, endPoint x: 173, endPoint y: 155, distance: 34.2
click at [140, 140] on div "Fried Chicken 8" at bounding box center [174, 129] width 124 height 19
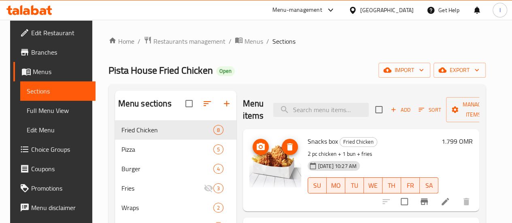
click at [256, 151] on icon "upload picture" at bounding box center [261, 147] width 10 height 10
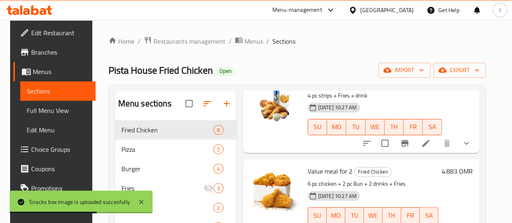
scroll to position [405, 0]
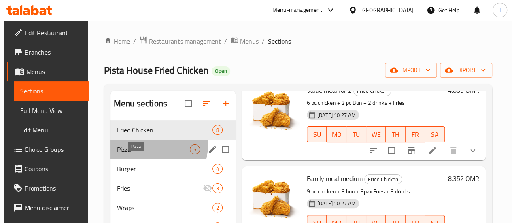
click at [146, 154] on span "Pizza" at bounding box center [153, 150] width 73 height 10
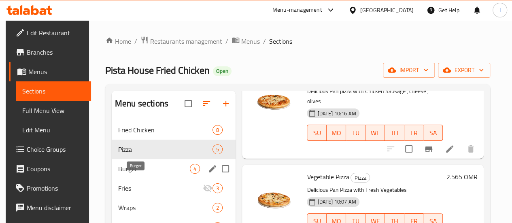
click at [155, 174] on span "Burger" at bounding box center [154, 169] width 72 height 10
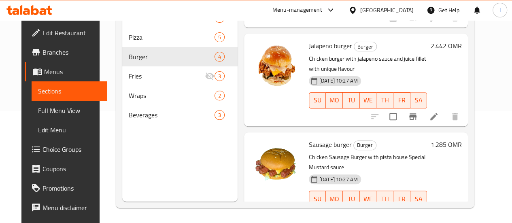
scroll to position [113, 0]
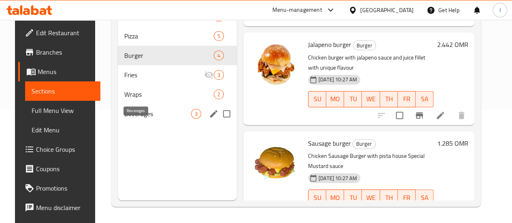
click at [152, 119] on span "Beverages" at bounding box center [157, 114] width 67 height 10
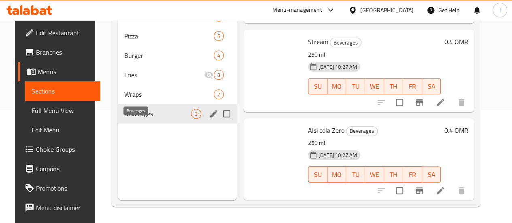
scroll to position [74, 0]
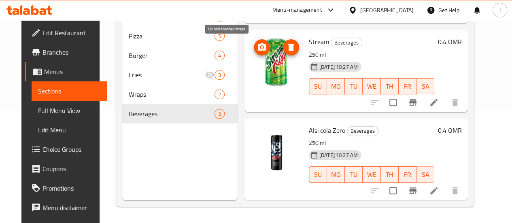
click at [254, 53] on button "upload picture" at bounding box center [262, 47] width 16 height 16
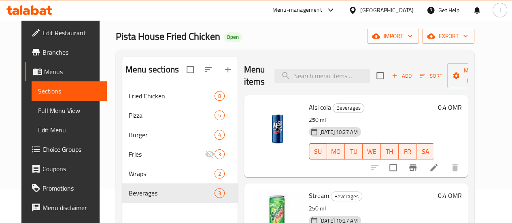
scroll to position [32, 0]
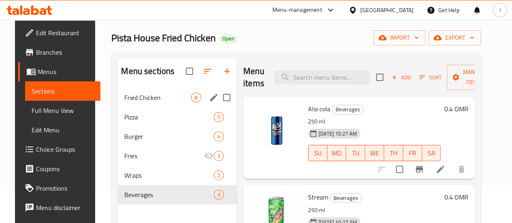
click at [145, 107] on div "Fried Chicken 8" at bounding box center [177, 97] width 119 height 19
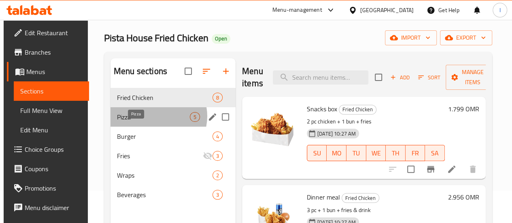
click at [155, 122] on span "Pizza" at bounding box center [153, 117] width 73 height 10
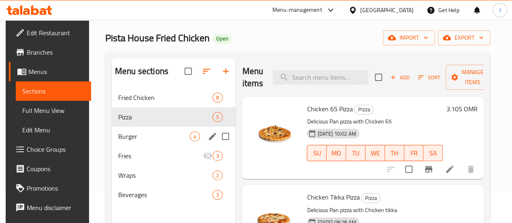
click at [153, 140] on div "Burger 4" at bounding box center [174, 136] width 124 height 19
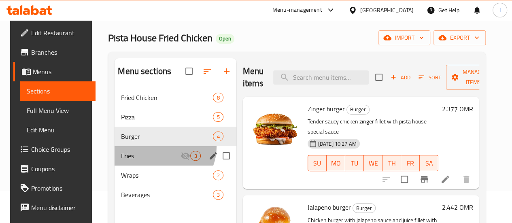
click at [157, 159] on div "Fries 3" at bounding box center [175, 155] width 121 height 19
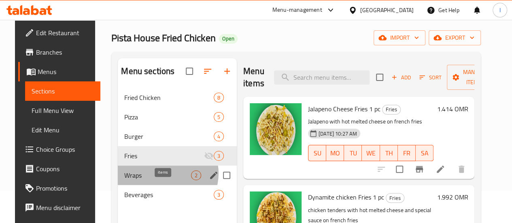
click at [191, 180] on div "2" at bounding box center [196, 175] width 10 height 10
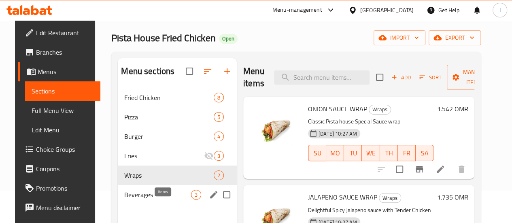
click at [191, 199] on span "3" at bounding box center [195, 195] width 9 height 8
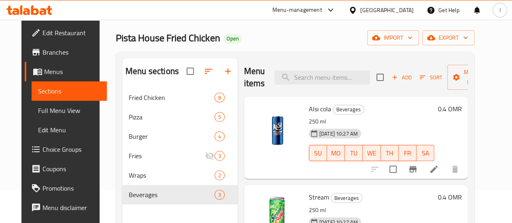
click at [132, 98] on nav "Fried Chicken 8 Pizza 5 Burger 4 Fries 3 Wraps 2 Beverages 3" at bounding box center [179, 146] width 115 height 123
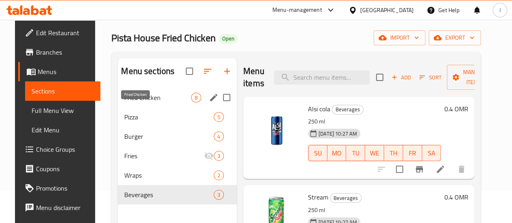
click at [132, 107] on div "Fried Chicken 8" at bounding box center [177, 97] width 119 height 19
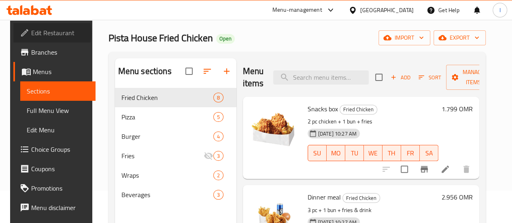
click at [36, 34] on span "Edit Restaurant" at bounding box center [60, 33] width 58 height 10
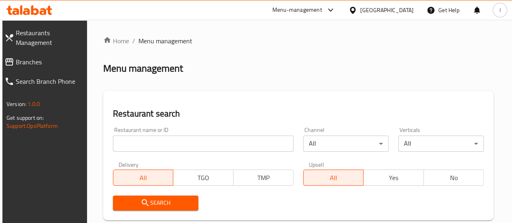
click at [147, 145] on input "search" at bounding box center [203, 144] width 181 height 16
